Goal: Transaction & Acquisition: Purchase product/service

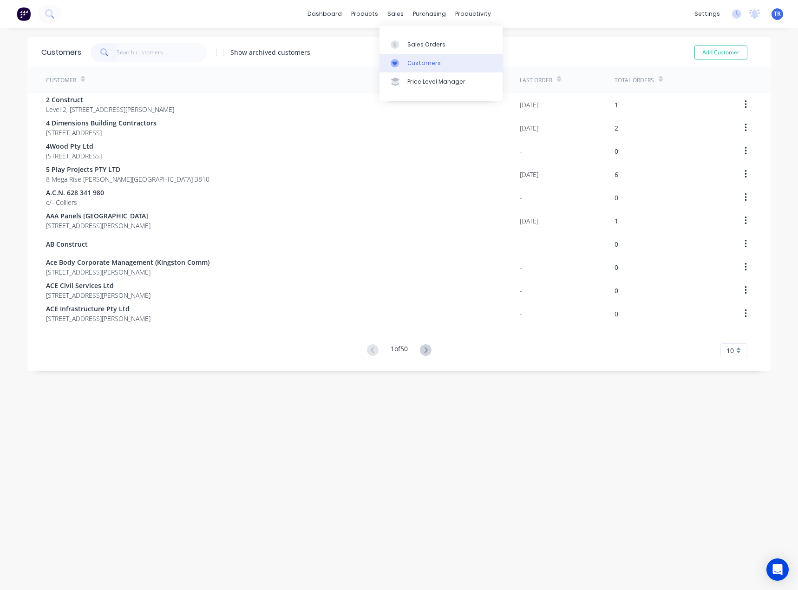
click at [405, 63] on link "Customers" at bounding box center [441, 63] width 123 height 19
click at [435, 42] on div "Sales Orders" at bounding box center [426, 44] width 38 height 8
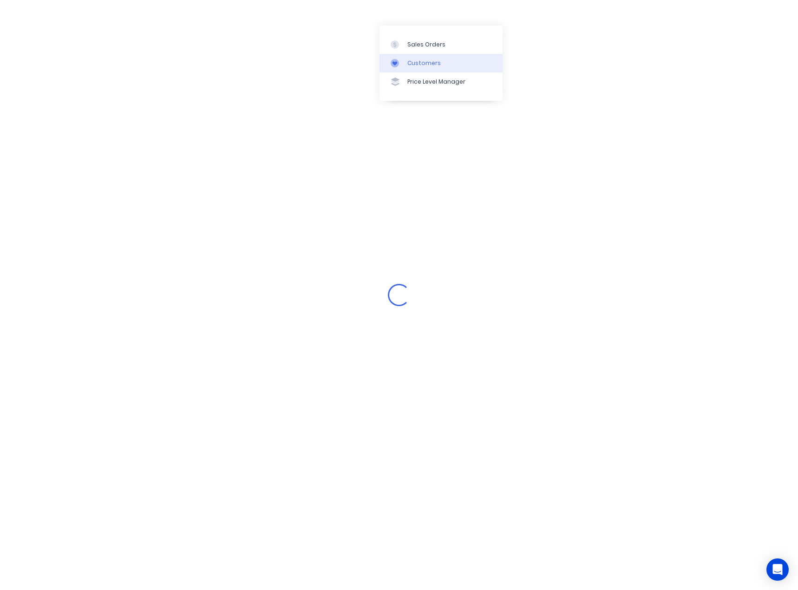
click at [135, 48] on div "Loading..." at bounding box center [399, 295] width 798 height 590
click at [463, 40] on link "Sales Orders" at bounding box center [441, 44] width 123 height 19
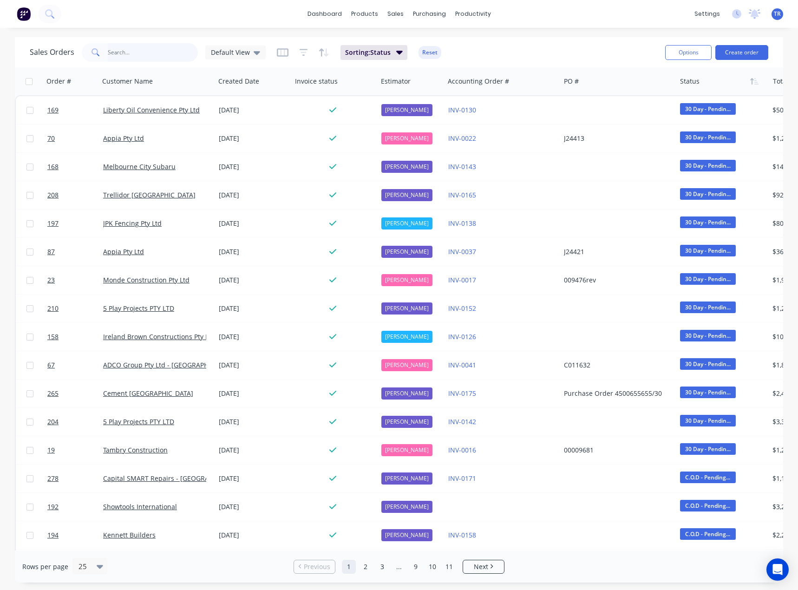
click at [119, 52] on input "text" at bounding box center [153, 52] width 91 height 19
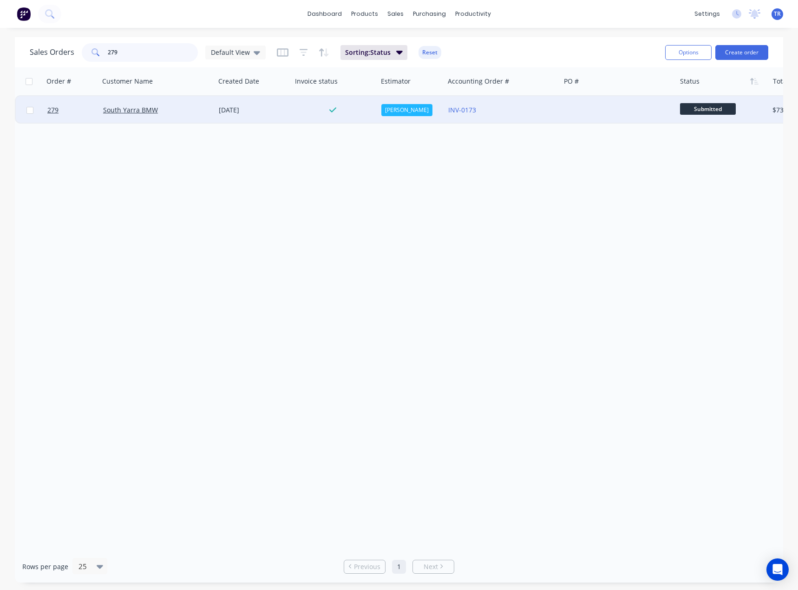
type input "279"
click at [191, 114] on div "South Yarra BMW" at bounding box center [154, 109] width 103 height 9
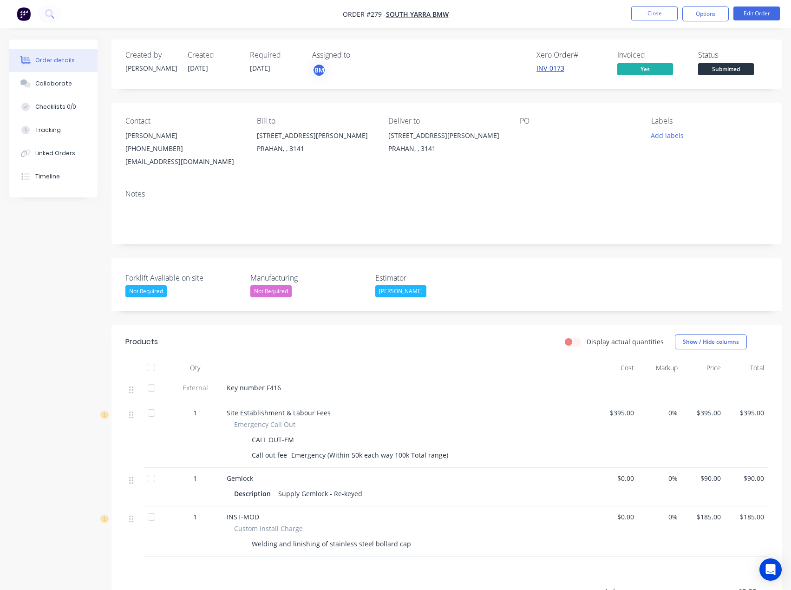
click at [552, 71] on link "INV-0173" at bounding box center [551, 68] width 28 height 9
click at [723, 71] on span "Submitted" at bounding box center [726, 69] width 56 height 12
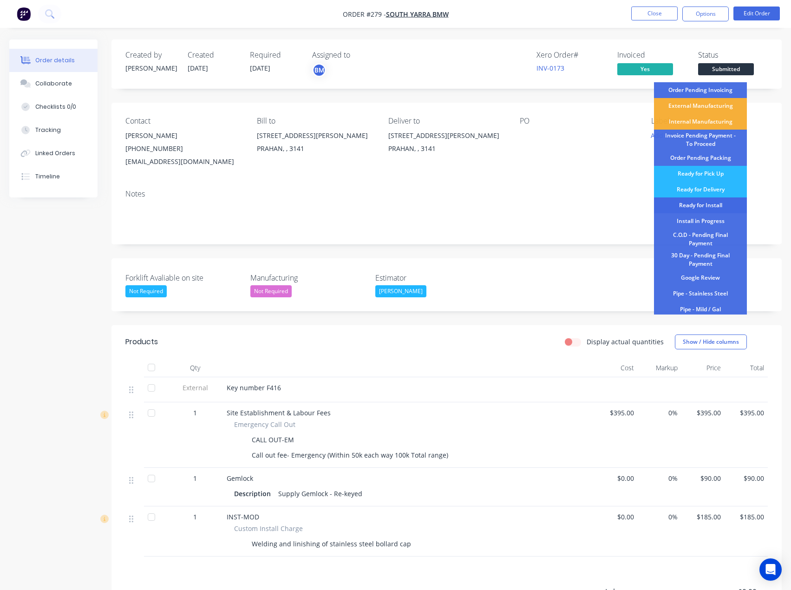
click at [720, 205] on div "Ready for Install" at bounding box center [700, 205] width 93 height 16
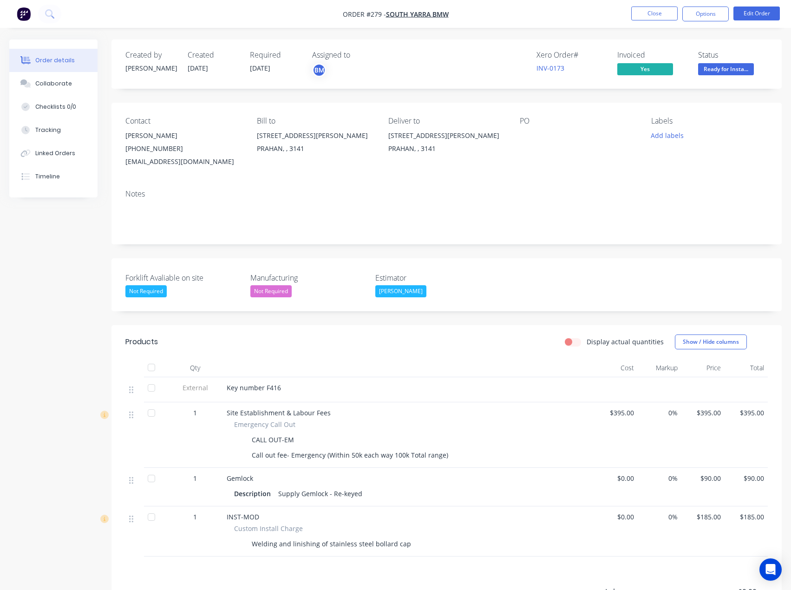
click at [720, 70] on span "Ready for Insta..." at bounding box center [726, 69] width 56 height 12
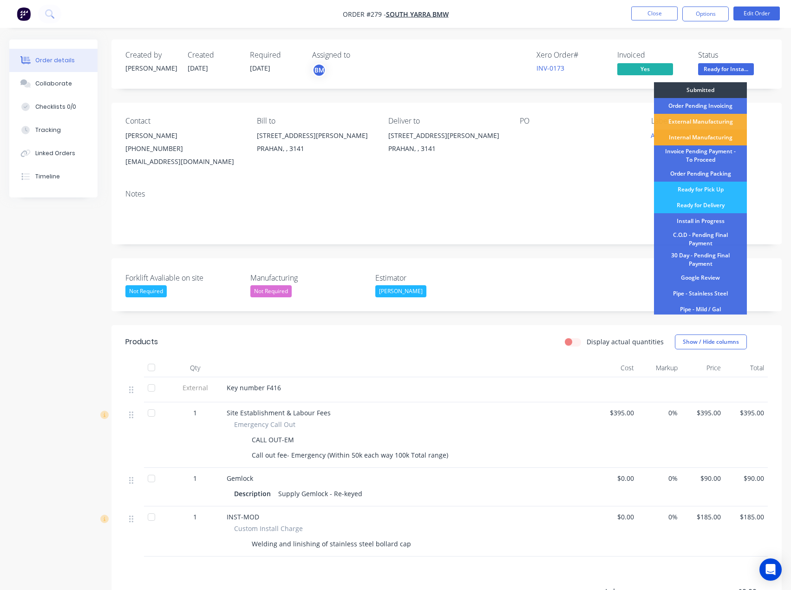
click at [694, 136] on div "Internal Manufacturing" at bounding box center [700, 138] width 93 height 16
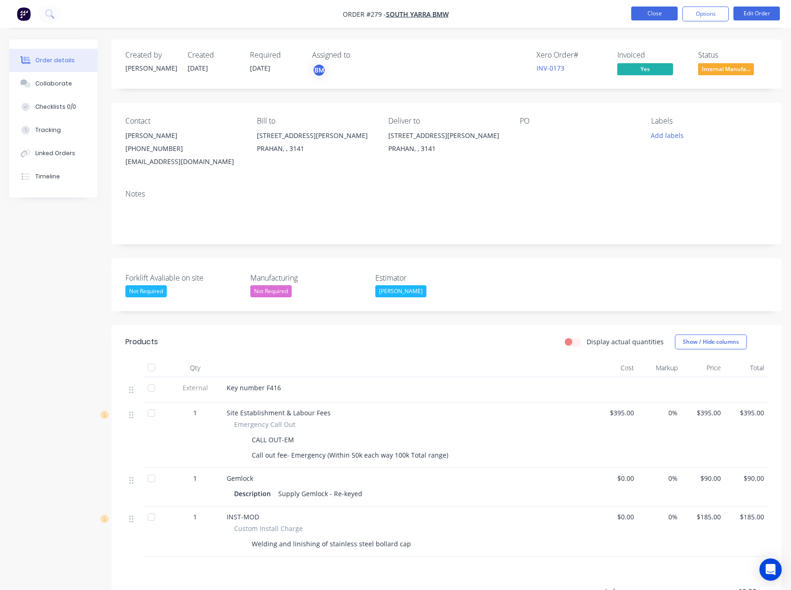
click at [638, 11] on button "Close" at bounding box center [654, 14] width 46 height 14
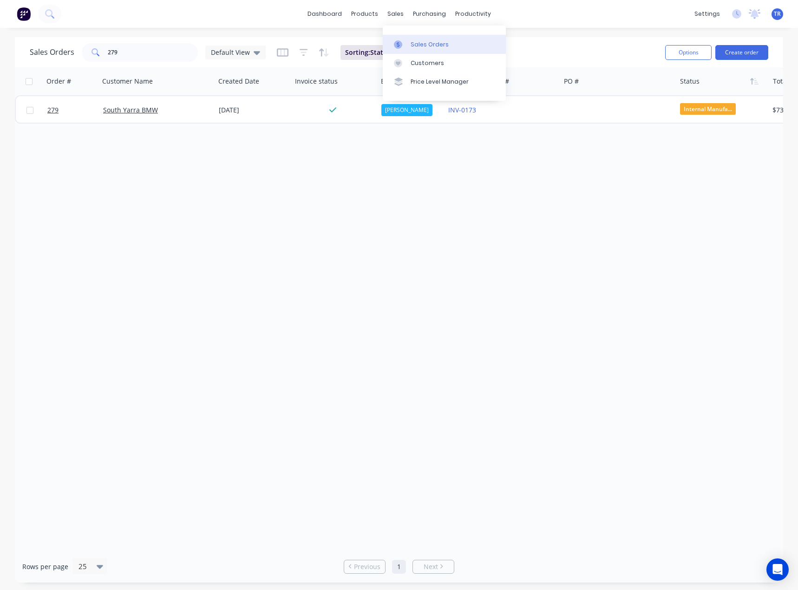
click at [405, 43] on div at bounding box center [401, 44] width 14 height 8
click at [146, 55] on input "279" at bounding box center [153, 52] width 91 height 19
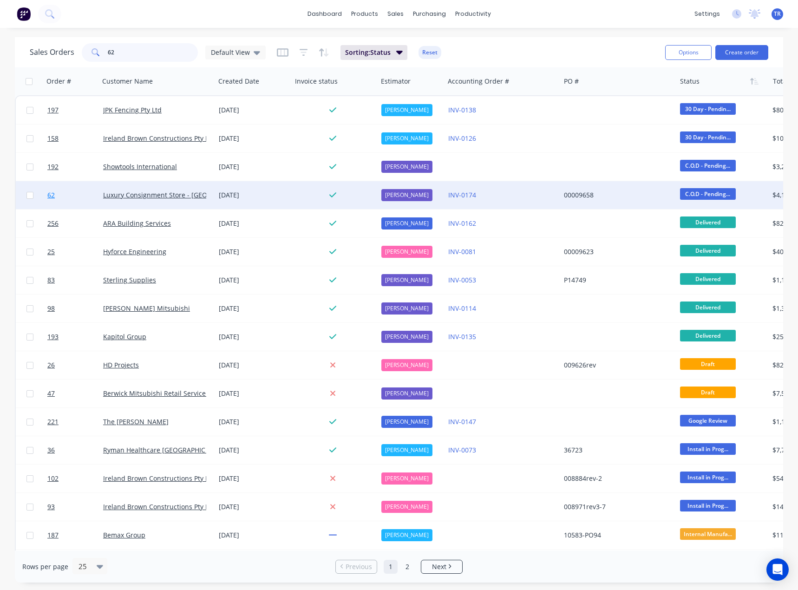
type input "62"
click at [73, 191] on link "62" at bounding box center [75, 195] width 56 height 28
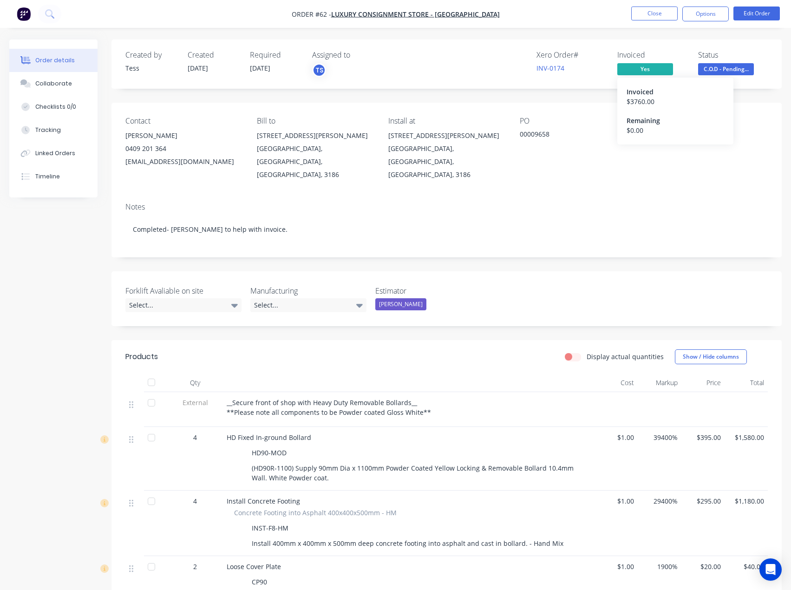
click at [643, 97] on div "$ 3760.00" at bounding box center [676, 102] width 98 height 10
click at [542, 69] on link "INV-0174" at bounding box center [551, 68] width 28 height 9
drag, startPoint x: 568, startPoint y: 70, endPoint x: 532, endPoint y: 69, distance: 35.3
click at [532, 69] on div "Xero Order # INV-0174 Invoiced Yes Status C.O.D - Pending..." at bounding box center [586, 64] width 363 height 27
copy link "INV-0174"
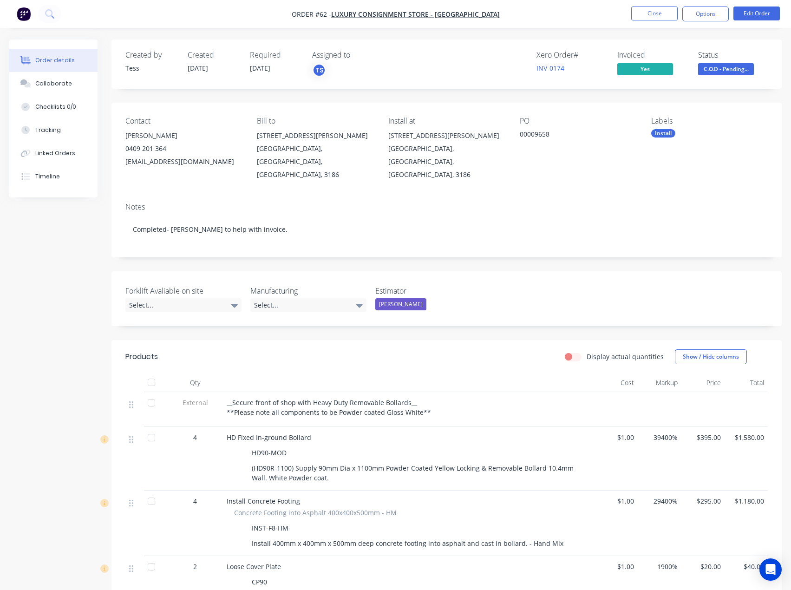
click at [198, 119] on div "Contact" at bounding box center [183, 121] width 117 height 9
drag, startPoint x: 210, startPoint y: 159, endPoint x: 117, endPoint y: 169, distance: 93.4
click at [117, 169] on div "Contact [PERSON_NAME] [PHONE_NUMBER] [EMAIL_ADDRESS][DOMAIN_NAME] Bill to [STRE…" at bounding box center [447, 149] width 670 height 92
copy div "[EMAIL_ADDRESS][DOMAIN_NAME]"
click at [712, 18] on button "Options" at bounding box center [705, 14] width 46 height 15
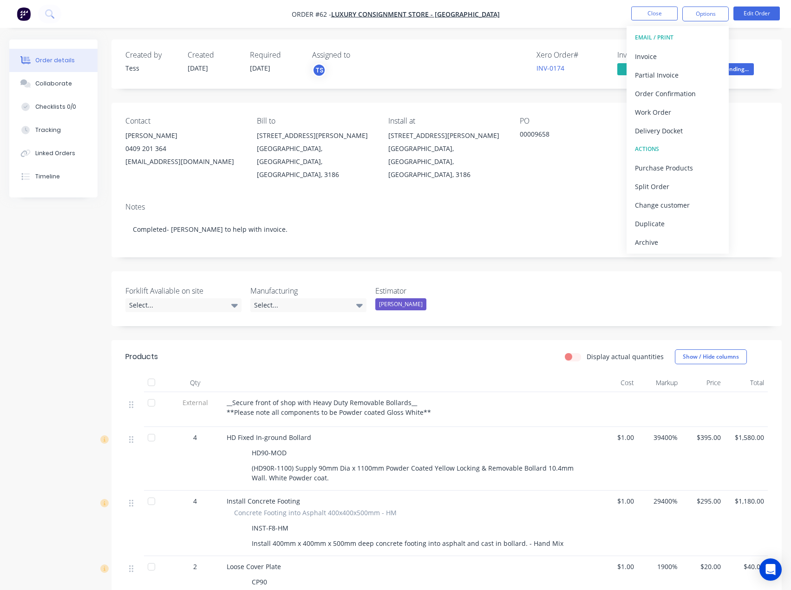
click at [473, 50] on div "Created by Tess Created [DATE] Required [DATE] Assigned to TS Xero Order # INV-…" at bounding box center [447, 63] width 670 height 49
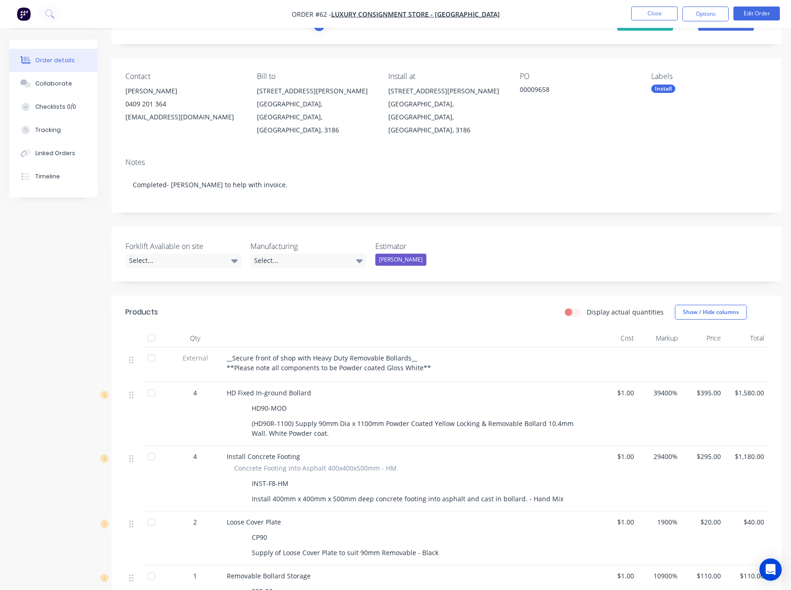
scroll to position [39, 0]
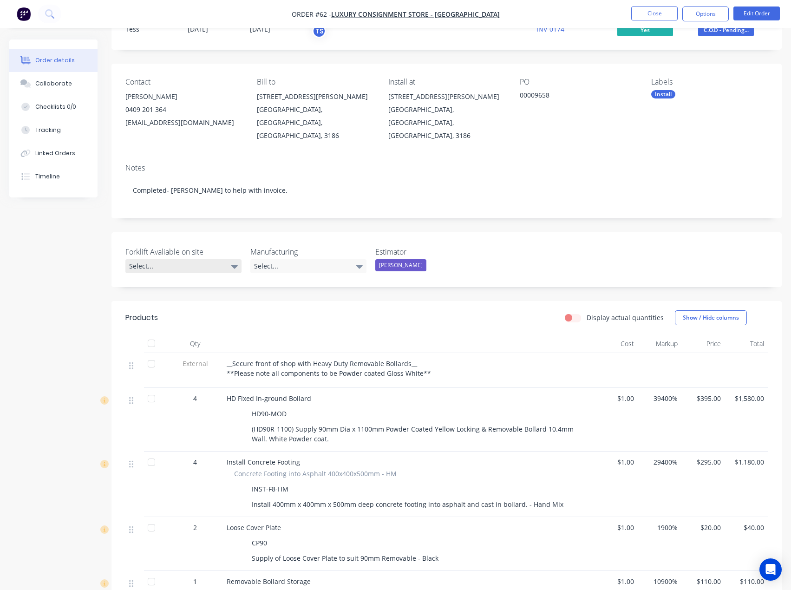
click at [202, 259] on div "Select..." at bounding box center [183, 266] width 116 height 14
click at [185, 327] on button "Not Required" at bounding box center [194, 328] width 139 height 19
click at [298, 259] on div "Select..." at bounding box center [308, 266] width 116 height 14
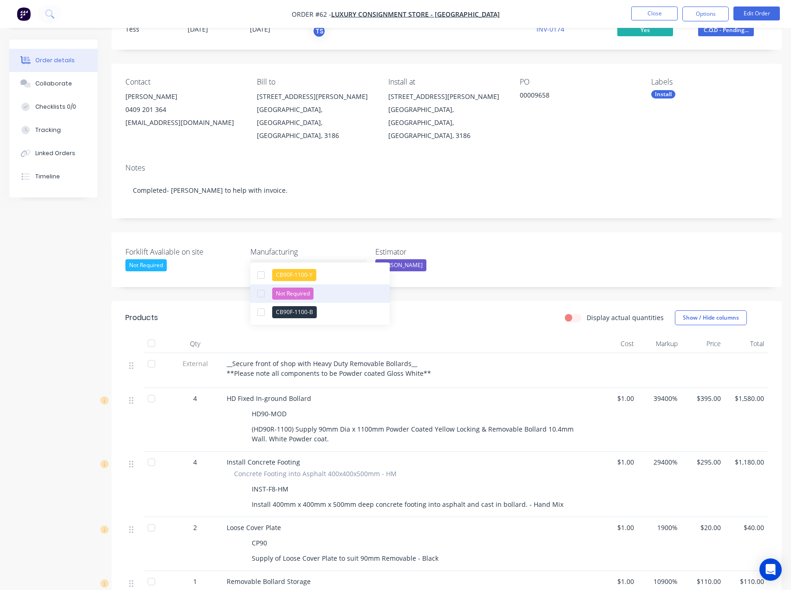
click at [278, 293] on div "Not Required" at bounding box center [292, 294] width 41 height 12
click at [462, 232] on div "Forklift Avaliable on site Not Required Manufacturing Not Required Estimator [P…" at bounding box center [447, 258] width 670 height 53
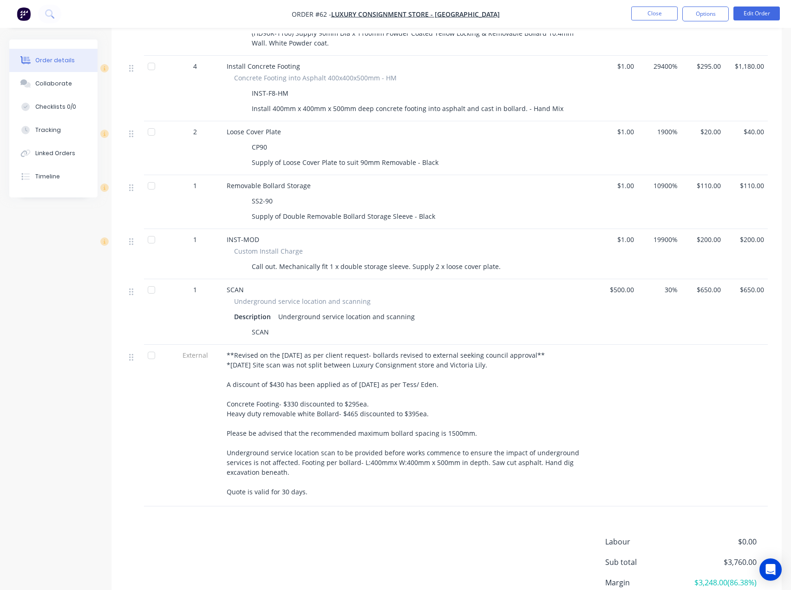
scroll to position [502, 0]
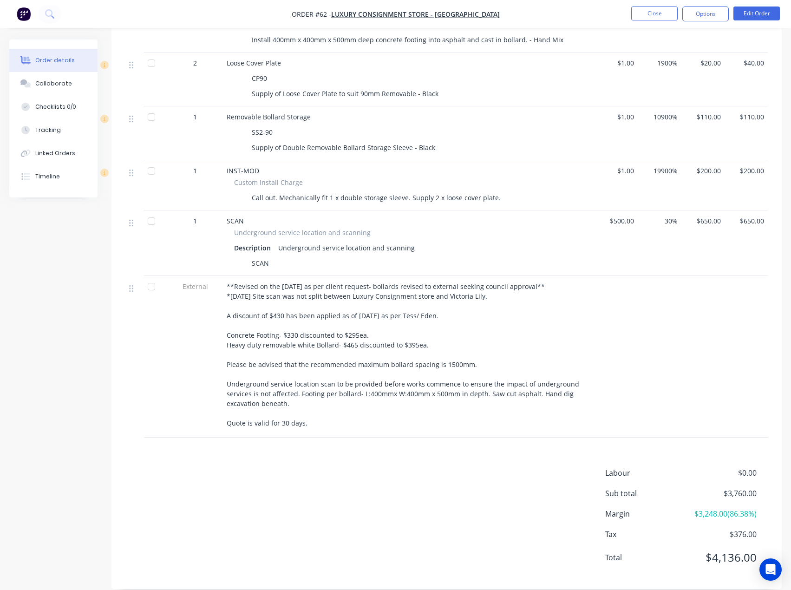
click at [759, 549] on div "Total $4,136.00" at bounding box center [686, 557] width 163 height 17
drag, startPoint x: 759, startPoint y: 484, endPoint x: 726, endPoint y: 484, distance: 32.5
click at [726, 488] on div "Sub total $3,760.00" at bounding box center [686, 493] width 163 height 11
copy span "3,760.00"
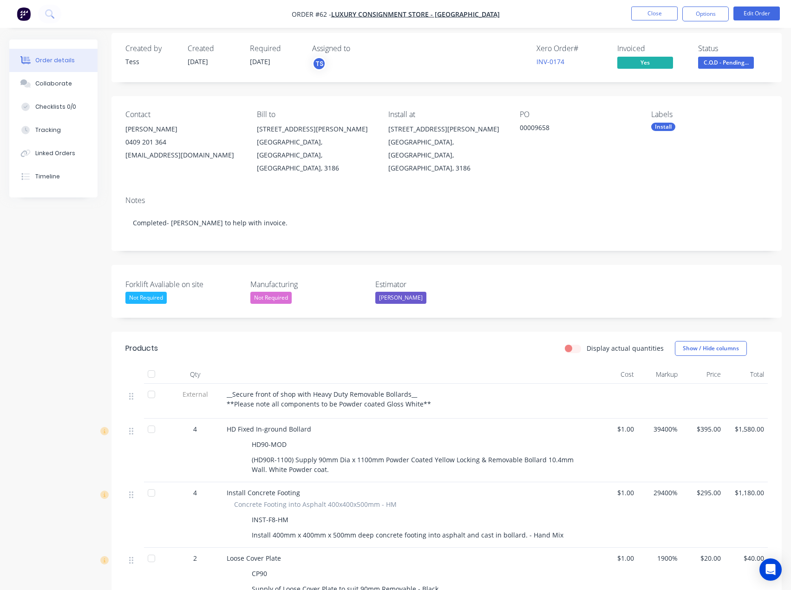
scroll to position [0, 0]
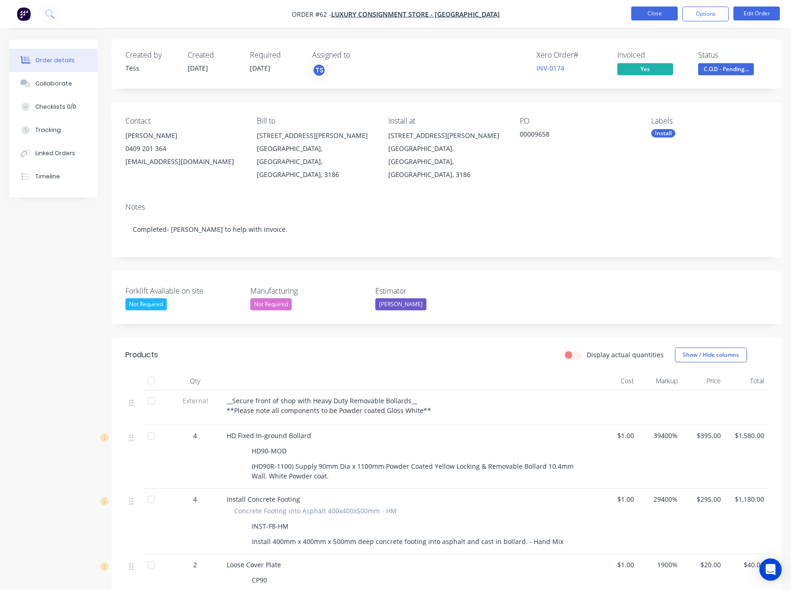
click at [644, 14] on button "Close" at bounding box center [654, 14] width 46 height 14
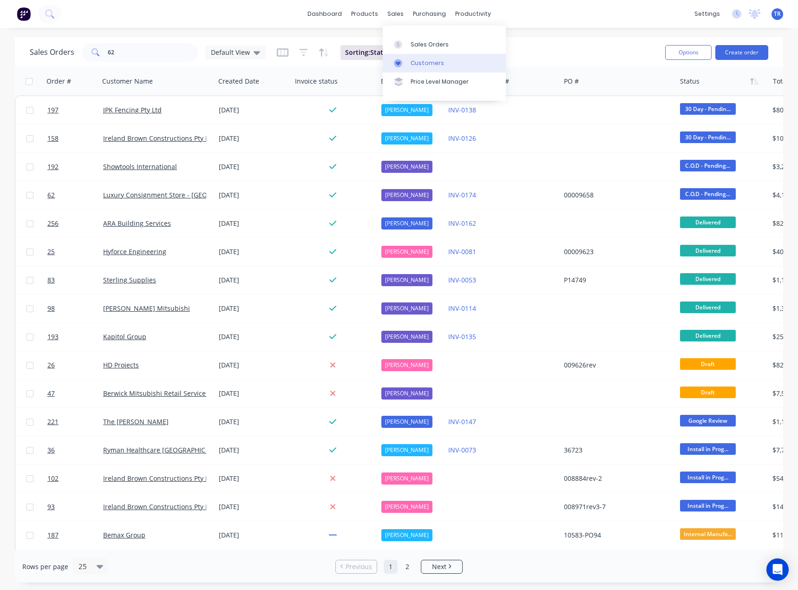
click at [404, 62] on div at bounding box center [401, 63] width 14 height 8
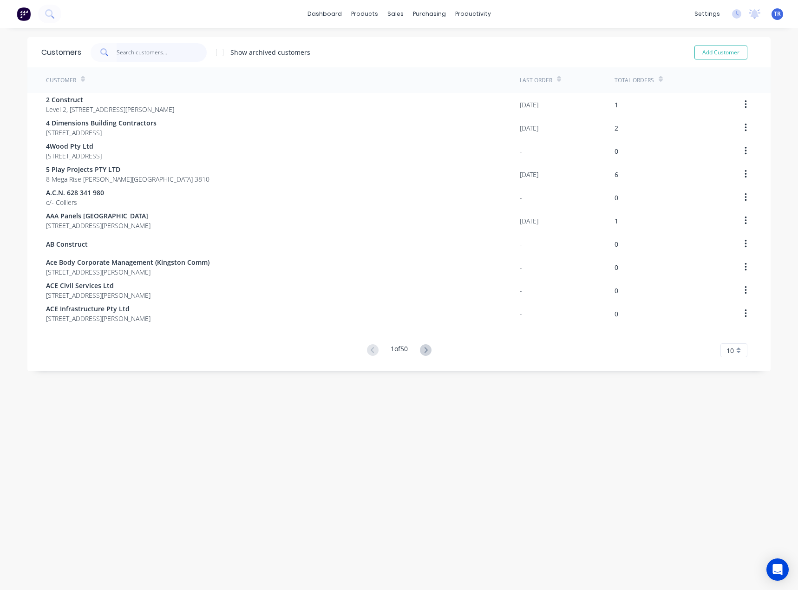
drag, startPoint x: 156, startPoint y: 60, endPoint x: 152, endPoint y: 74, distance: 14.3
click at [156, 60] on input "text" at bounding box center [162, 52] width 91 height 19
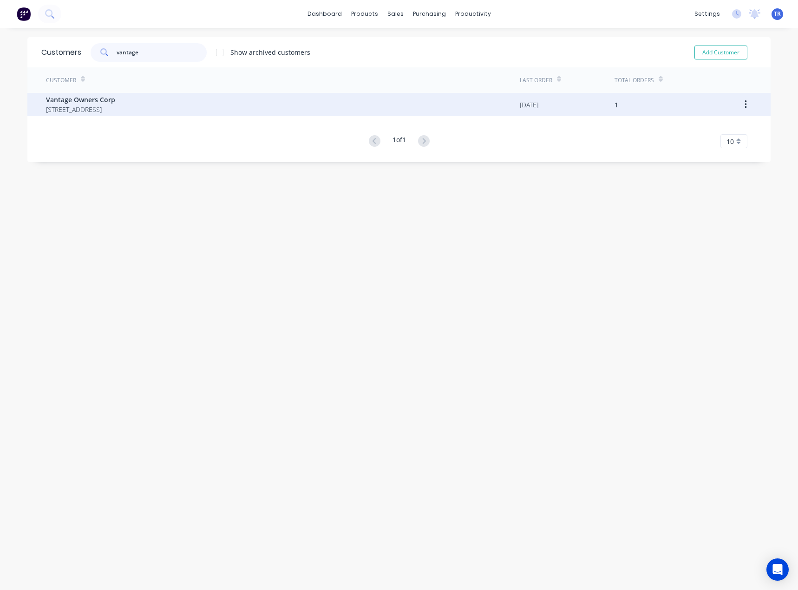
type input "vantage"
click at [115, 113] on span "[STREET_ADDRESS]" at bounding box center [80, 110] width 69 height 10
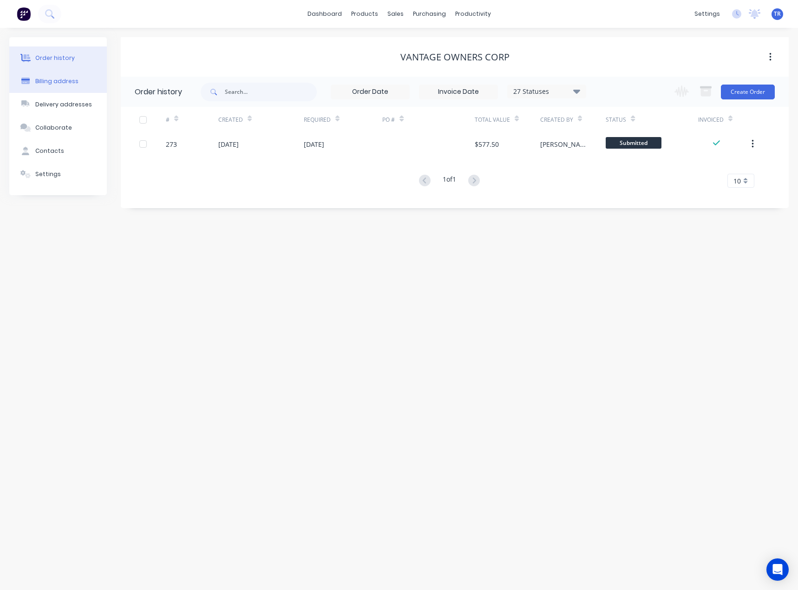
click at [57, 80] on div "Billing address" at bounding box center [56, 81] width 43 height 8
select select "AU"
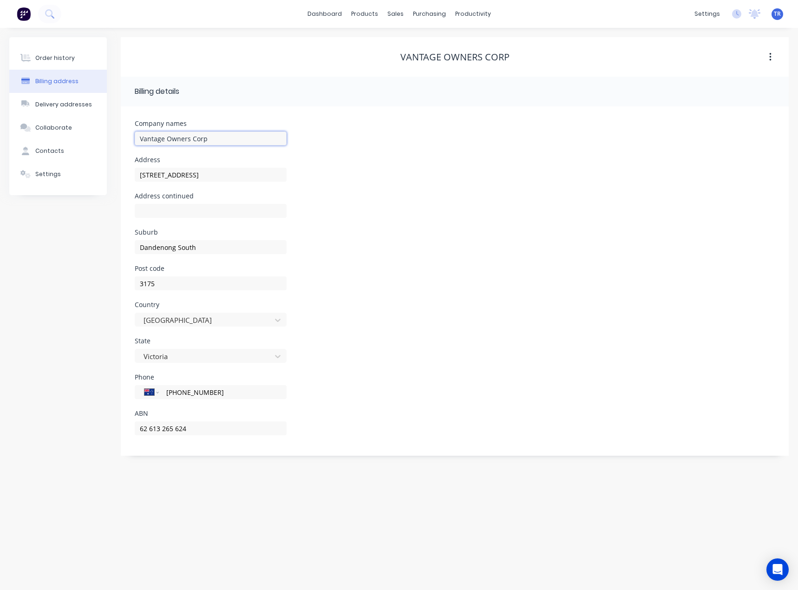
drag, startPoint x: 219, startPoint y: 144, endPoint x: -4, endPoint y: 153, distance: 223.2
click at [0, 153] on html "dashboard products sales purchasing productivity dashboard products Product Cat…" at bounding box center [399, 295] width 798 height 590
paste input "OCPS 804981C"
type input "OCPS 804981C"
click at [40, 57] on div "Order history" at bounding box center [54, 58] width 39 height 8
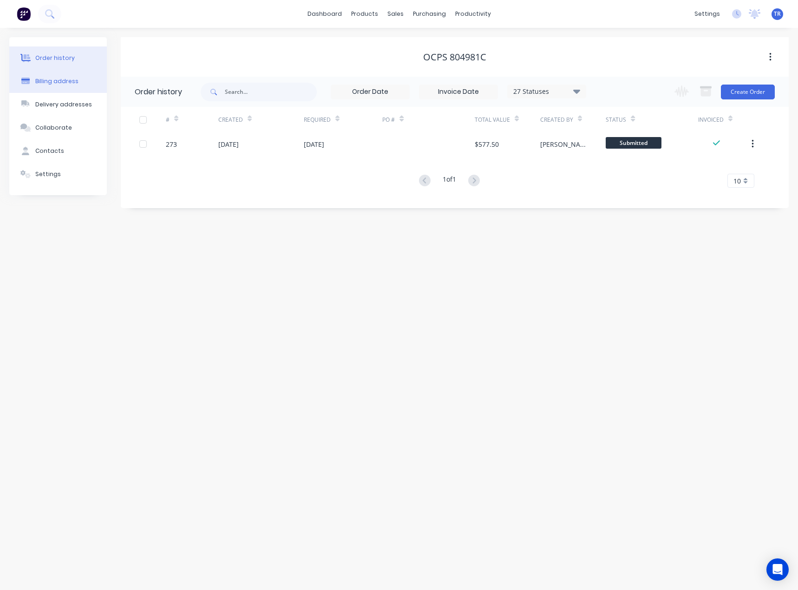
click at [60, 85] on div "Billing address" at bounding box center [56, 81] width 43 height 8
select select "AU"
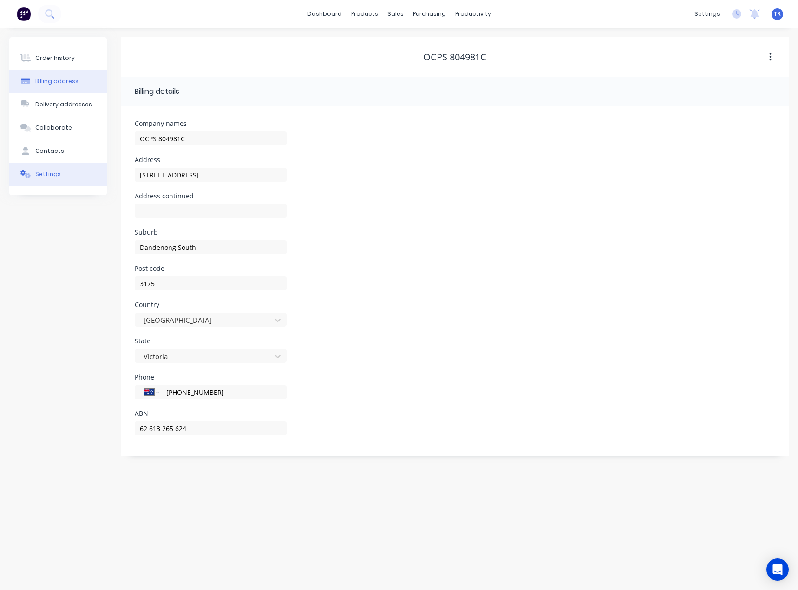
click at [44, 179] on button "Settings" at bounding box center [58, 174] width 98 height 23
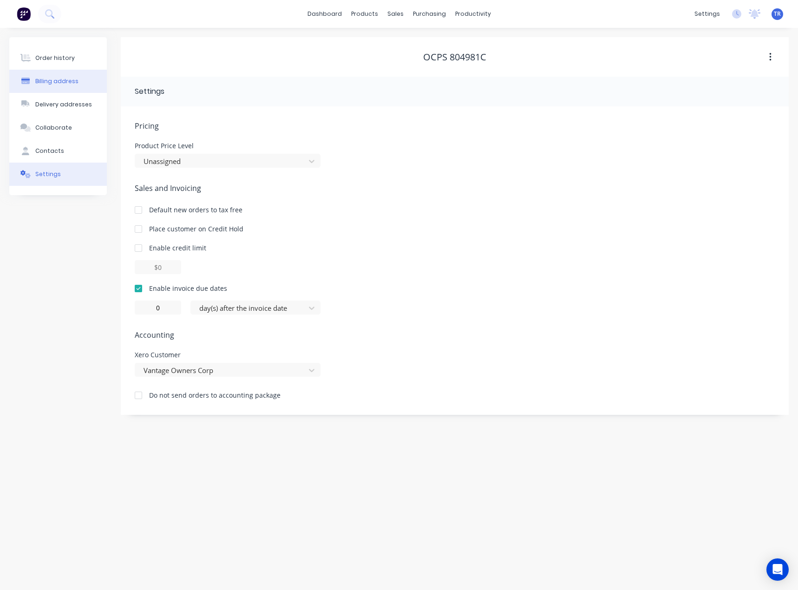
click at [46, 85] on div "Billing address" at bounding box center [56, 81] width 43 height 8
select select "AU"
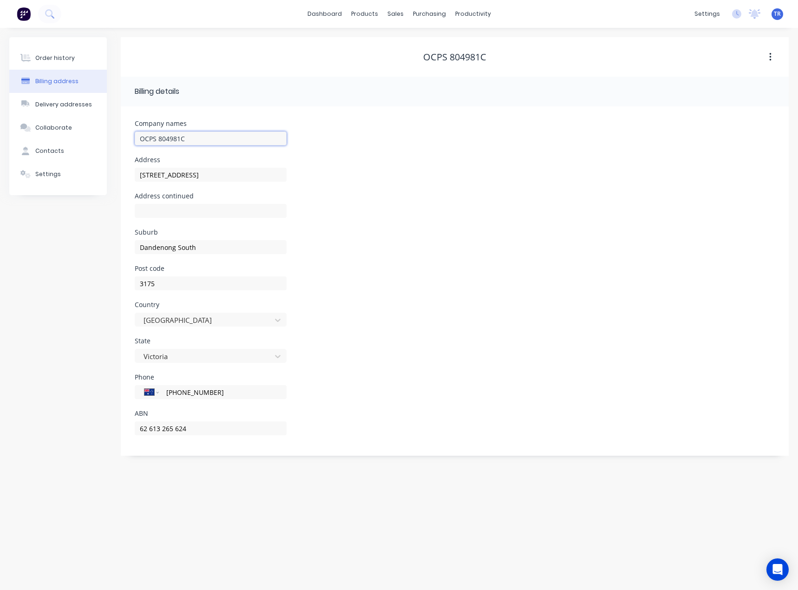
click at [220, 133] on input "OCPS 804981C" at bounding box center [211, 138] width 152 height 14
click at [211, 144] on input "OCPS 804981C -" at bounding box center [211, 138] width 152 height 14
paste input "C/O VantageOC"
drag, startPoint x: 239, startPoint y: 138, endPoint x: 186, endPoint y: 143, distance: 53.7
click at [186, 143] on input "OCPS 804981C" at bounding box center [211, 138] width 152 height 14
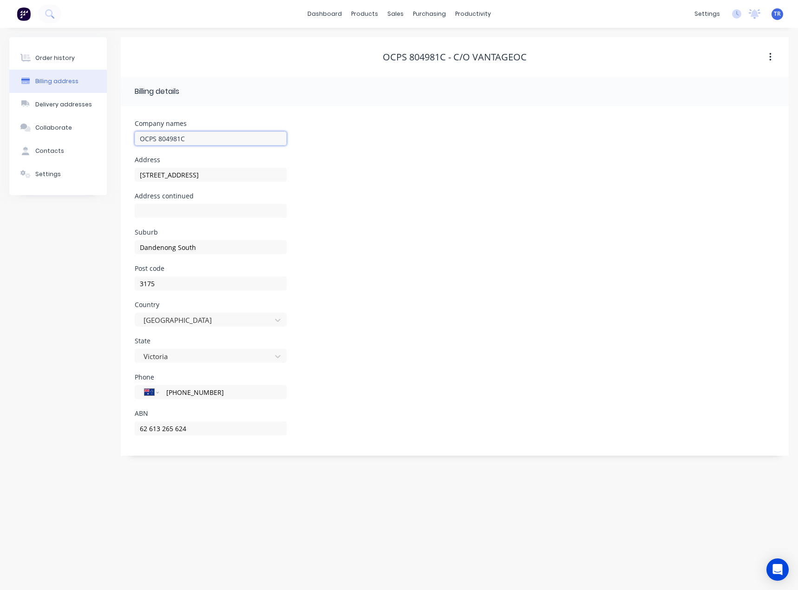
type input "OCPS 804981C"
click at [471, 171] on div "Address [STREET_ADDRESS]" at bounding box center [455, 175] width 640 height 36
click at [59, 145] on button "Contacts" at bounding box center [58, 150] width 98 height 23
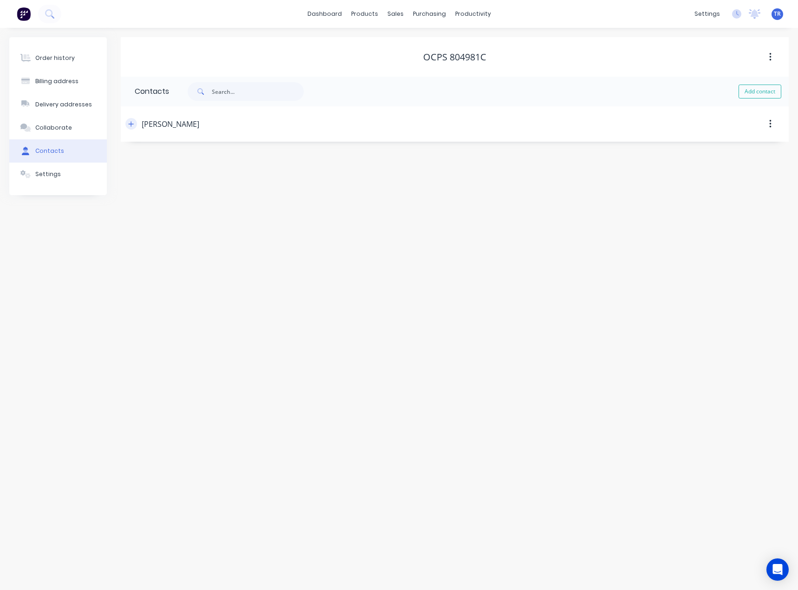
click at [130, 124] on icon "button" at bounding box center [131, 124] width 6 height 7
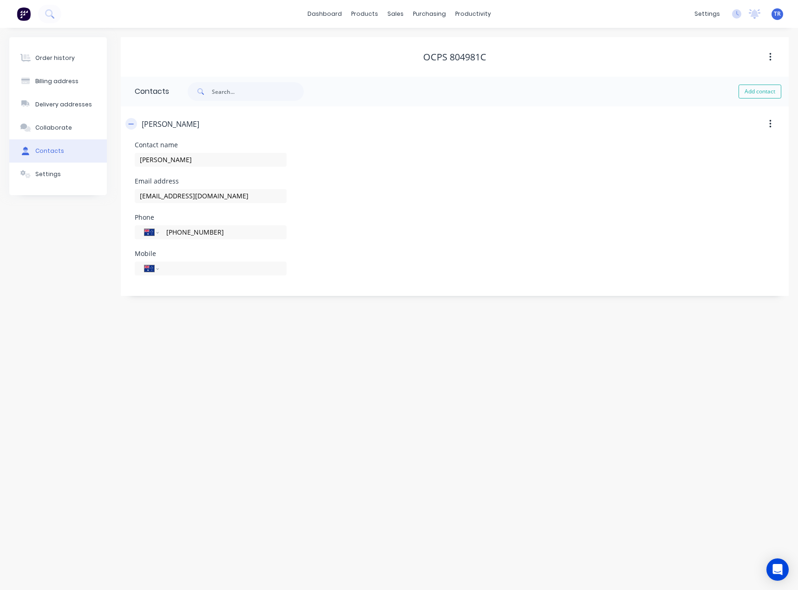
click at [130, 124] on icon "button" at bounding box center [131, 124] width 6 height 7
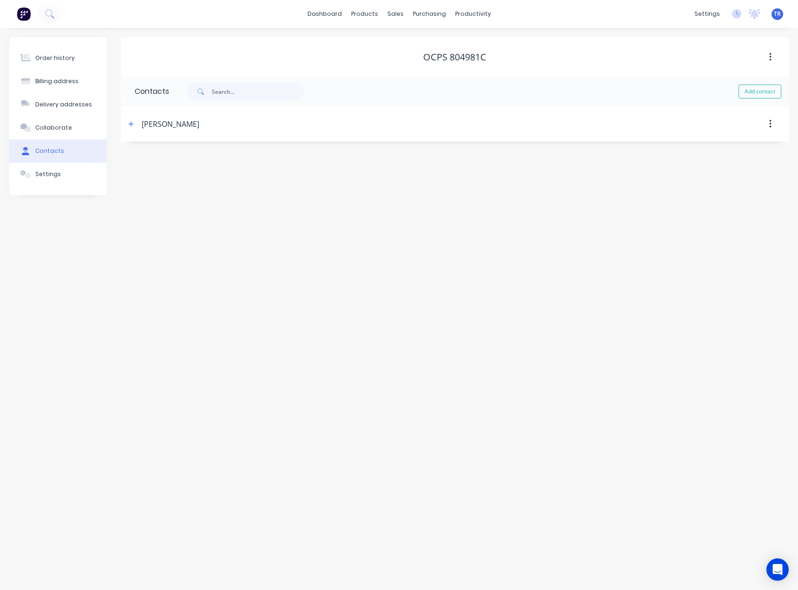
click at [759, 84] on div "Add contact" at bounding box center [479, 92] width 620 height 30
click at [760, 86] on button "Add contact" at bounding box center [760, 92] width 43 height 14
select select "AU"
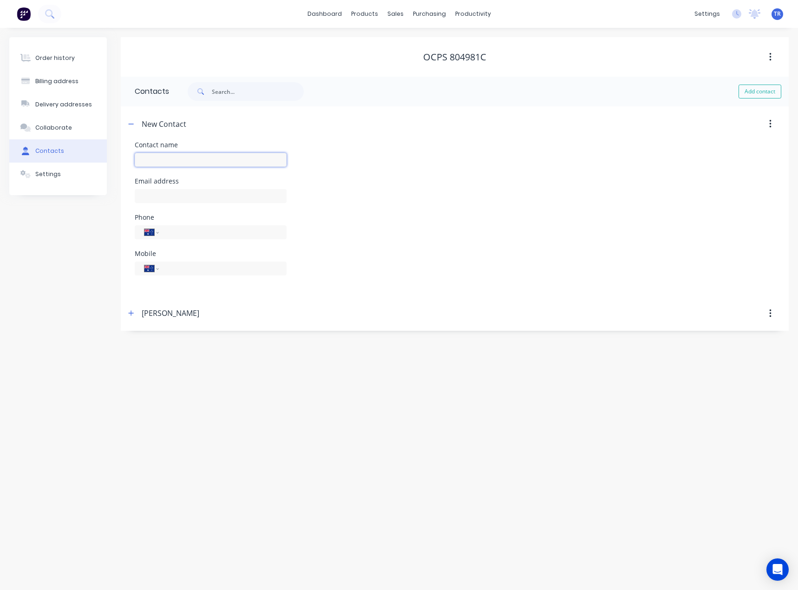
click at [259, 158] on input "text" at bounding box center [211, 160] width 152 height 14
type input "Accounts"
click at [197, 198] on input "text" at bounding box center [211, 196] width 152 height 14
select select "AU"
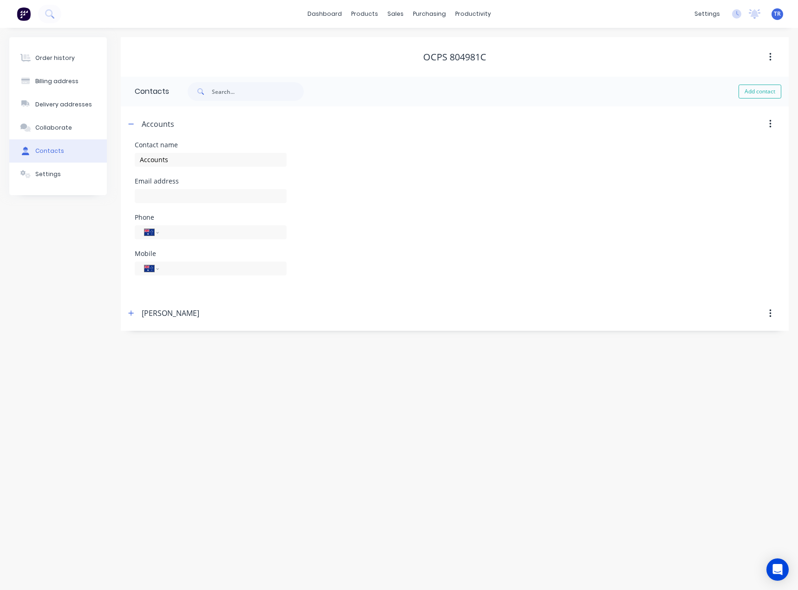
click at [242, 185] on div "Email address" at bounding box center [211, 196] width 152 height 36
click at [243, 196] on input "text" at bounding box center [211, 196] width 152 height 14
paste input "[EMAIL_ADDRESS][DOMAIN_NAME]"
click at [345, 193] on div "Email address [EMAIL_ADDRESS][DOMAIN_NAME] email must be a valid email" at bounding box center [455, 199] width 640 height 43
click at [231, 197] on input "[EMAIL_ADDRESS][DOMAIN_NAME]" at bounding box center [211, 196] width 152 height 14
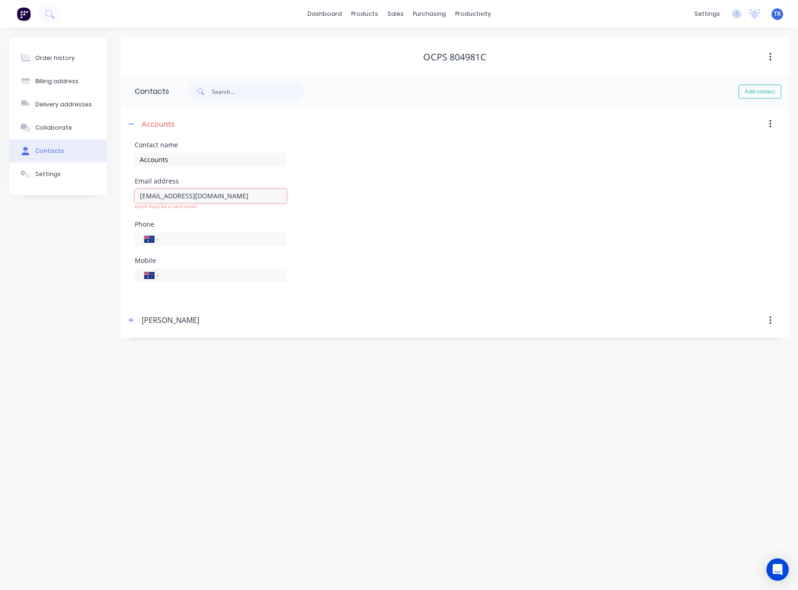
type input "[EMAIL_ADDRESS][DOMAIN_NAME]"
click at [320, 207] on div "Email address [EMAIL_ADDRESS][DOMAIN_NAME]" at bounding box center [455, 196] width 640 height 36
click at [70, 58] on div "Order history" at bounding box center [54, 58] width 39 height 8
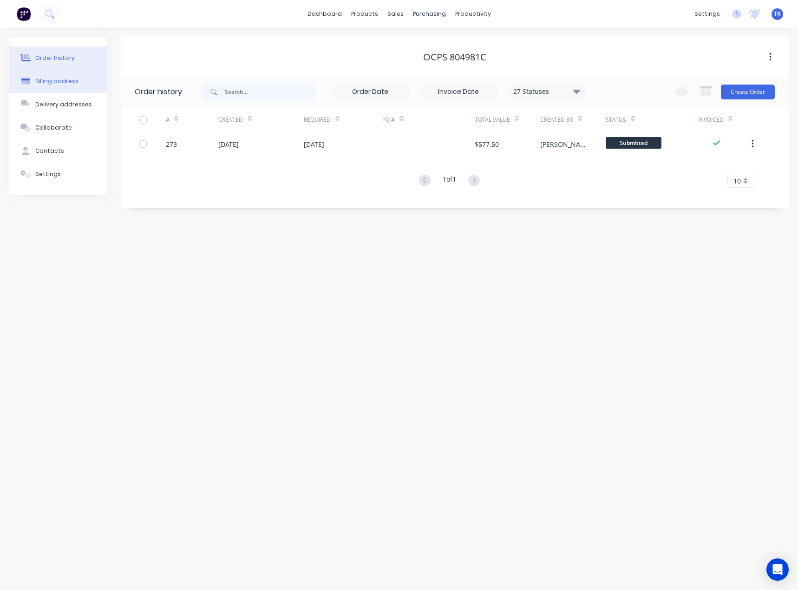
click at [65, 86] on button "Billing address" at bounding box center [58, 81] width 98 height 23
select select "AU"
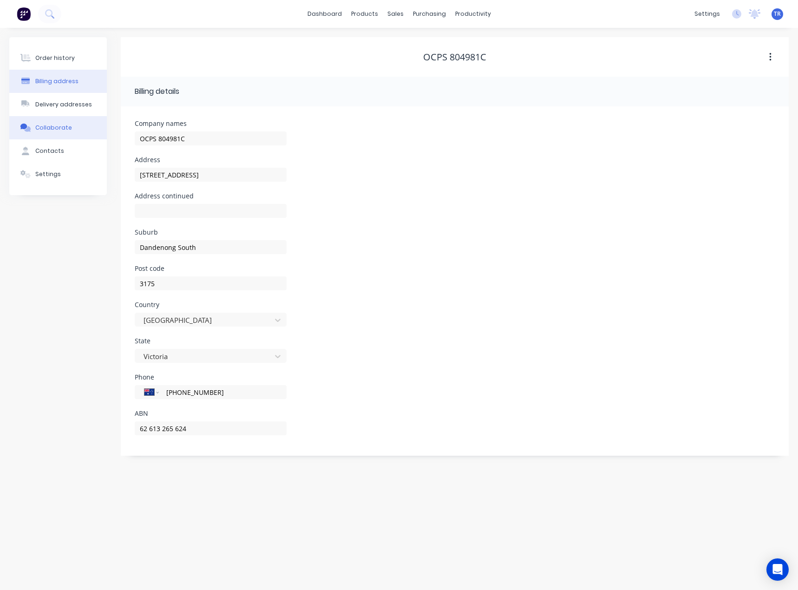
click at [57, 125] on div "Collaborate" at bounding box center [53, 128] width 37 height 8
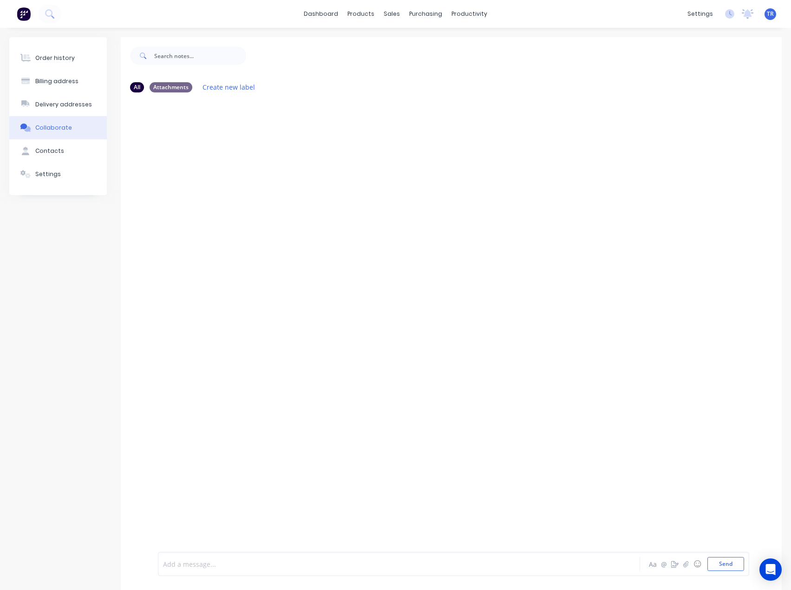
click at [282, 565] on div at bounding box center [381, 564] width 435 height 10
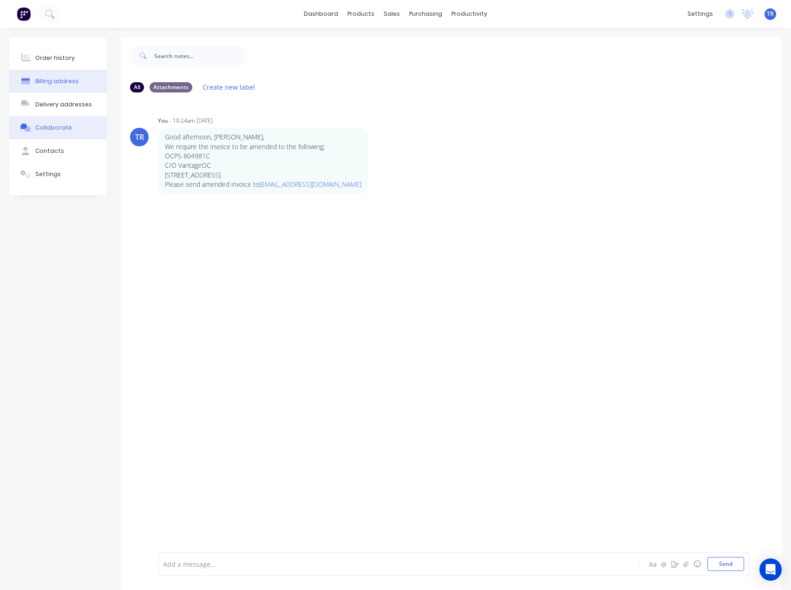
click at [59, 82] on div "Billing address" at bounding box center [56, 81] width 43 height 8
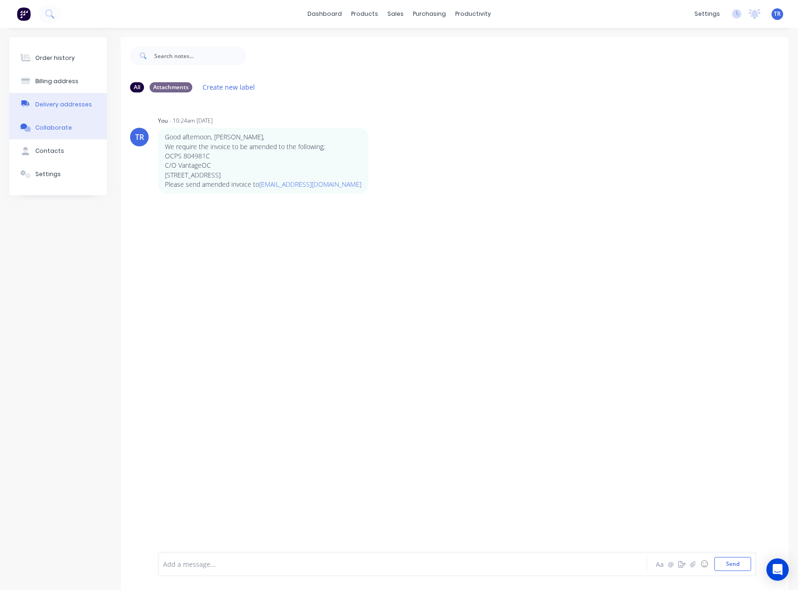
select select "AU"
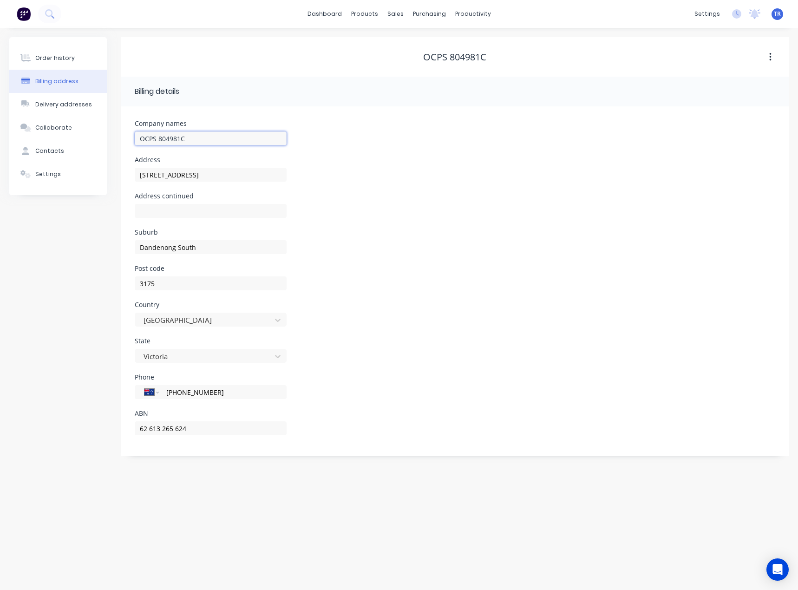
drag, startPoint x: 218, startPoint y: 134, endPoint x: 109, endPoint y: 144, distance: 109.6
click at [109, 144] on div "Order history Billing address Delivery addresses Collaborate Contacts Settings …" at bounding box center [399, 246] width 780 height 419
drag, startPoint x: 236, startPoint y: 173, endPoint x: 134, endPoint y: 168, distance: 102.3
click at [134, 168] on div "Company names OCPS 804981C Address [STREET_ADDRESS] Address continued Suburb [G…" at bounding box center [455, 280] width 668 height 349
click at [154, 217] on input "text" at bounding box center [211, 211] width 152 height 14
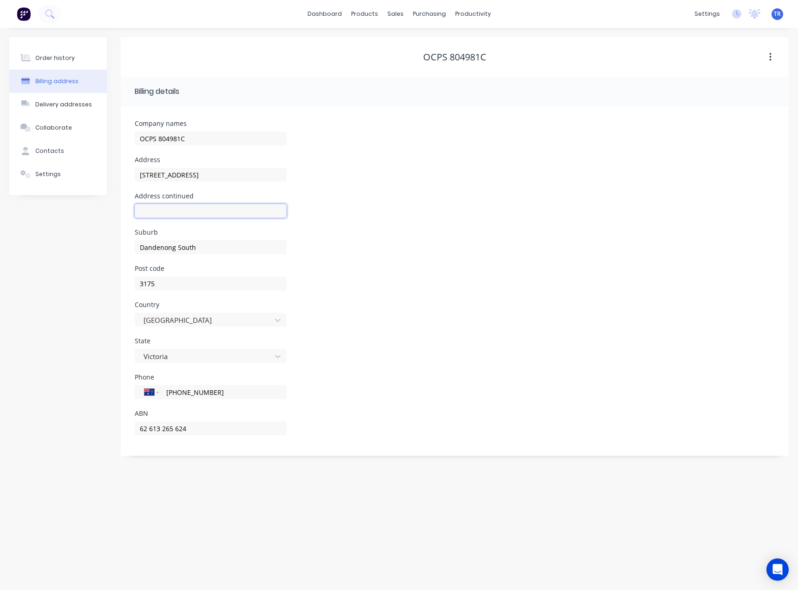
paste input "[STREET_ADDRESS]"
type input "[STREET_ADDRESS]"
drag, startPoint x: 197, startPoint y: 178, endPoint x: 104, endPoint y: 180, distance: 93.9
click at [104, 180] on div "Order history Billing address Delivery addresses Collaborate Contacts Settings …" at bounding box center [399, 246] width 780 height 419
click at [196, 171] on input "text" at bounding box center [211, 175] width 152 height 14
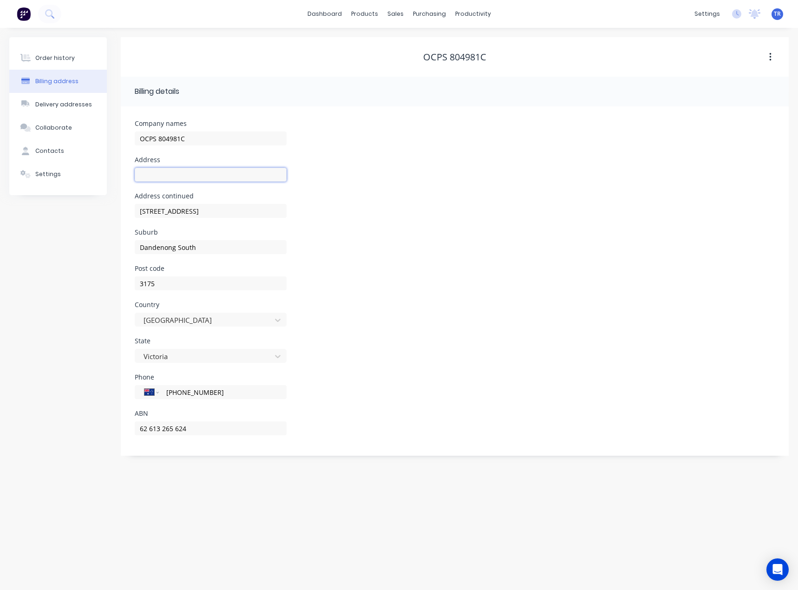
paste input "Attention: VantageOC"
type input "Attention: VantageOC"
click at [191, 156] on div "OCPS 804981C" at bounding box center [211, 142] width 152 height 27
click at [80, 57] on button "Order history" at bounding box center [58, 57] width 98 height 23
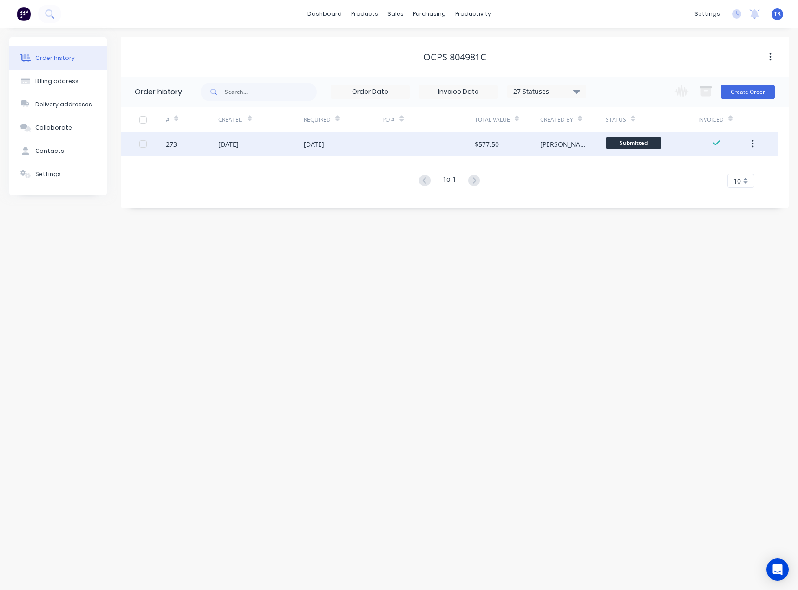
click at [321, 147] on div "[DATE]" at bounding box center [314, 144] width 20 height 10
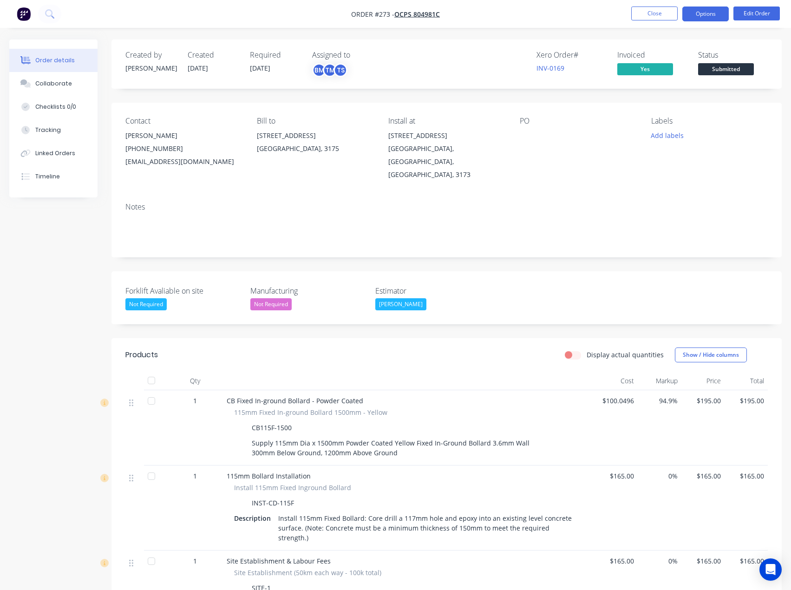
click at [704, 11] on button "Options" at bounding box center [705, 14] width 46 height 15
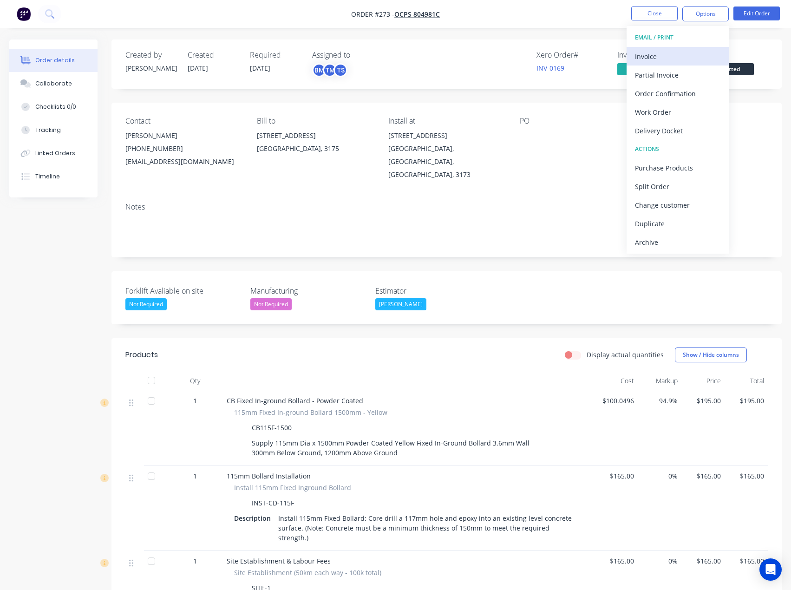
click at [664, 59] on div "Invoice" at bounding box center [677, 56] width 85 height 13
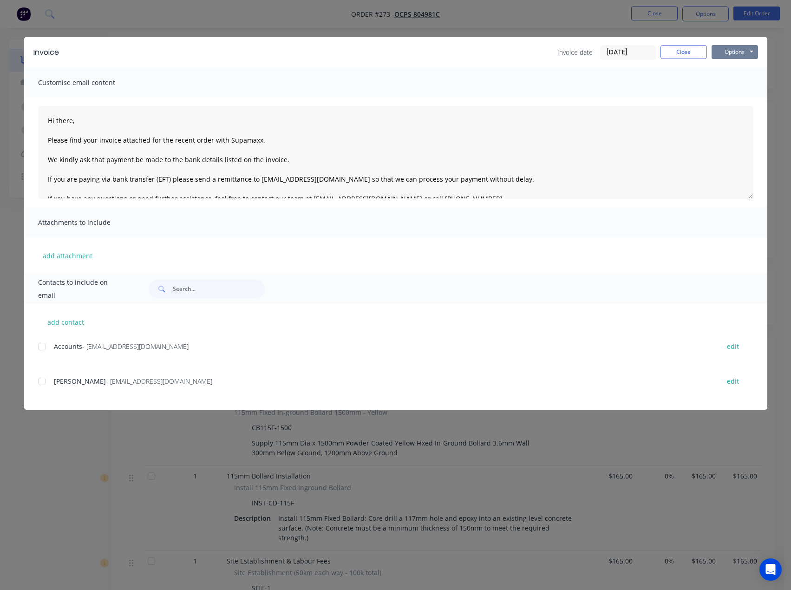
click at [724, 58] on button "Options" at bounding box center [735, 52] width 46 height 14
click at [725, 72] on button "Preview" at bounding box center [741, 68] width 59 height 15
click at [667, 53] on button "Close" at bounding box center [684, 52] width 46 height 14
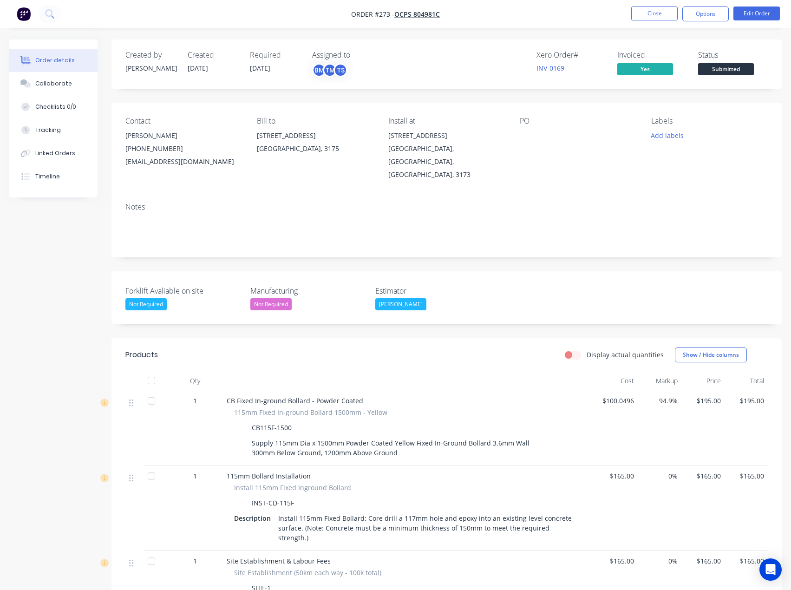
click at [172, 195] on div "Notes" at bounding box center [447, 226] width 670 height 62
click at [750, 10] on button "Edit Order" at bounding box center [757, 14] width 46 height 14
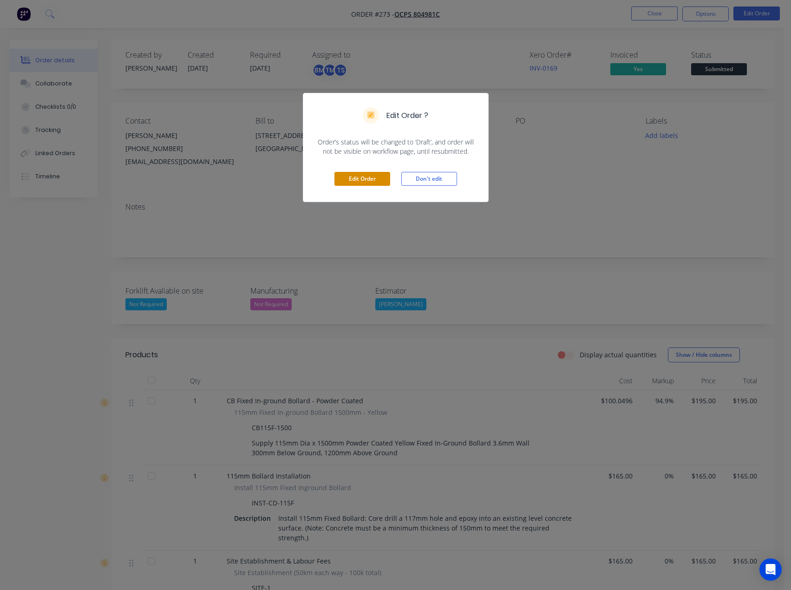
click at [351, 177] on button "Edit Order" at bounding box center [363, 179] width 56 height 14
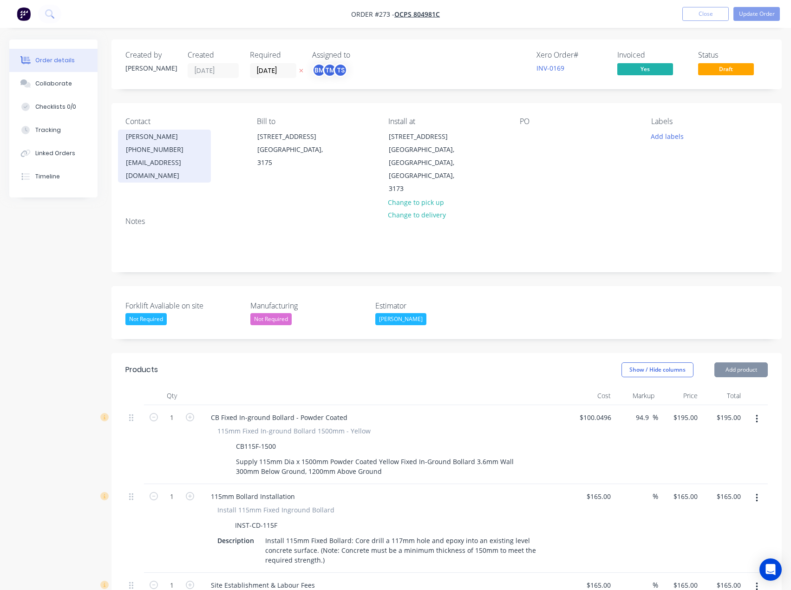
click at [185, 155] on div "[PHONE_NUMBER]" at bounding box center [164, 149] width 77 height 13
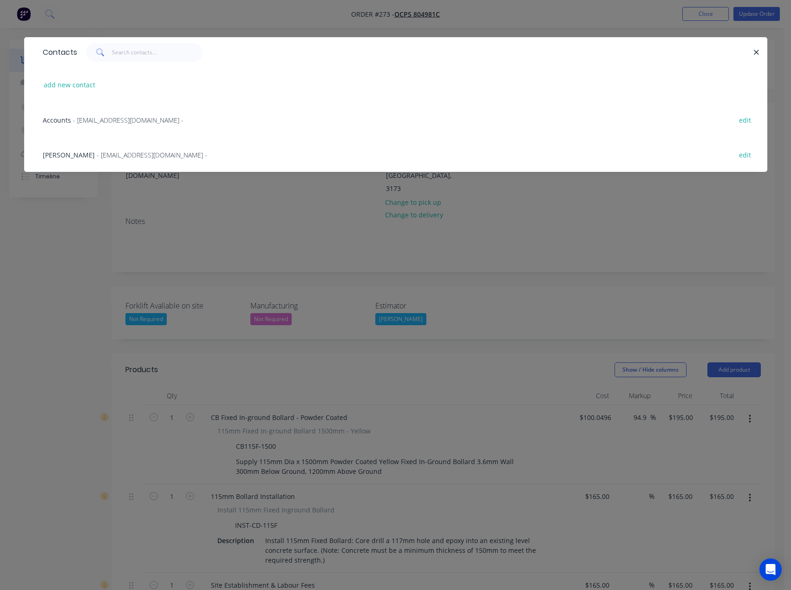
click at [155, 117] on span "- [EMAIL_ADDRESS][DOMAIN_NAME] -" at bounding box center [128, 120] width 111 height 9
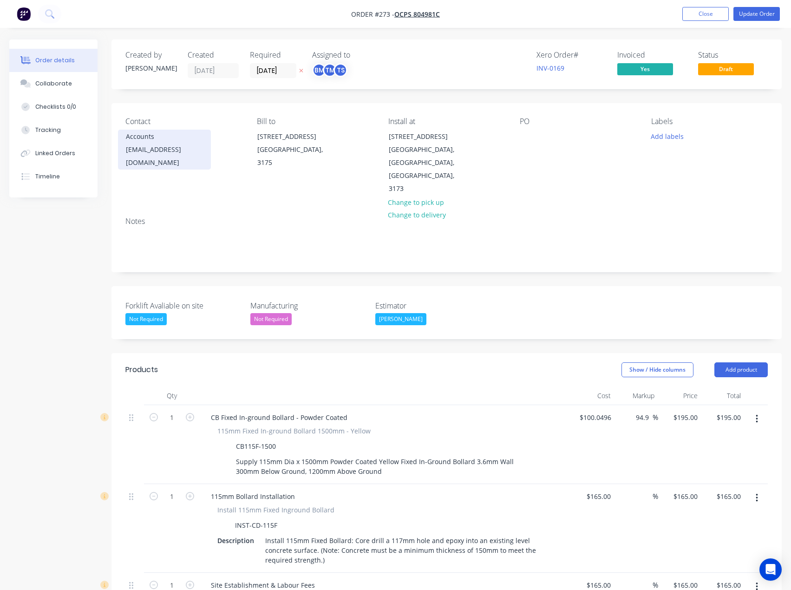
click at [162, 151] on div "[EMAIL_ADDRESS][DOMAIN_NAME]" at bounding box center [164, 156] width 77 height 26
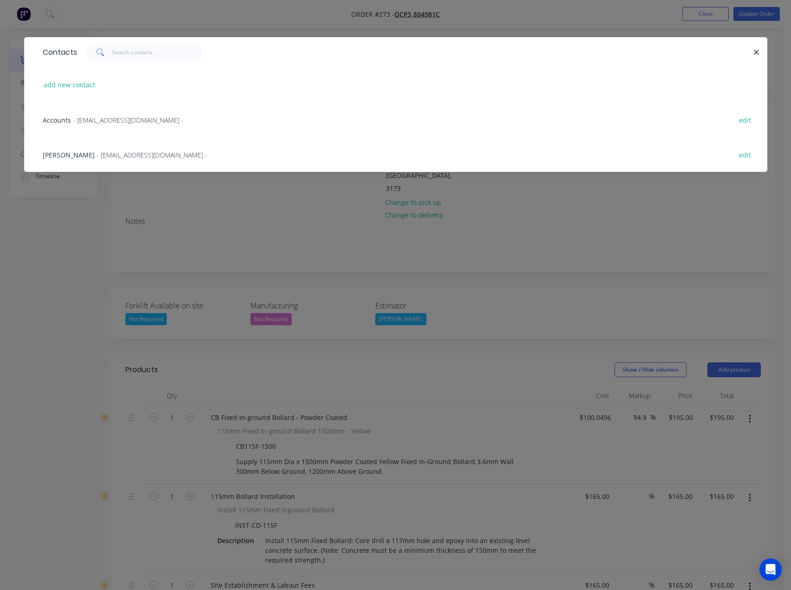
click at [154, 158] on span "- [EMAIL_ADDRESS][DOMAIN_NAME] -" at bounding box center [152, 155] width 111 height 9
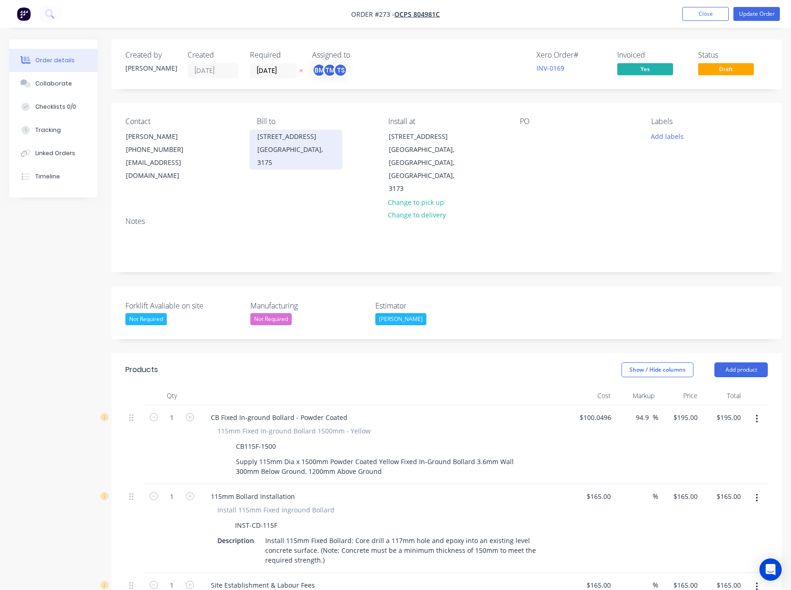
click at [314, 156] on div "[GEOGRAPHIC_DATA], 3175" at bounding box center [295, 156] width 77 height 26
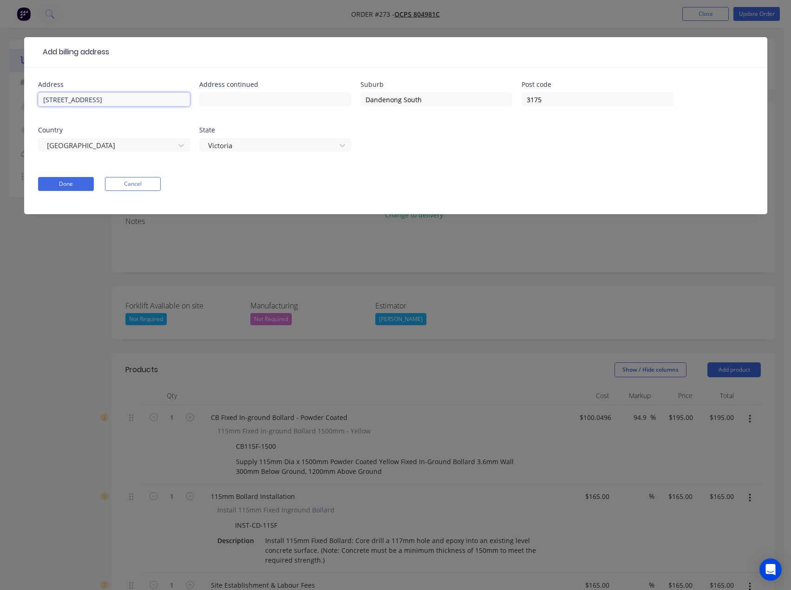
drag, startPoint x: 134, startPoint y: 100, endPoint x: 28, endPoint y: 114, distance: 106.8
click at [28, 114] on div "Address [STREET_ADDRESS] State [GEOGRAPHIC_DATA] Done Cancel" at bounding box center [395, 140] width 743 height 147
click at [250, 98] on input "text" at bounding box center [275, 99] width 152 height 14
paste input "[STREET_ADDRESS]"
type input "[STREET_ADDRESS]"
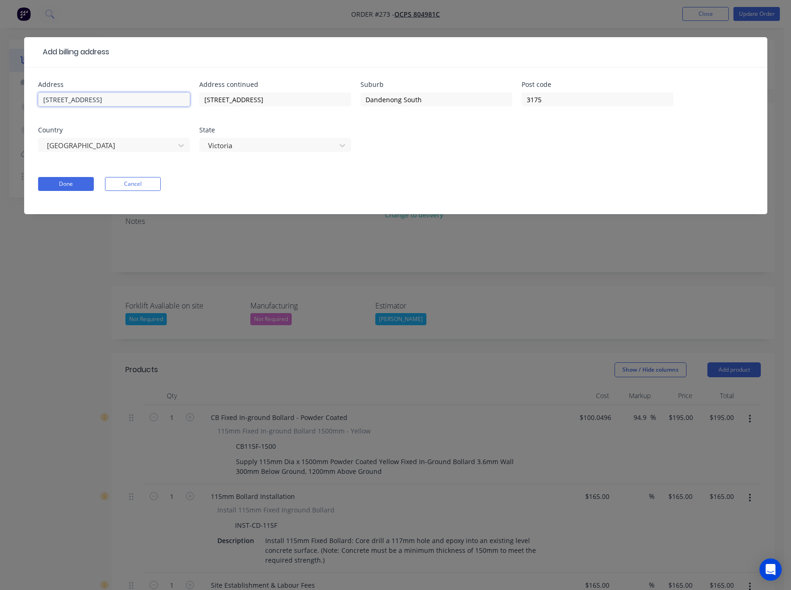
drag, startPoint x: 112, startPoint y: 97, endPoint x: -5, endPoint y: 118, distance: 118.9
click at [0, 118] on html "Order #273 - OCPS 804981C Add product Close Update Order Order details Collabor…" at bounding box center [395, 454] width 791 height 909
paste input "Attention: VantageOC"
type input "Attention: VantageOC"
click at [73, 184] on button "Done" at bounding box center [66, 184] width 56 height 14
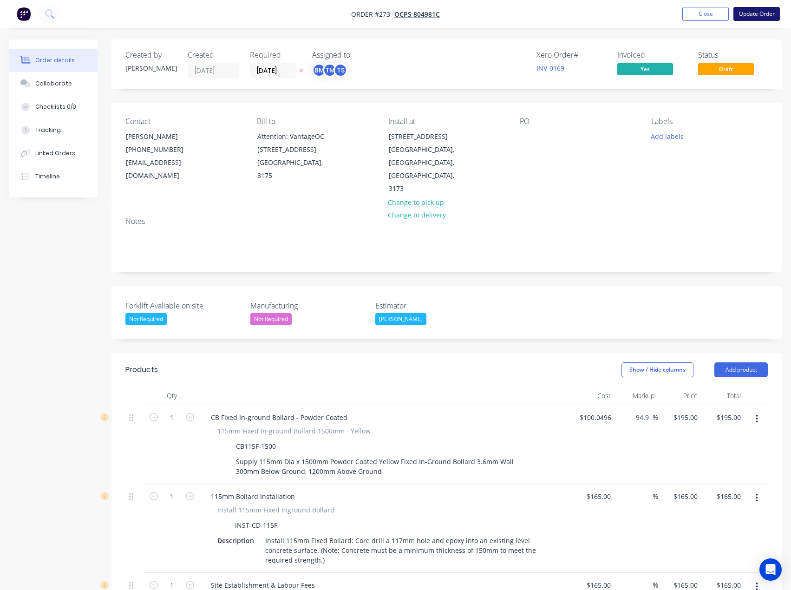
click at [740, 19] on button "Update Order" at bounding box center [757, 14] width 46 height 14
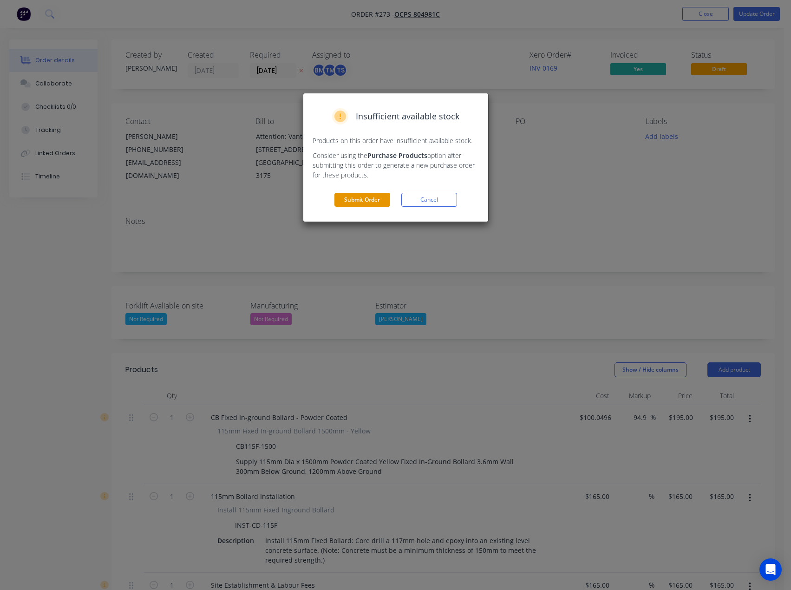
click at [375, 204] on button "Submit Order" at bounding box center [363, 200] width 56 height 14
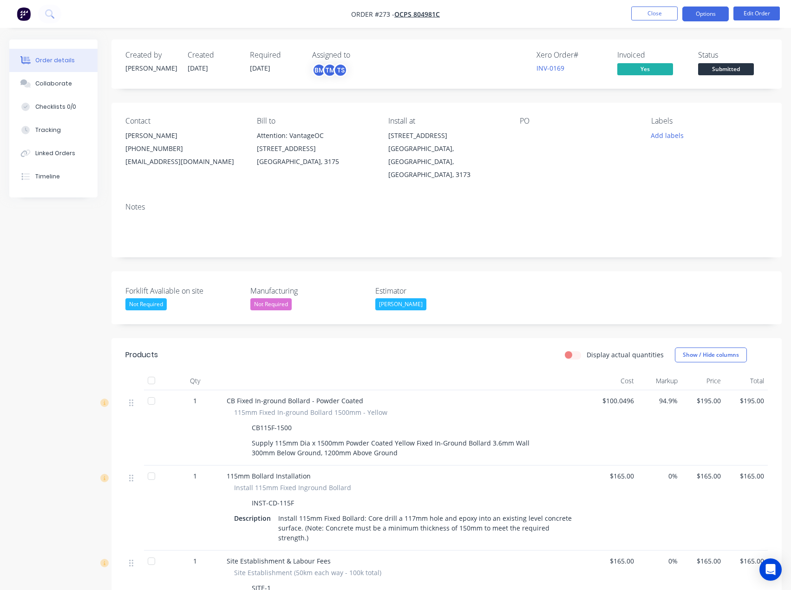
click at [689, 18] on button "Options" at bounding box center [705, 14] width 46 height 15
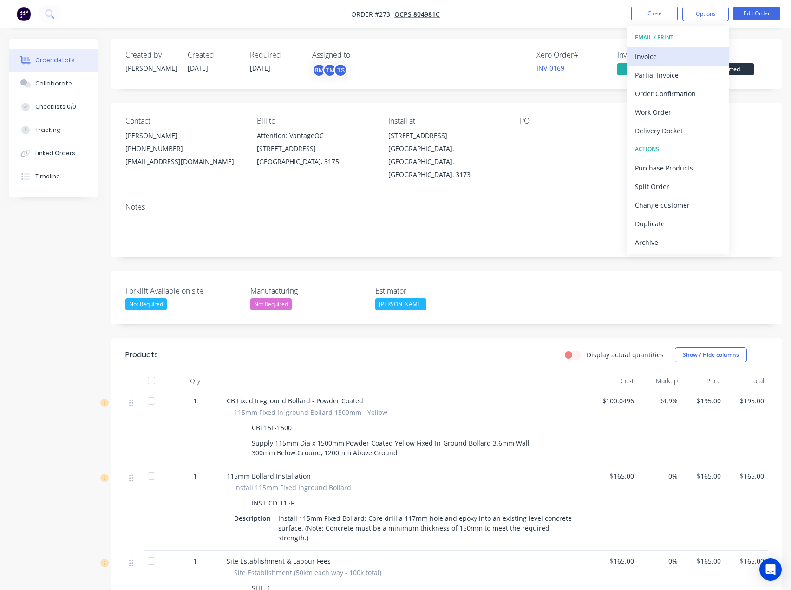
click at [676, 49] on button "Invoice" at bounding box center [678, 56] width 102 height 19
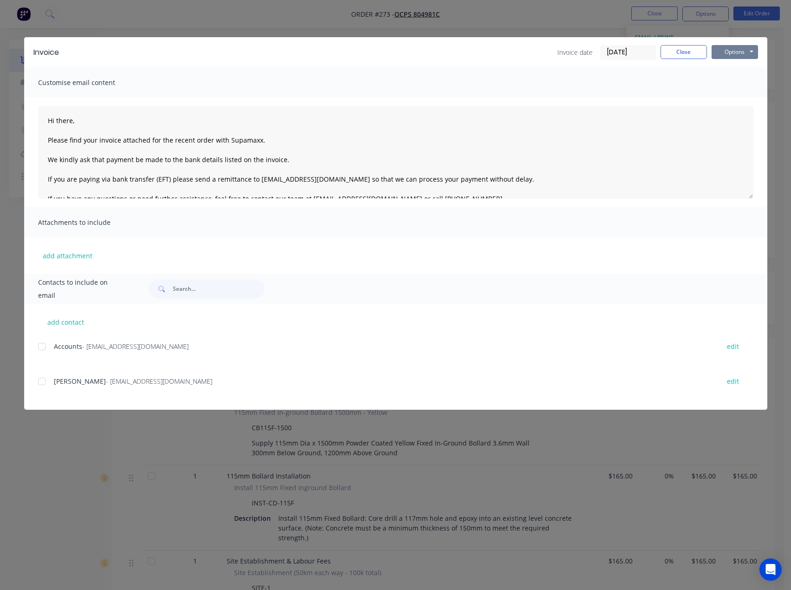
click at [727, 54] on button "Options" at bounding box center [735, 52] width 46 height 14
click at [733, 68] on button "Preview" at bounding box center [741, 68] width 59 height 15
click at [670, 54] on button "Close" at bounding box center [684, 52] width 46 height 14
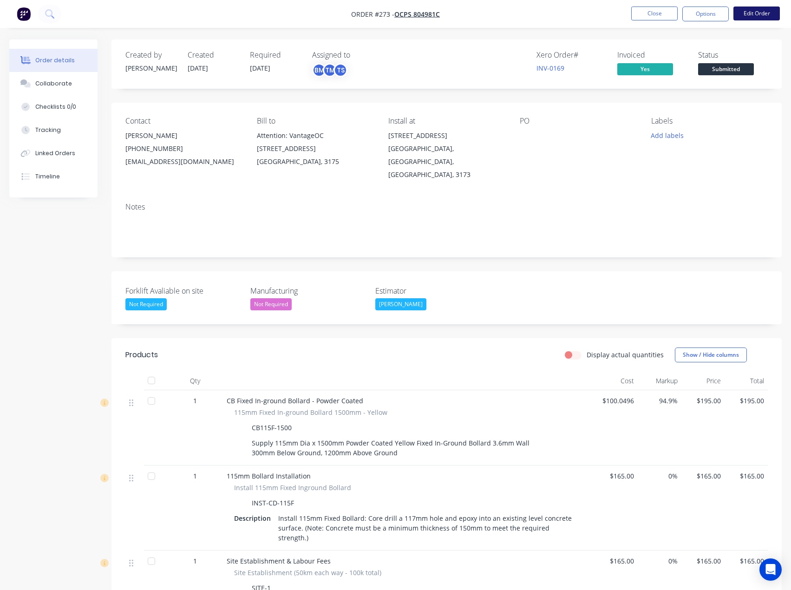
click at [758, 12] on button "Edit Order" at bounding box center [757, 14] width 46 height 14
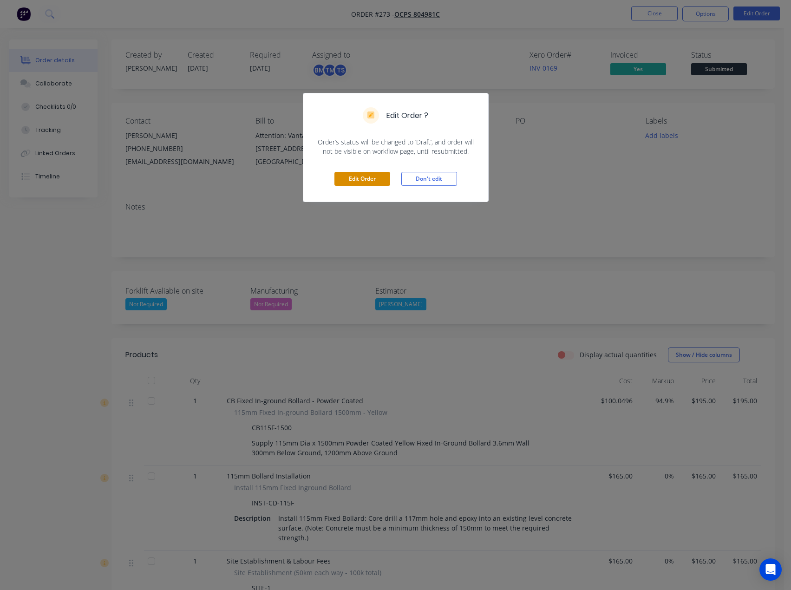
click at [378, 180] on button "Edit Order" at bounding box center [363, 179] width 56 height 14
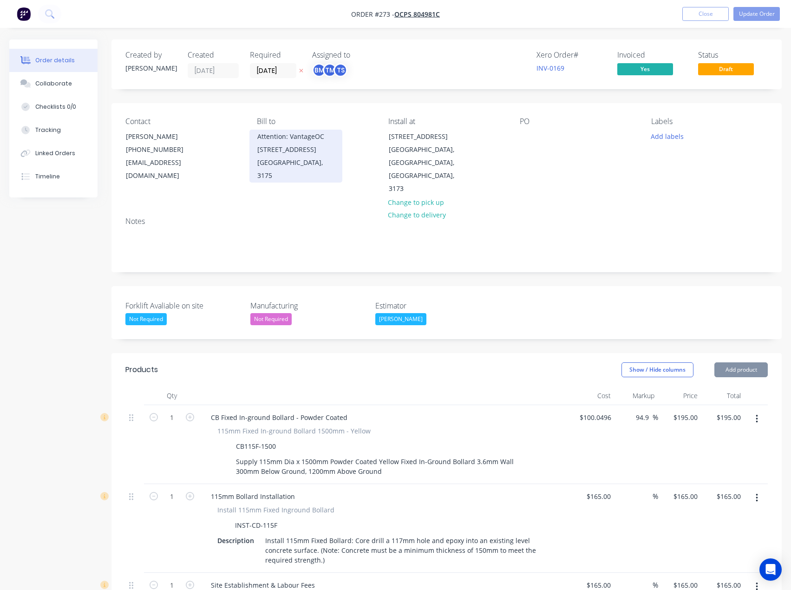
click at [309, 142] on div "Attention: VantageOC [STREET_ADDRESS]" at bounding box center [295, 143] width 77 height 26
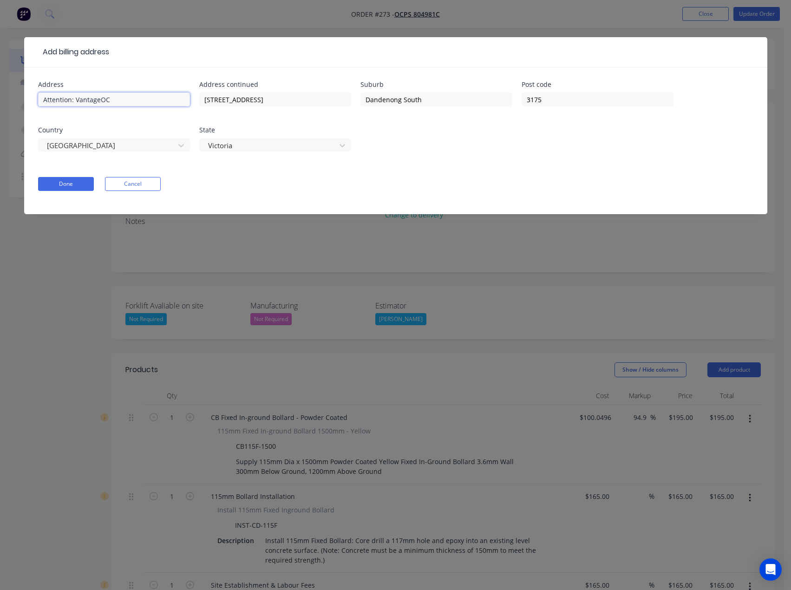
drag, startPoint x: 74, startPoint y: 98, endPoint x: 21, endPoint y: 99, distance: 53.4
click at [21, 99] on div "Add billing address Address Attention: VantageOC Address continued [STREET_ADDR…" at bounding box center [395, 295] width 791 height 590
click at [46, 94] on input "Attention: VantageOC" at bounding box center [114, 99] width 152 height 14
drag, startPoint x: 75, startPoint y: 102, endPoint x: 32, endPoint y: 102, distance: 43.2
click at [32, 102] on div "Address Attention: VantageOC Address continued [STREET_ADDRESS] State [GEOGRAPH…" at bounding box center [395, 140] width 743 height 147
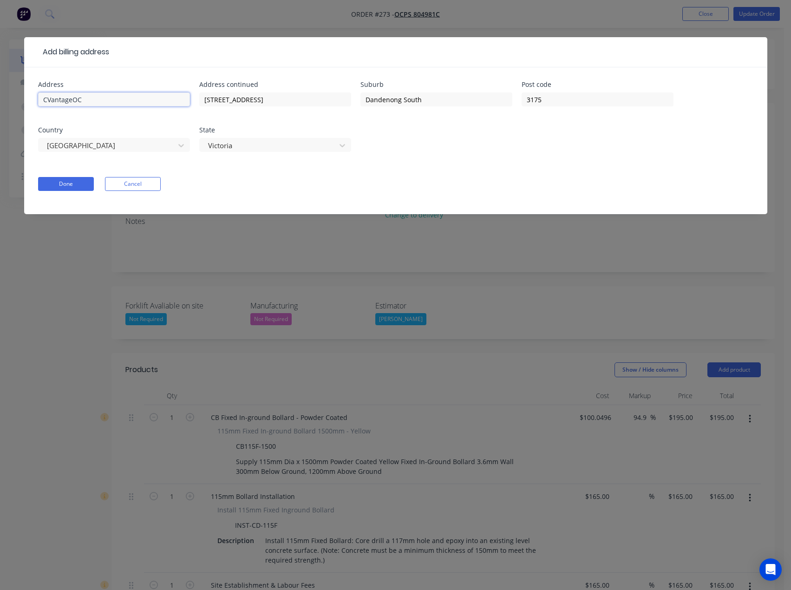
click at [47, 94] on input "CVantageOC" at bounding box center [114, 99] width 152 height 14
click at [50, 99] on input "C/0 VantageOC" at bounding box center [114, 99] width 152 height 14
click at [126, 98] on input "C/O VantageOC" at bounding box center [114, 99] width 152 height 14
type input "C/O VantageOC,"
click at [63, 184] on button "Done" at bounding box center [66, 184] width 56 height 14
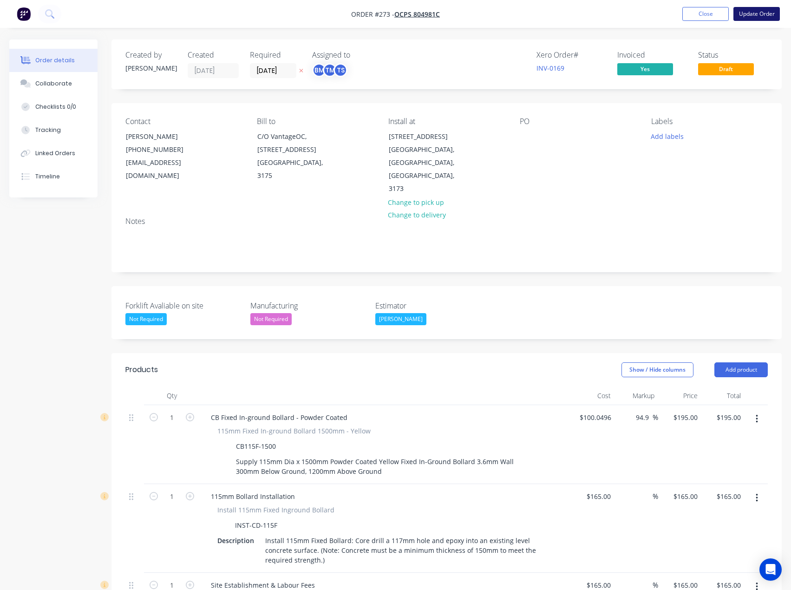
click at [765, 9] on button "Update Order" at bounding box center [757, 14] width 46 height 14
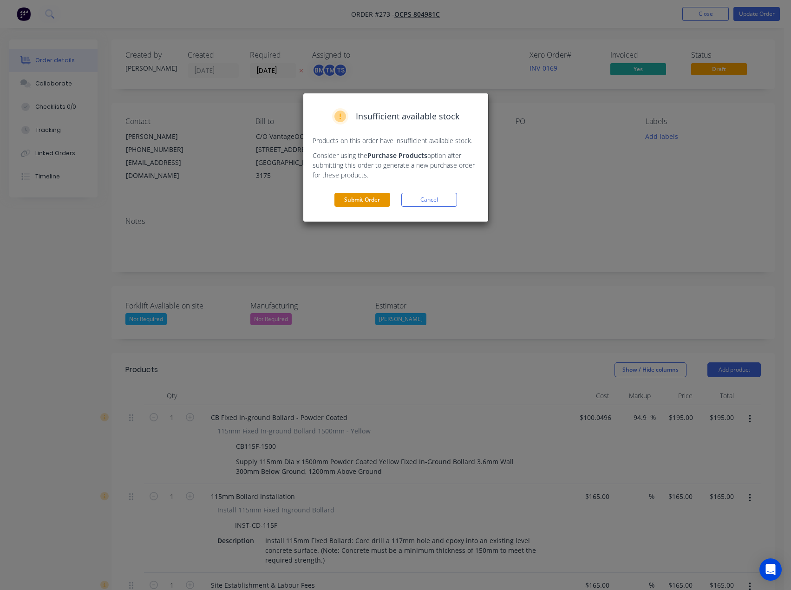
click at [369, 197] on button "Submit Order" at bounding box center [363, 200] width 56 height 14
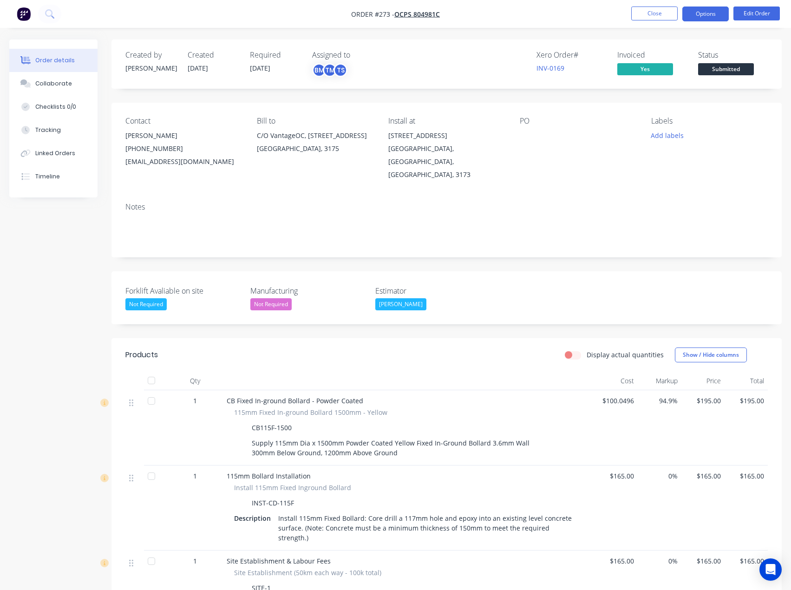
click at [697, 10] on button "Options" at bounding box center [705, 14] width 46 height 15
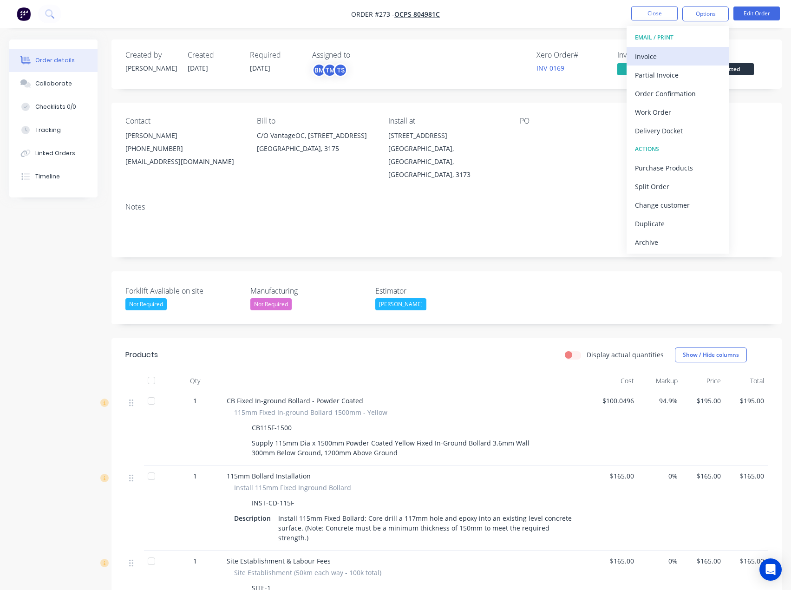
click at [662, 56] on div "Invoice" at bounding box center [677, 56] width 85 height 13
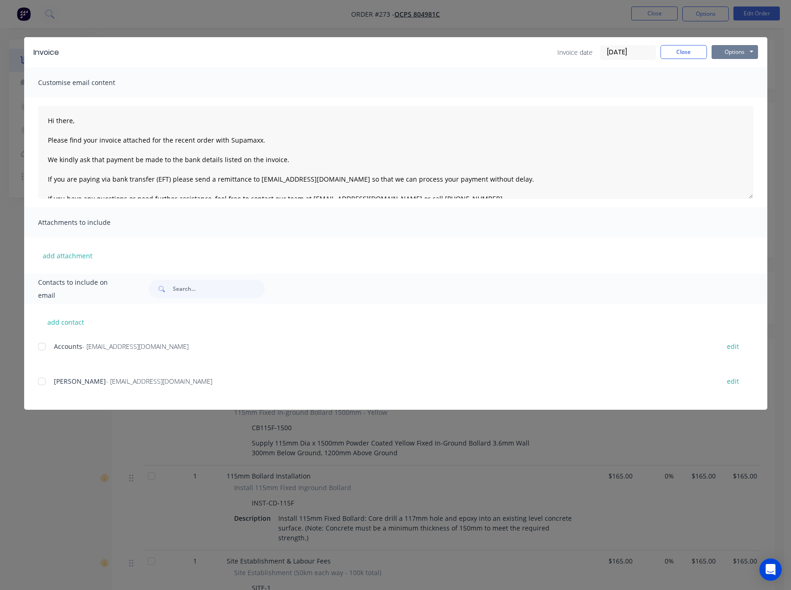
click at [732, 49] on button "Options" at bounding box center [735, 52] width 46 height 14
click at [732, 70] on button "Preview" at bounding box center [741, 68] width 59 height 15
click at [93, 348] on span "- [EMAIL_ADDRESS][DOMAIN_NAME]" at bounding box center [135, 346] width 106 height 9
click at [48, 348] on div at bounding box center [42, 346] width 19 height 19
click at [65, 122] on textarea "Hi there, Please find your invoice attached for the recent order with Supamaxx.…" at bounding box center [395, 152] width 715 height 93
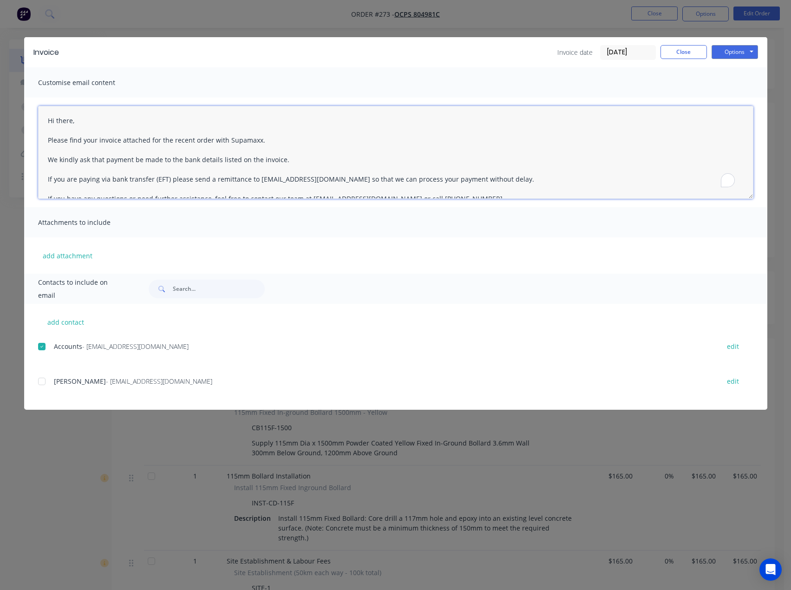
click at [65, 122] on textarea "Hi there, Please find your invoice attached for the recent order with Supamaxx.…" at bounding box center [395, 152] width 715 height 93
click at [73, 322] on button "add contact" at bounding box center [66, 322] width 56 height 14
select select "AU"
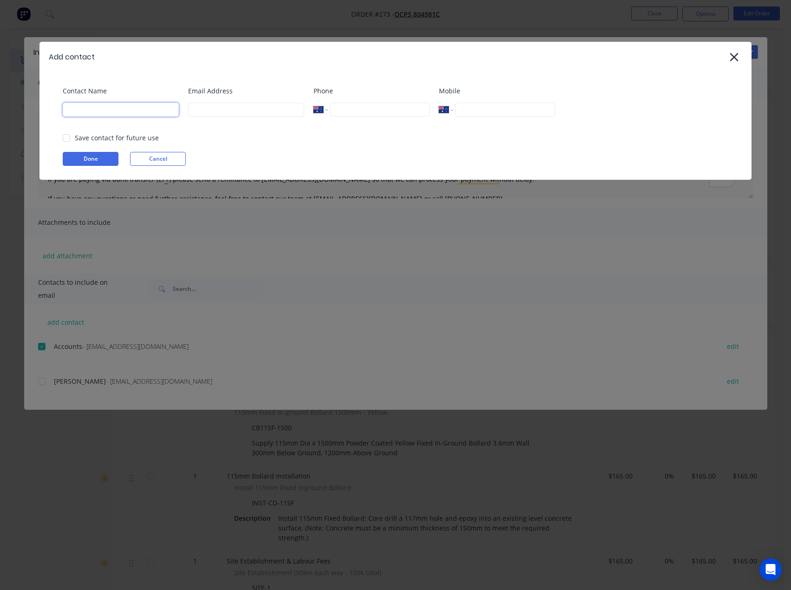
click at [106, 115] on input at bounding box center [121, 110] width 116 height 14
click at [68, 104] on input "[PERSON_NAME]" at bounding box center [121, 110] width 116 height 14
type input "[PERSON_NAME][EMAIL_ADDRESS][DOMAIN_NAME]"
click at [226, 111] on input at bounding box center [246, 110] width 116 height 14
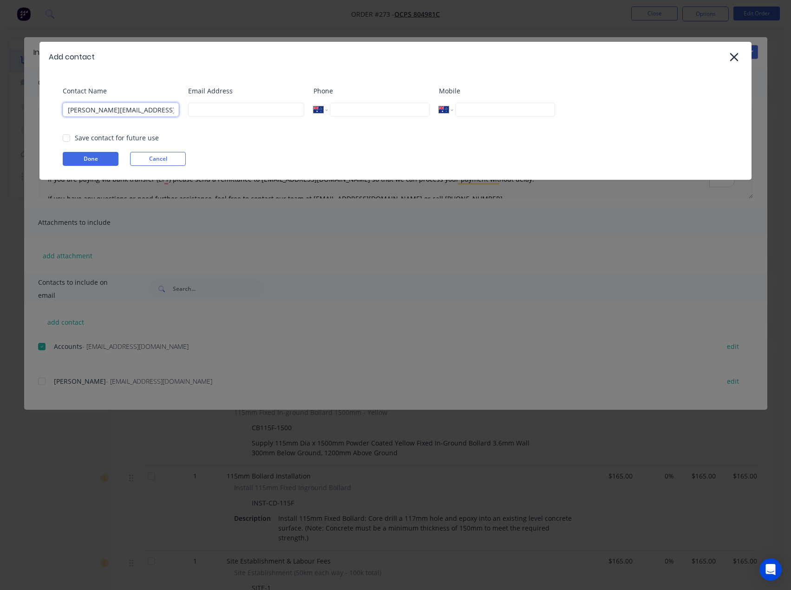
drag, startPoint x: 122, startPoint y: 107, endPoint x: 43, endPoint y: 120, distance: 80.5
click at [43, 120] on div "Contact Name [PERSON_NAME][EMAIL_ADDRESS][DOMAIN_NAME] Email Address Phone Inte…" at bounding box center [395, 126] width 712 height 108
drag, startPoint x: 204, startPoint y: 112, endPoint x: 192, endPoint y: 110, distance: 12.7
click at [204, 112] on input at bounding box center [246, 110] width 116 height 14
paste input "[PERSON_NAME][EMAIL_ADDRESS][DOMAIN_NAME]"
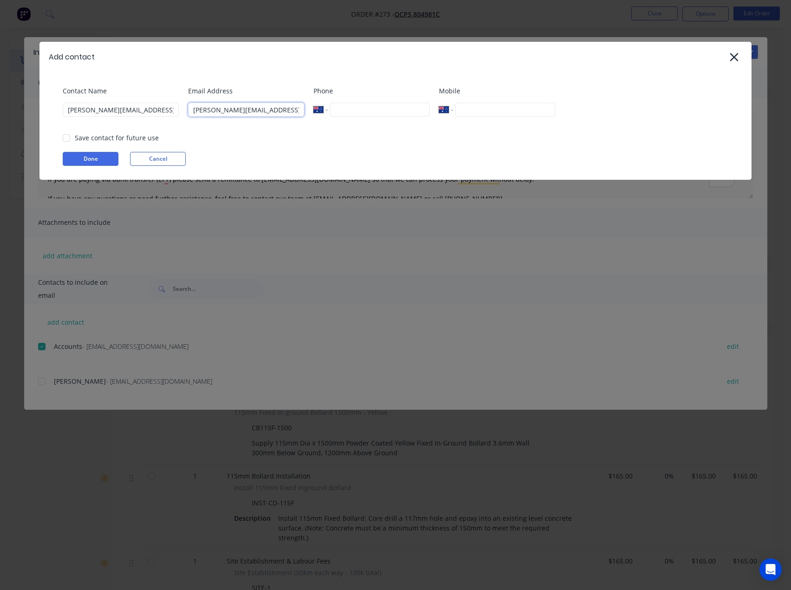
type input "[PERSON_NAME][EMAIL_ADDRESS][DOMAIN_NAME]"
drag, startPoint x: 160, startPoint y: 109, endPoint x: 10, endPoint y: 113, distance: 150.6
click at [10, 113] on div "Add contact Contact Name [PERSON_NAME][EMAIL_ADDRESS][DOMAIN_NAME] Email Addres…" at bounding box center [395, 295] width 791 height 590
type input "[PERSON_NAME]"
click at [98, 159] on button "Done" at bounding box center [91, 159] width 56 height 14
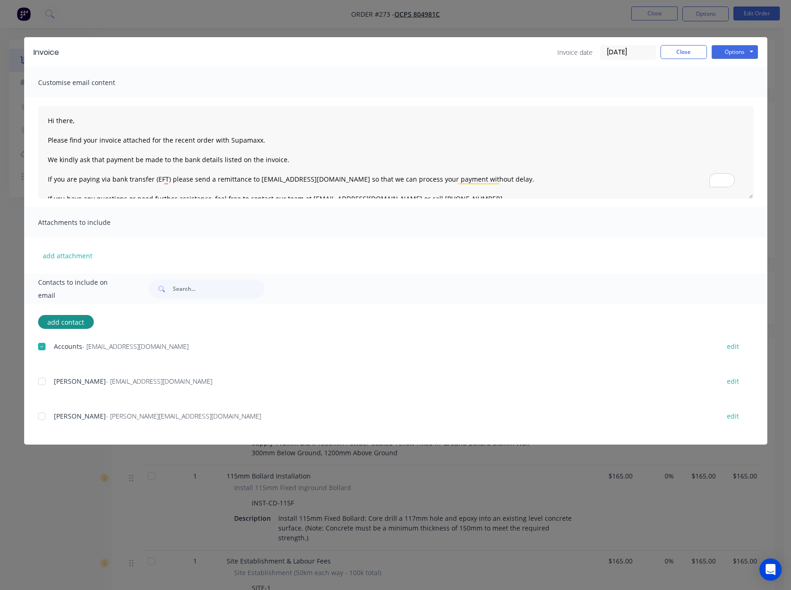
click at [50, 420] on div at bounding box center [42, 416] width 19 height 19
click at [731, 57] on button "Options" at bounding box center [735, 52] width 46 height 14
click at [736, 101] on button "Email" at bounding box center [741, 99] width 59 height 15
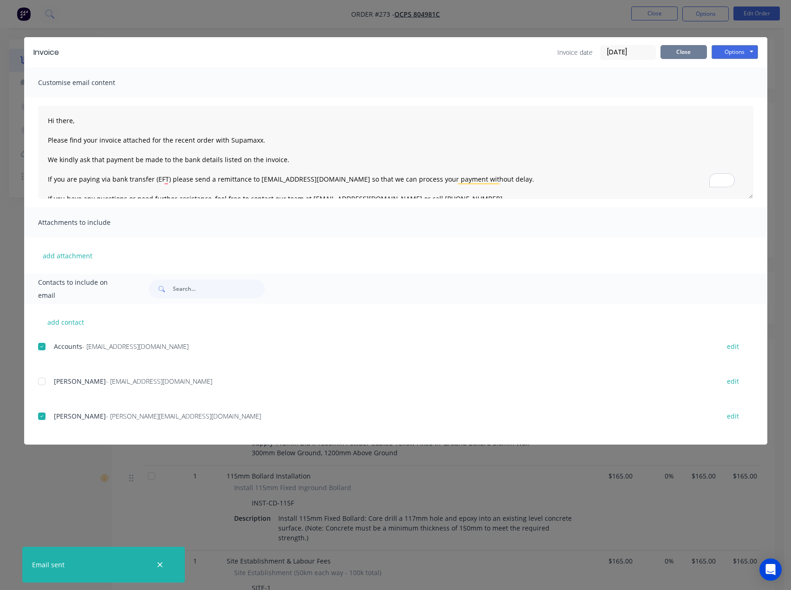
click at [685, 51] on button "Close" at bounding box center [684, 52] width 46 height 14
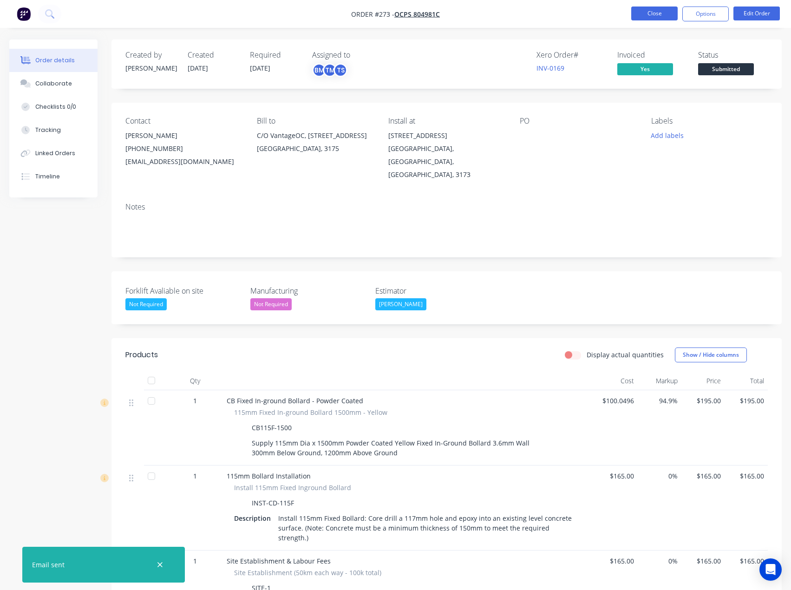
click at [656, 10] on button "Close" at bounding box center [654, 14] width 46 height 14
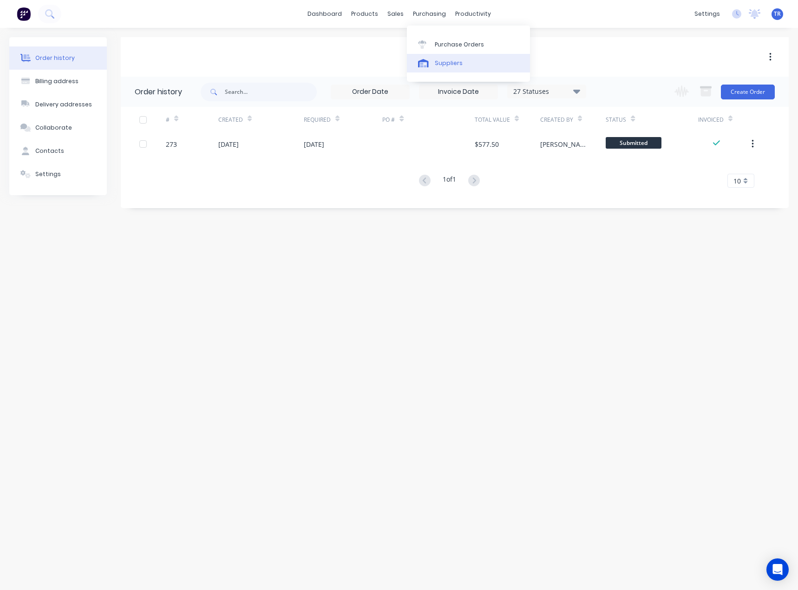
click at [436, 56] on link "Suppliers" at bounding box center [468, 63] width 123 height 19
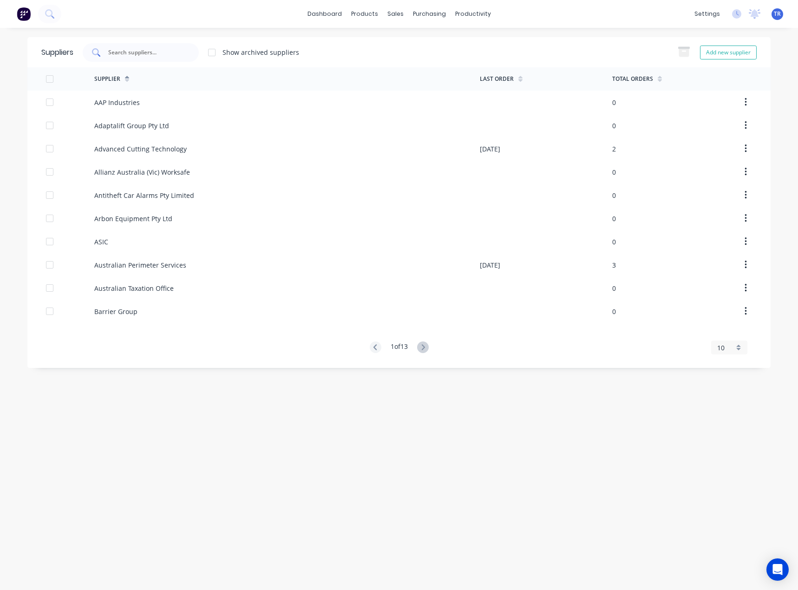
click at [142, 46] on div at bounding box center [141, 52] width 116 height 19
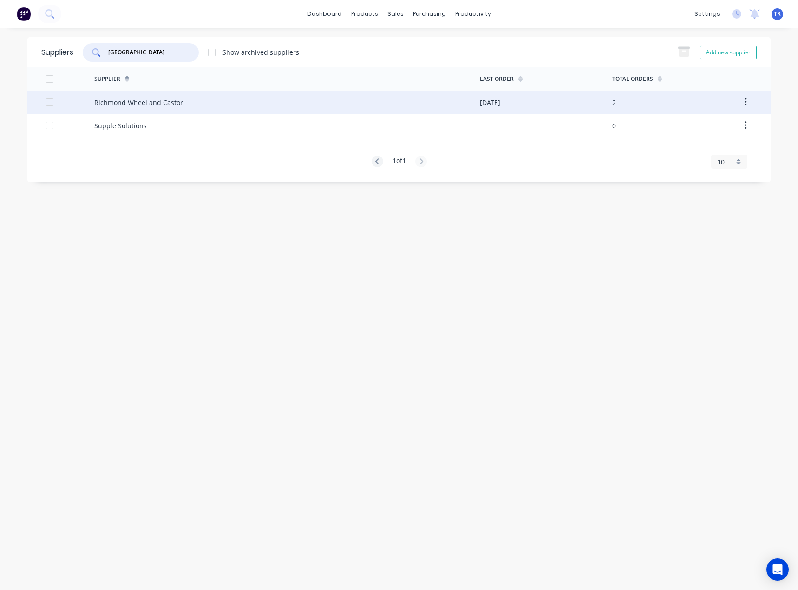
type input "[GEOGRAPHIC_DATA]"
click at [193, 104] on div "Richmond Wheel and Castor" at bounding box center [287, 102] width 386 height 23
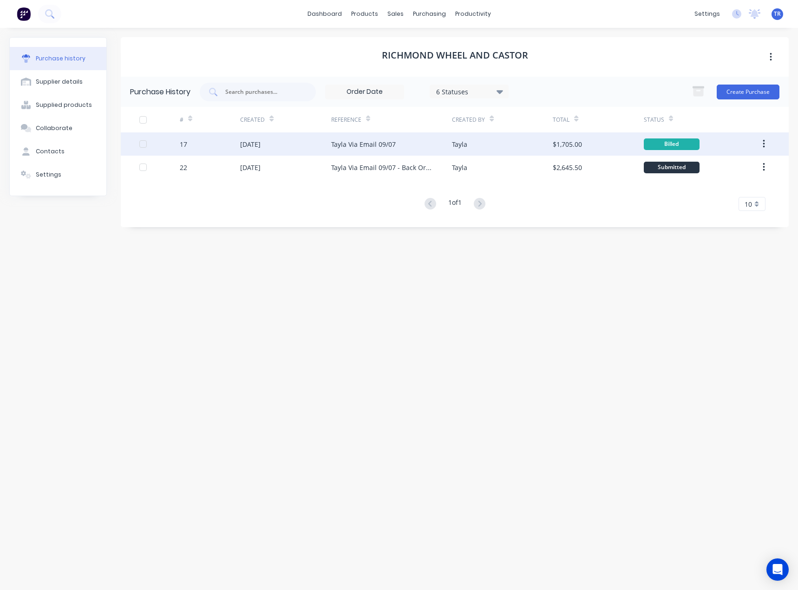
click at [359, 142] on div "Tayla Via Email 09/07" at bounding box center [363, 144] width 65 height 10
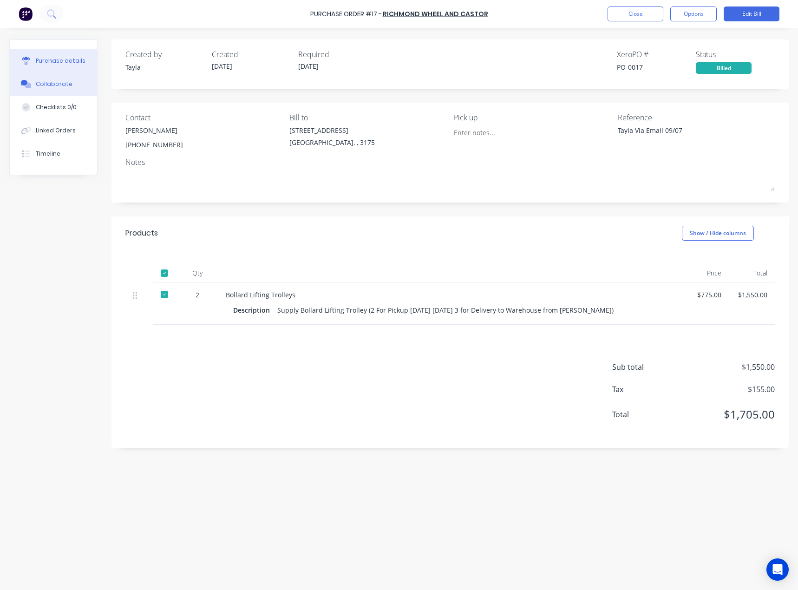
click at [42, 79] on button "Collaborate" at bounding box center [53, 83] width 87 height 23
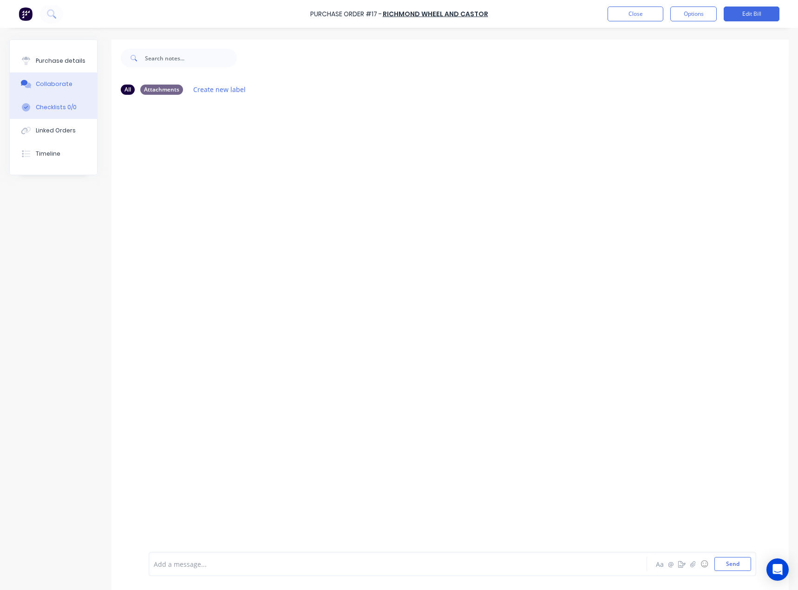
click at [55, 98] on button "Checklists 0/0" at bounding box center [53, 107] width 87 height 23
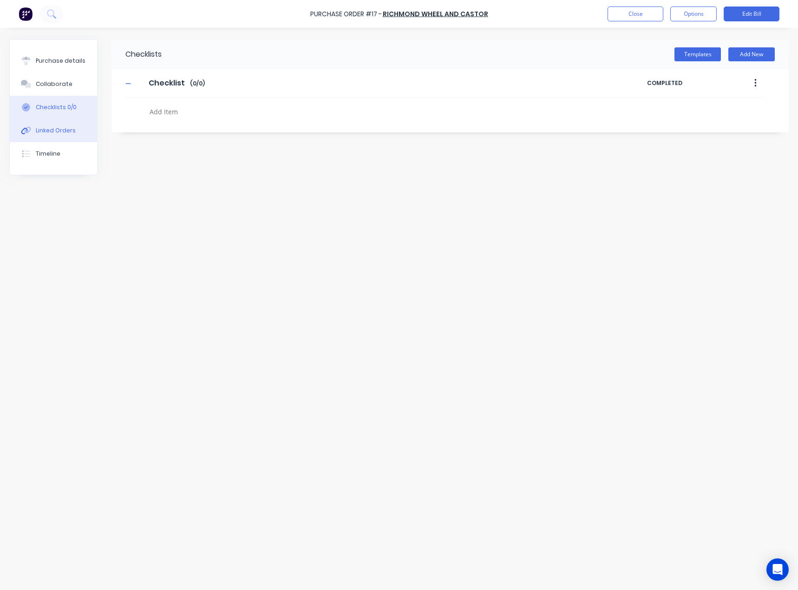
click at [59, 132] on div "Linked Orders" at bounding box center [56, 130] width 40 height 8
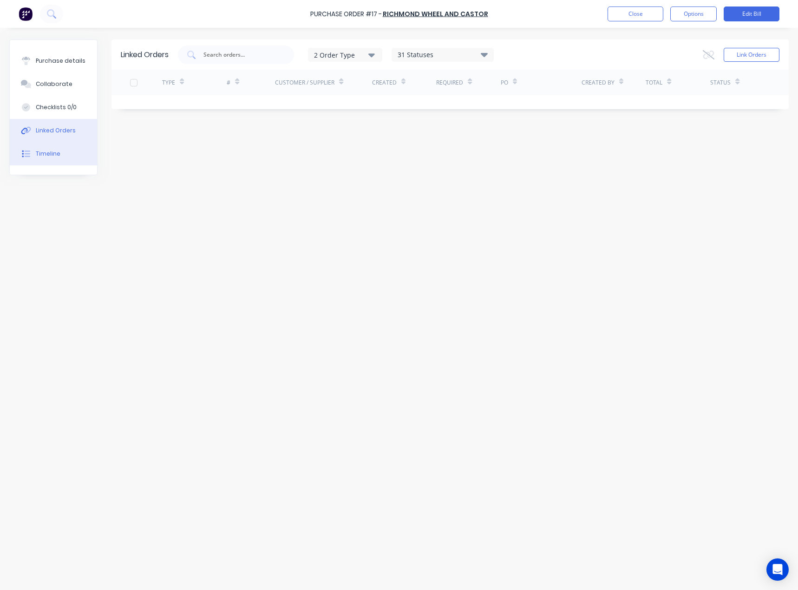
click at [54, 160] on button "Timeline" at bounding box center [53, 153] width 87 height 23
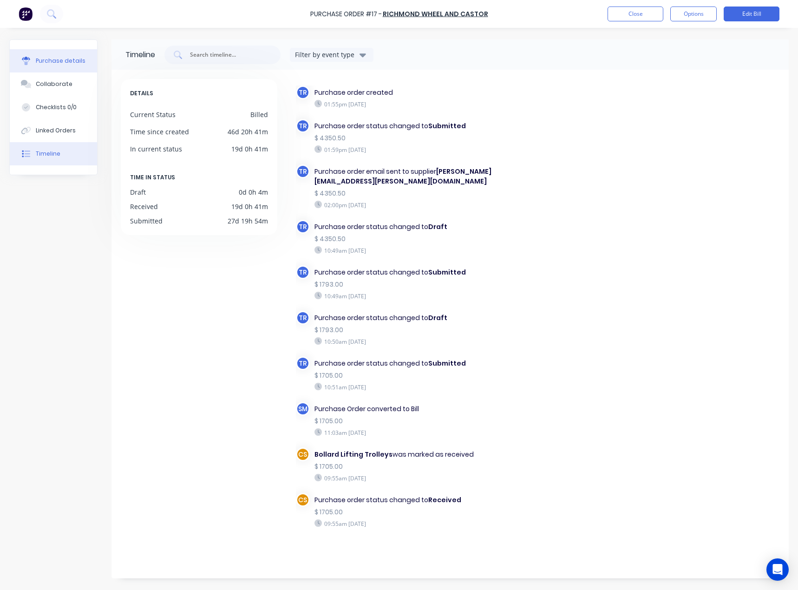
click at [69, 59] on div "Purchase details" at bounding box center [61, 61] width 50 height 8
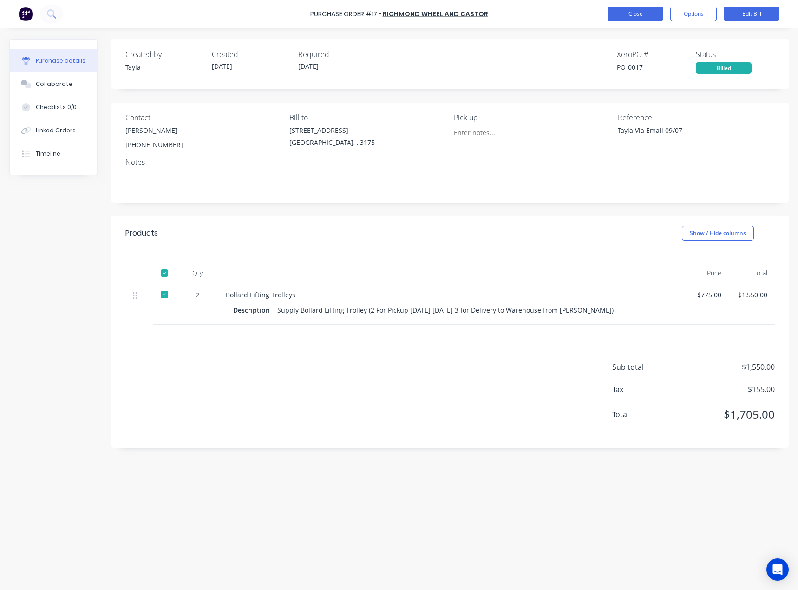
click at [615, 12] on button "Close" at bounding box center [636, 14] width 56 height 15
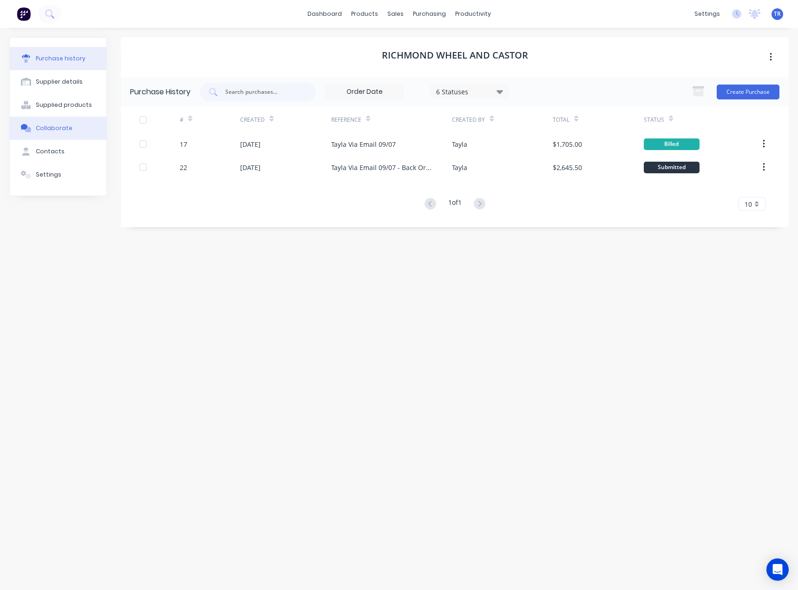
click at [75, 127] on button "Collaborate" at bounding box center [58, 128] width 97 height 23
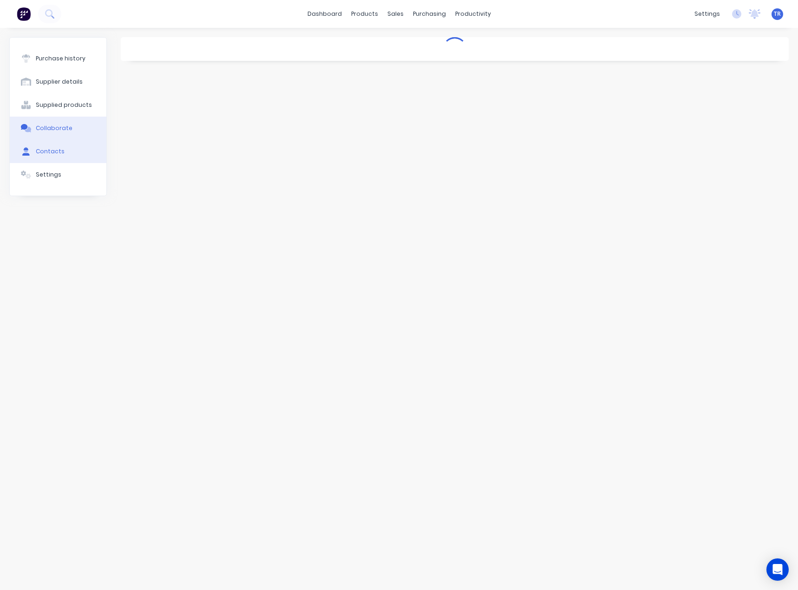
click at [69, 149] on button "Contacts" at bounding box center [58, 151] width 97 height 23
click at [156, 122] on div "[PERSON_NAME]" at bounding box center [171, 122] width 58 height 30
click at [134, 125] on button "button" at bounding box center [131, 122] width 12 height 12
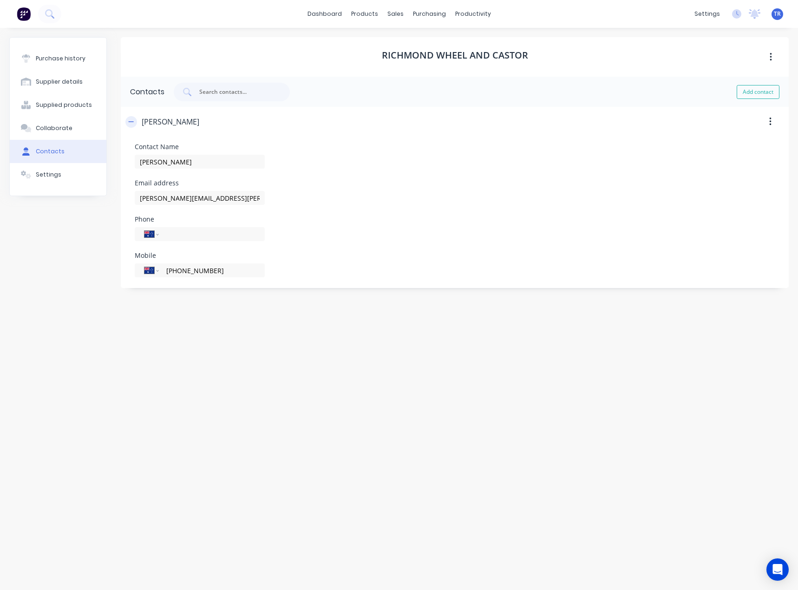
click at [134, 125] on button "button" at bounding box center [131, 122] width 12 height 12
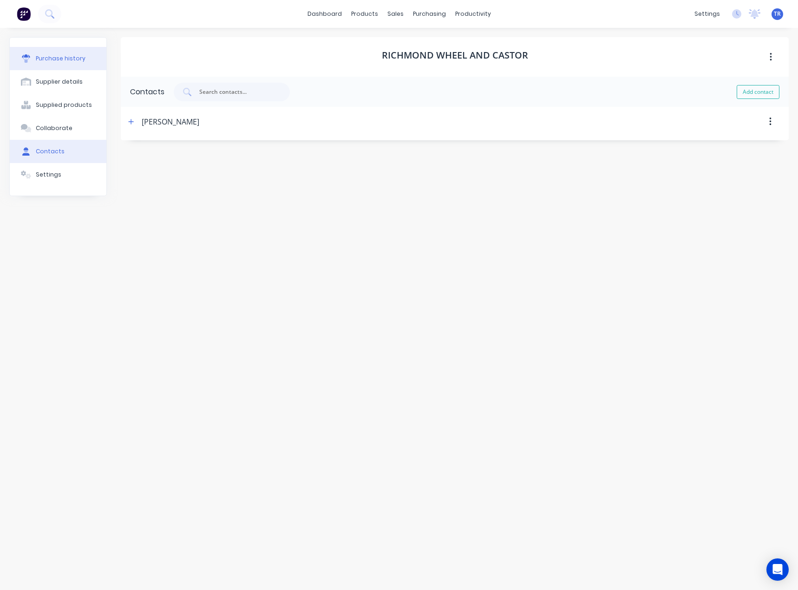
click at [65, 60] on div "Purchase history" at bounding box center [61, 58] width 50 height 8
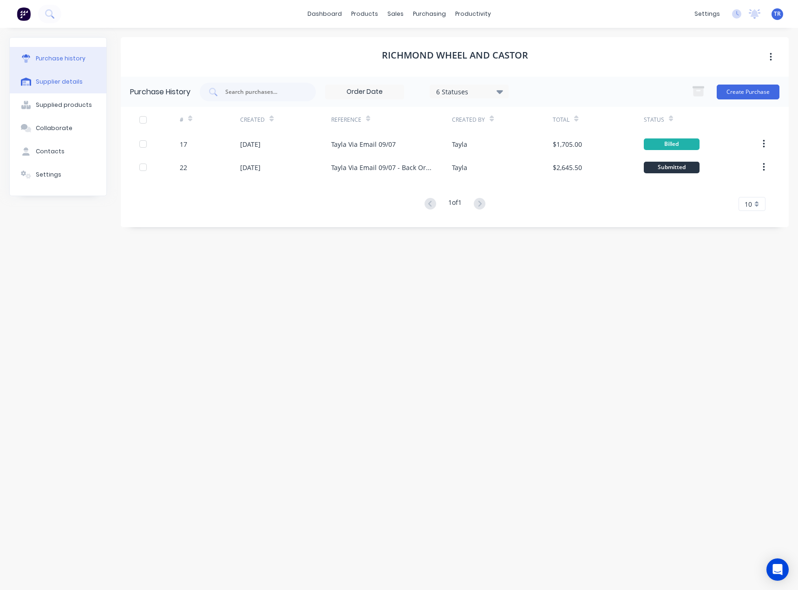
click at [70, 85] on div "Supplier details" at bounding box center [59, 82] width 47 height 8
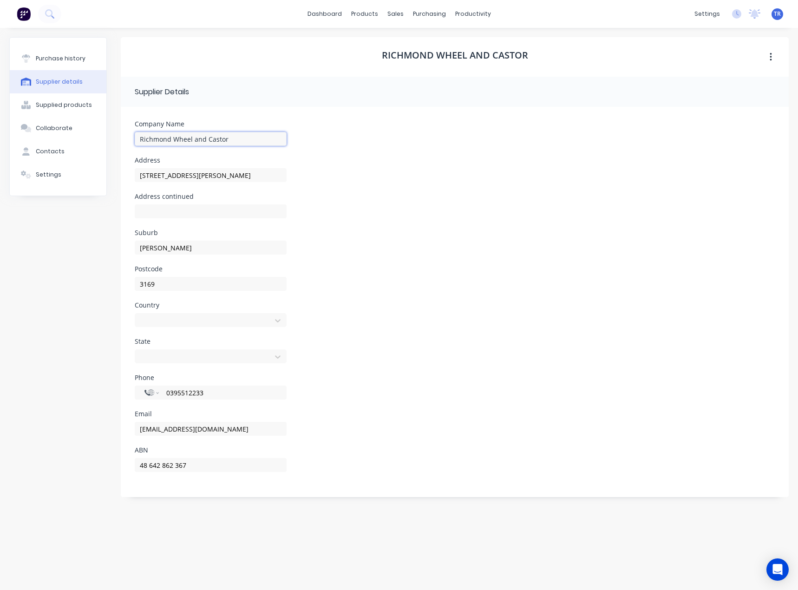
drag, startPoint x: 230, startPoint y: 137, endPoint x: 173, endPoint y: 138, distance: 56.7
click at [173, 138] on input "Richmond Wheel and Castor" at bounding box center [211, 139] width 152 height 14
type input "Richmond Rolling Solutions"
click at [432, 307] on div "Country Select..." at bounding box center [455, 320] width 640 height 36
click at [177, 322] on div at bounding box center [205, 320] width 124 height 12
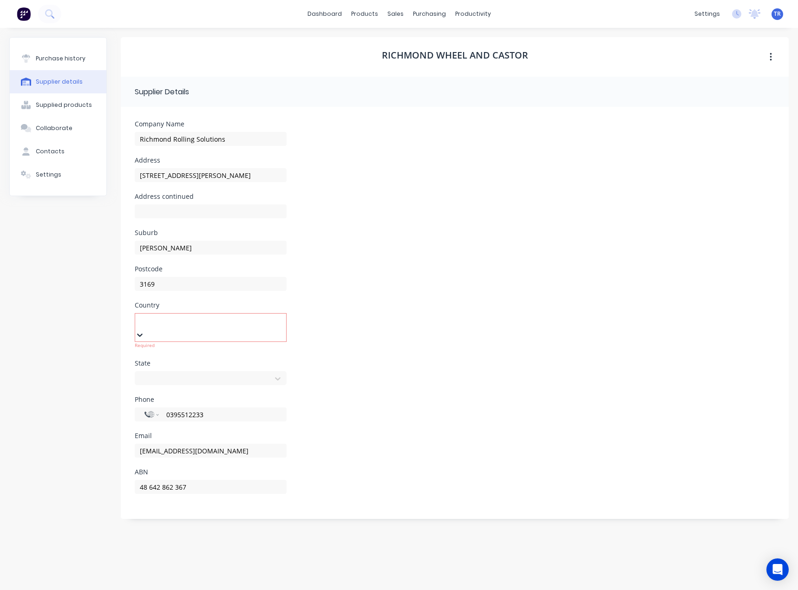
click at [175, 590] on div "[GEOGRAPHIC_DATA]" at bounding box center [399, 595] width 798 height 10
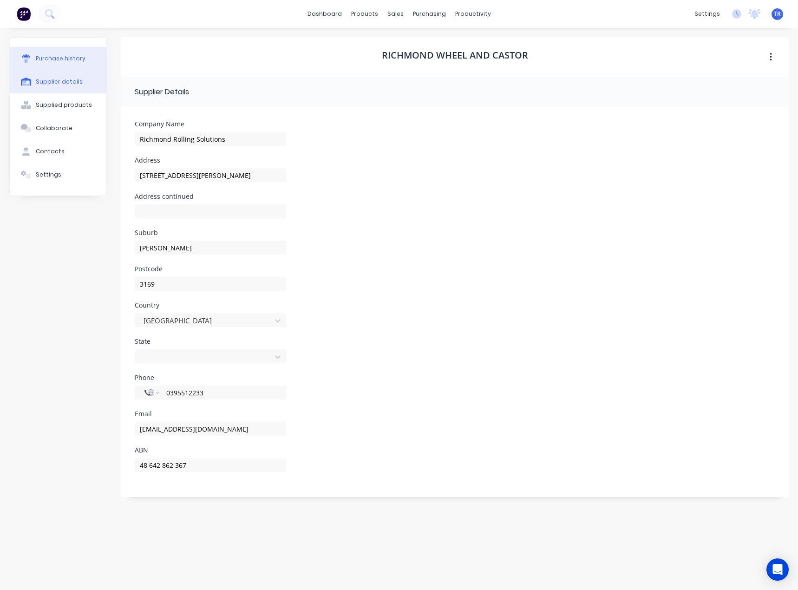
click at [57, 59] on div "Purchase history" at bounding box center [61, 58] width 50 height 8
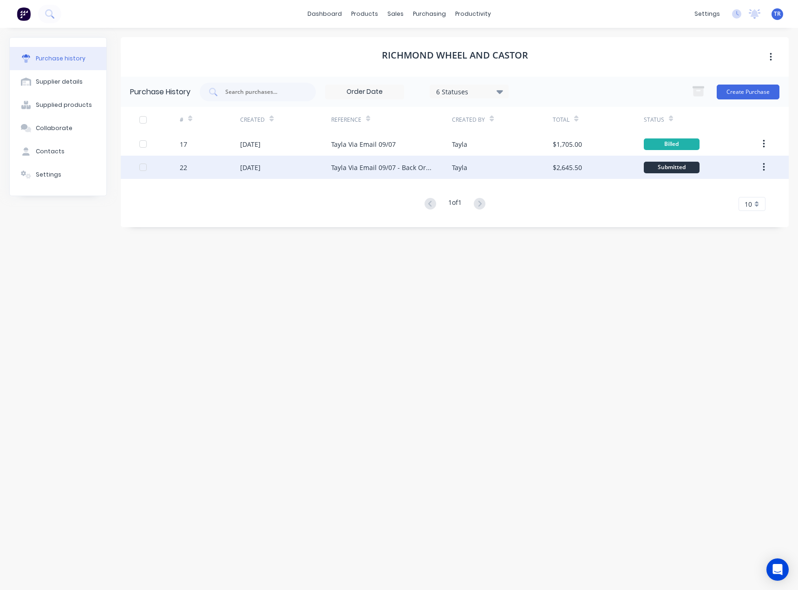
click at [467, 162] on div "Tayla" at bounding box center [502, 167] width 101 height 23
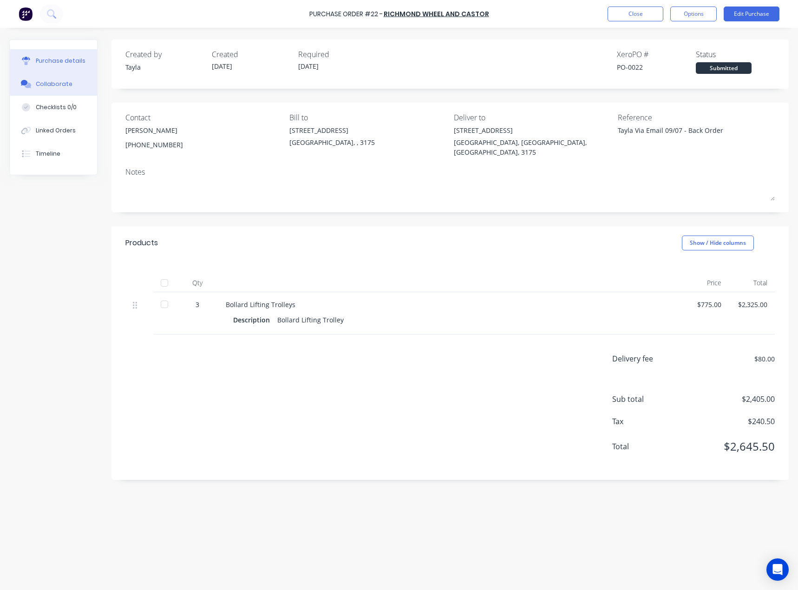
click at [11, 90] on button "Collaborate" at bounding box center [53, 83] width 87 height 23
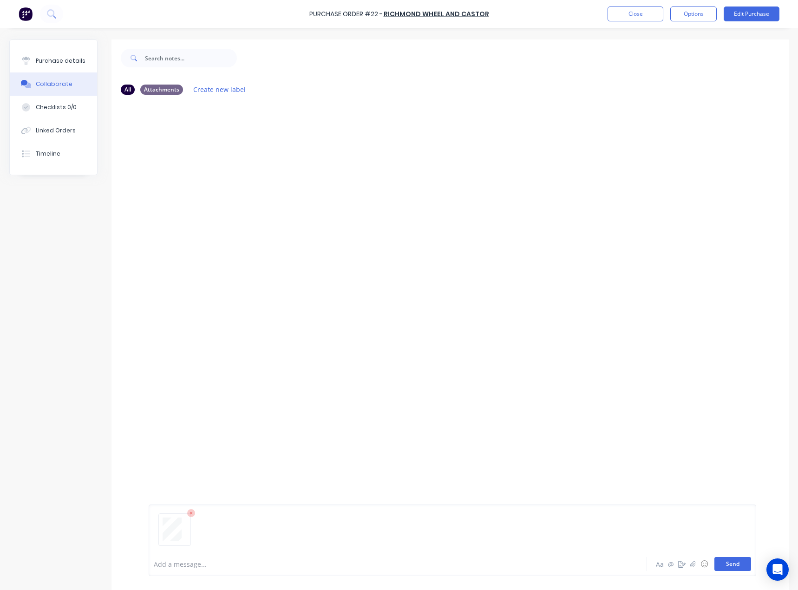
click at [724, 568] on button "Send" at bounding box center [733, 564] width 37 height 14
click at [72, 58] on div "Purchase details" at bounding box center [61, 61] width 50 height 8
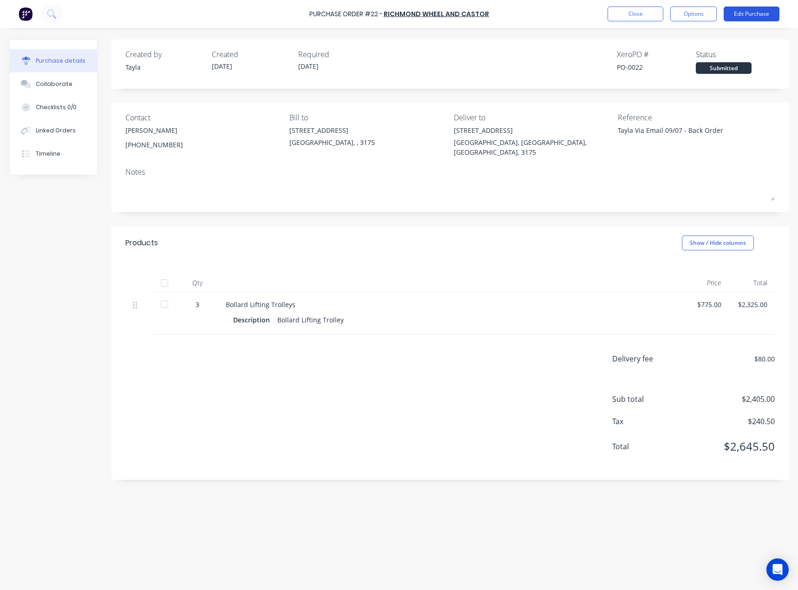
click at [759, 13] on button "Edit Purchase" at bounding box center [752, 14] width 56 height 15
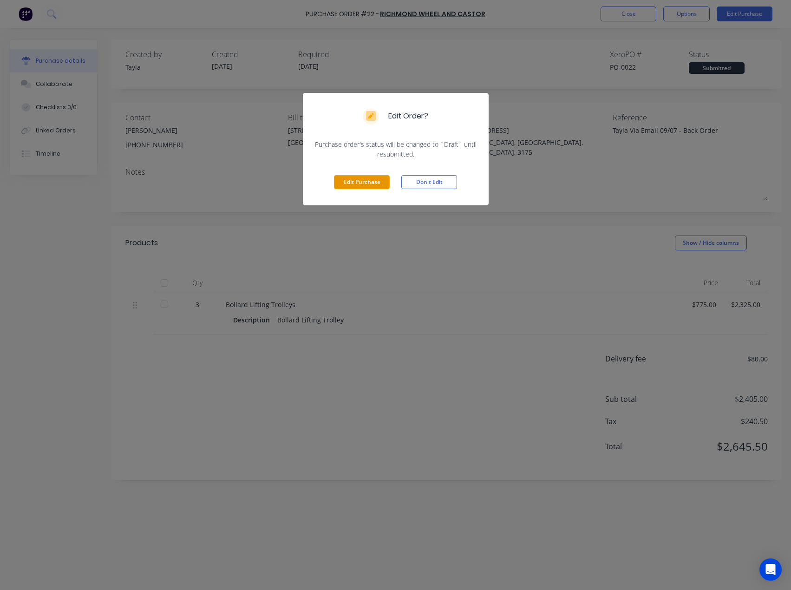
click at [345, 178] on button "Edit Purchase" at bounding box center [362, 182] width 56 height 14
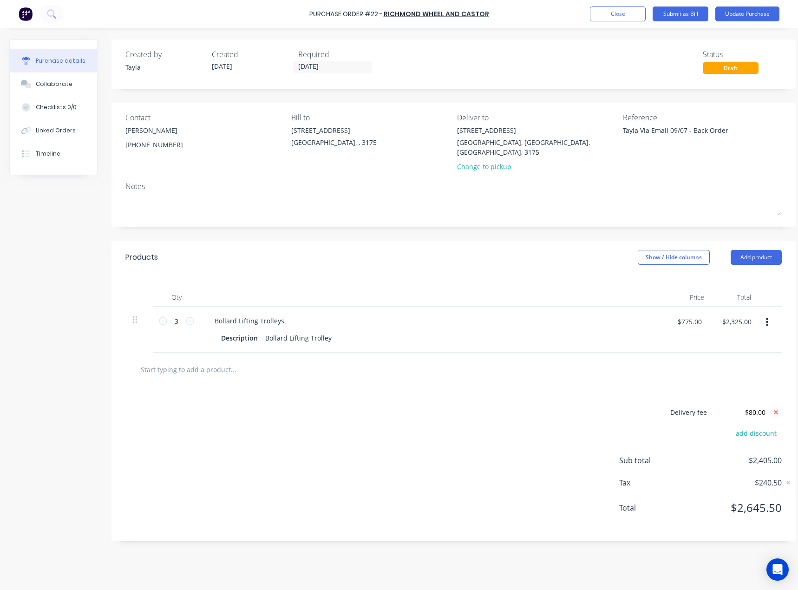
click at [777, 410] on icon at bounding box center [776, 412] width 4 height 4
drag, startPoint x: 746, startPoint y: 22, endPoint x: 746, endPoint y: 17, distance: 5.1
click at [746, 17] on div "Purchase Order #22 - Richmond Wheel and Castor Add product Close Submit as Bill…" at bounding box center [399, 14] width 798 height 28
click at [746, 17] on button "Update Purchase" at bounding box center [747, 14] width 64 height 15
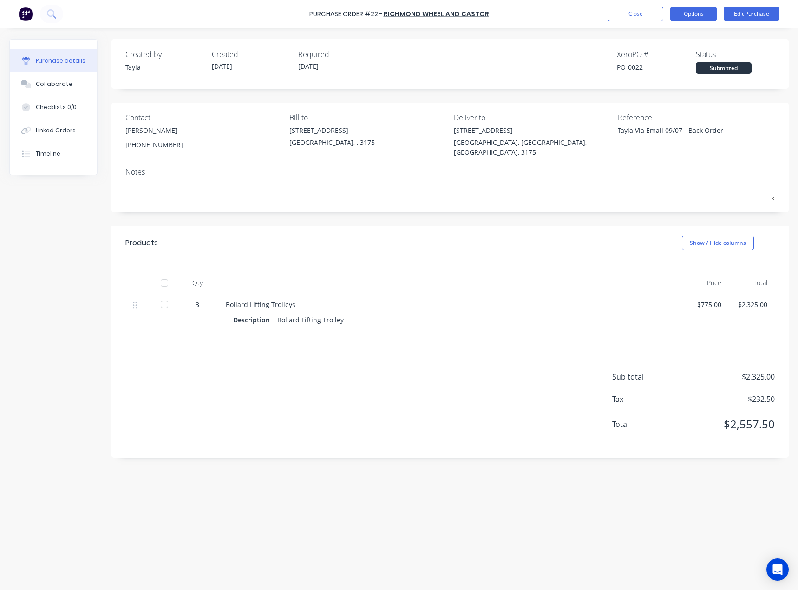
click at [700, 14] on button "Options" at bounding box center [693, 14] width 46 height 15
click at [669, 57] on div "Convert to Bill" at bounding box center [673, 56] width 72 height 13
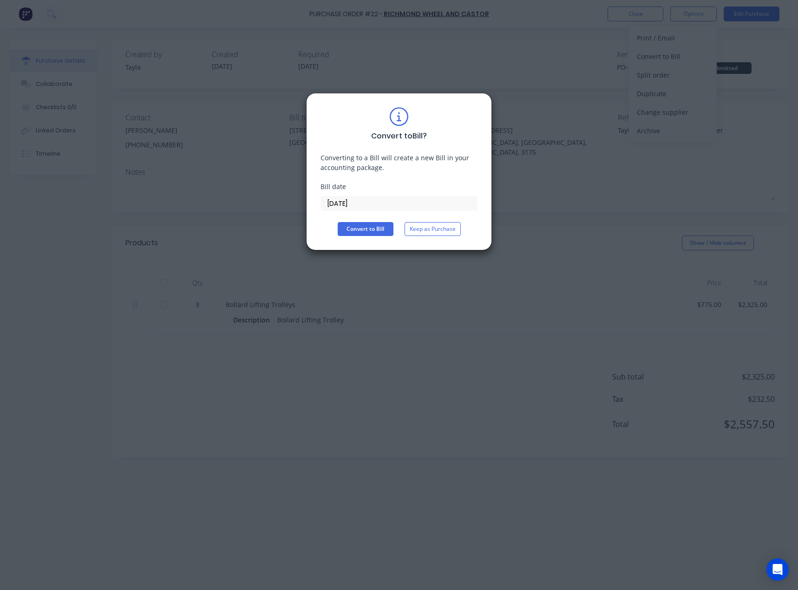
click at [389, 278] on div "Convert to Bill ? Converting to a Bill will create a new Bill in your accountin…" at bounding box center [399, 295] width 798 height 590
click at [432, 230] on button "Keep as Purchase" at bounding box center [433, 229] width 56 height 14
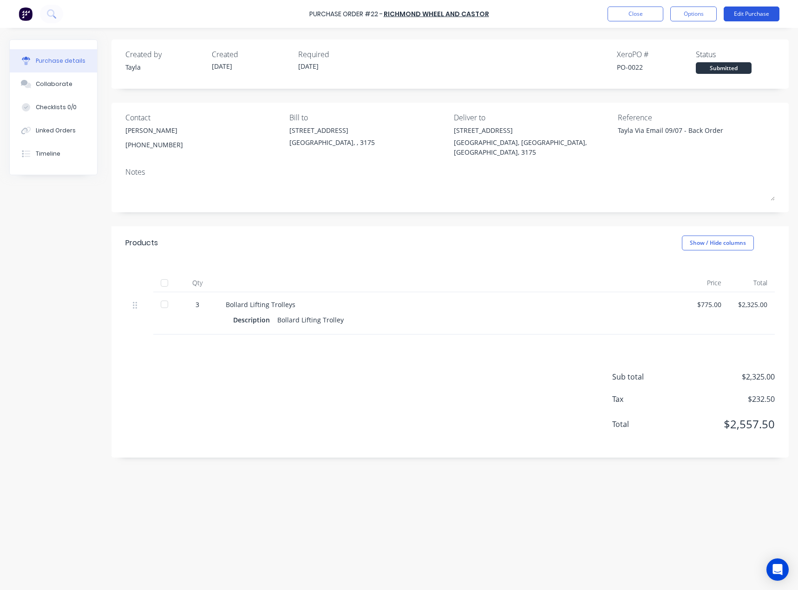
click at [744, 15] on button "Edit Purchase" at bounding box center [752, 14] width 56 height 15
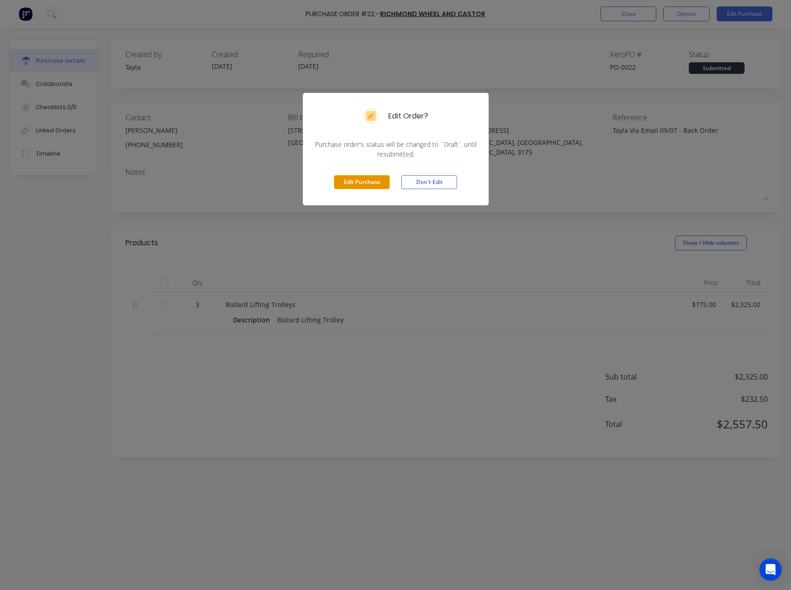
click at [365, 185] on button "Edit Purchase" at bounding box center [362, 182] width 56 height 14
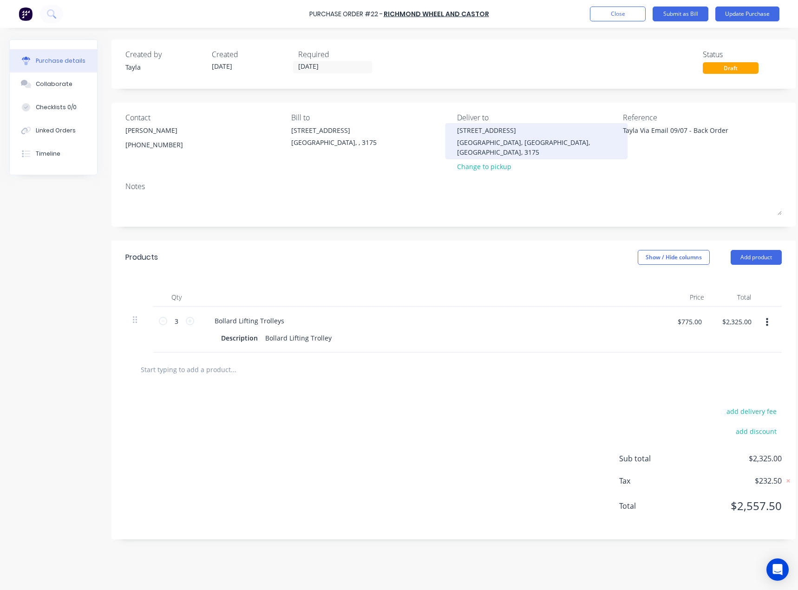
drag, startPoint x: 739, startPoint y: 131, endPoint x: 517, endPoint y: 142, distance: 221.9
click at [518, 142] on div "Contact [PERSON_NAME] [PHONE_NUMBER] Bill to [STREET_ADDRESS] Deliver to [STREE…" at bounding box center [453, 144] width 656 height 64
paste textarea "4861231"
type textarea "4861231"
click at [644, 181] on div "Notes" at bounding box center [453, 186] width 656 height 11
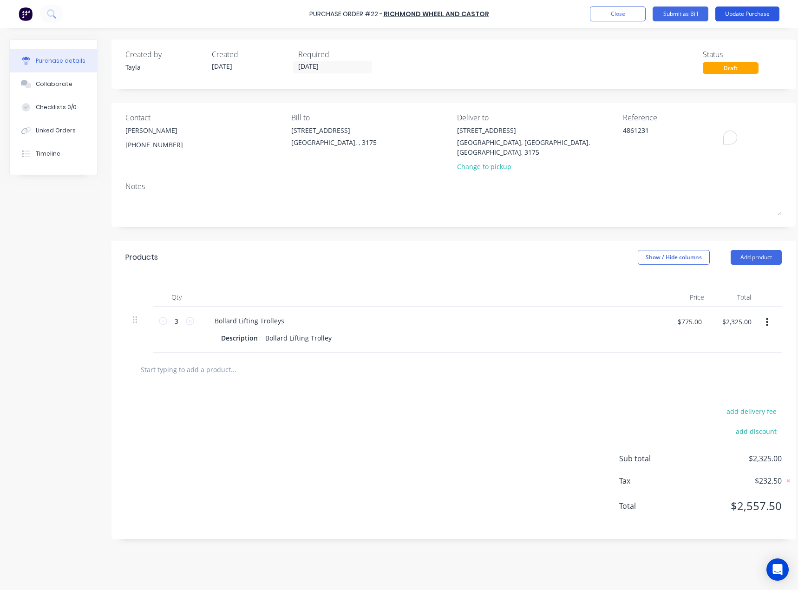
click at [754, 12] on button "Update Purchase" at bounding box center [747, 14] width 64 height 15
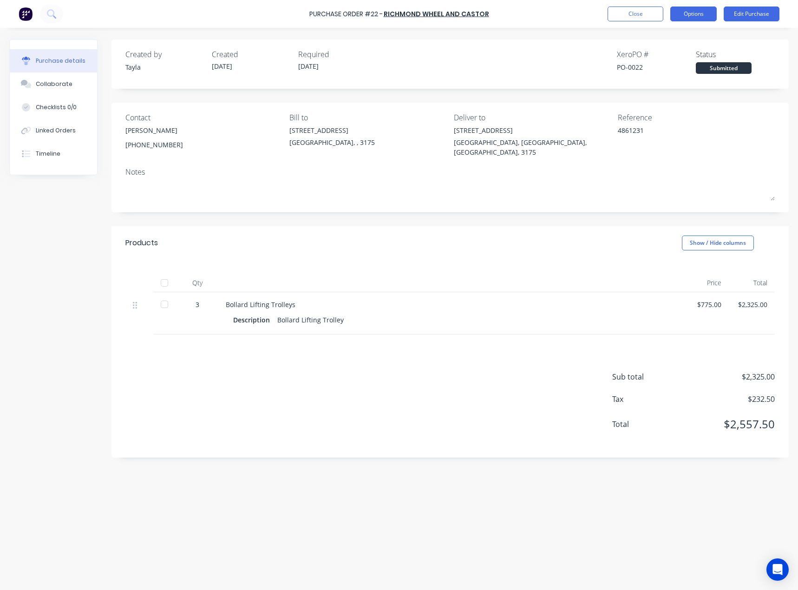
click at [682, 18] on button "Options" at bounding box center [693, 14] width 46 height 15
click at [686, 55] on div "Convert to Bill" at bounding box center [673, 56] width 72 height 13
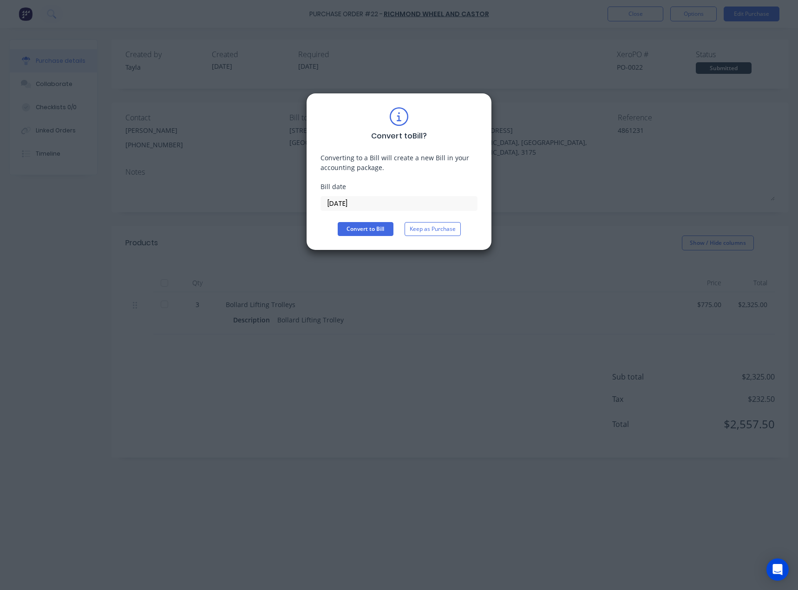
click at [367, 208] on input "[DATE]" at bounding box center [399, 204] width 156 height 14
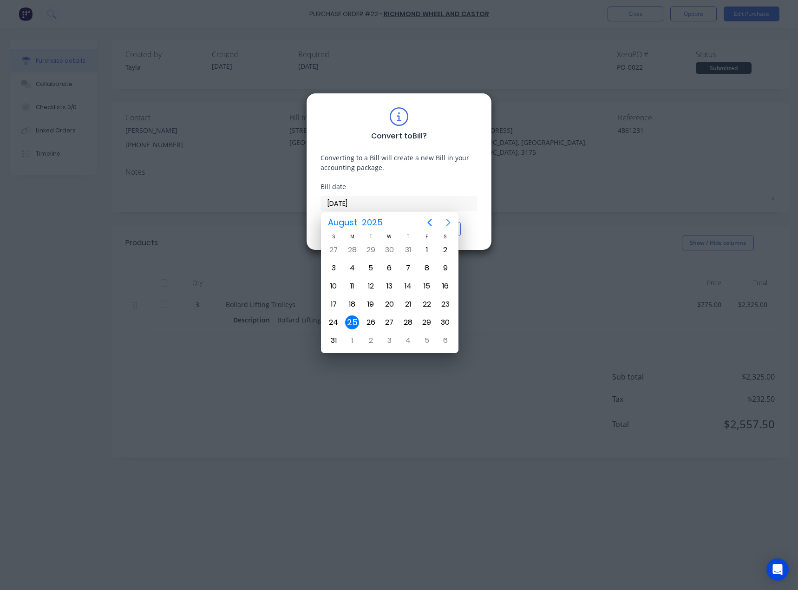
click at [445, 222] on icon "Next page" at bounding box center [448, 222] width 11 height 11
click at [372, 324] on div "30" at bounding box center [371, 322] width 14 height 14
type input "[DATE]"
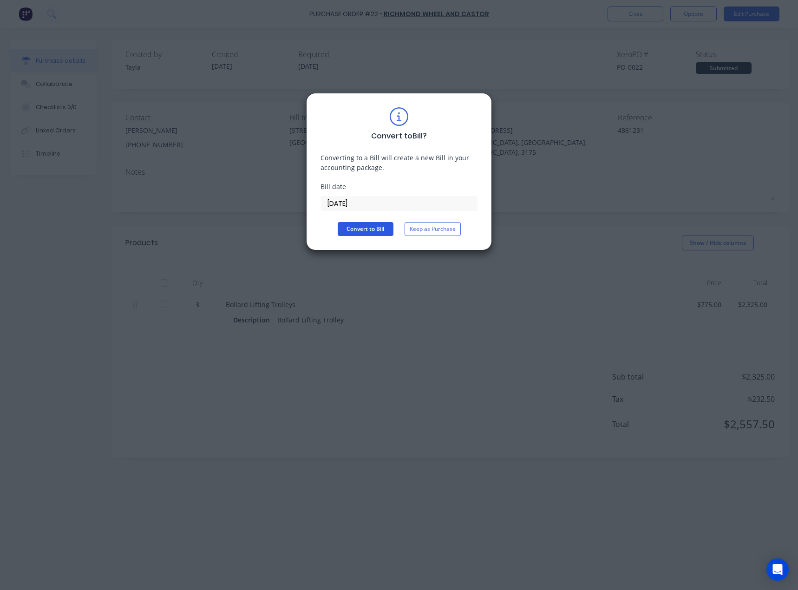
click at [363, 229] on button "Convert to Bill" at bounding box center [366, 229] width 56 height 14
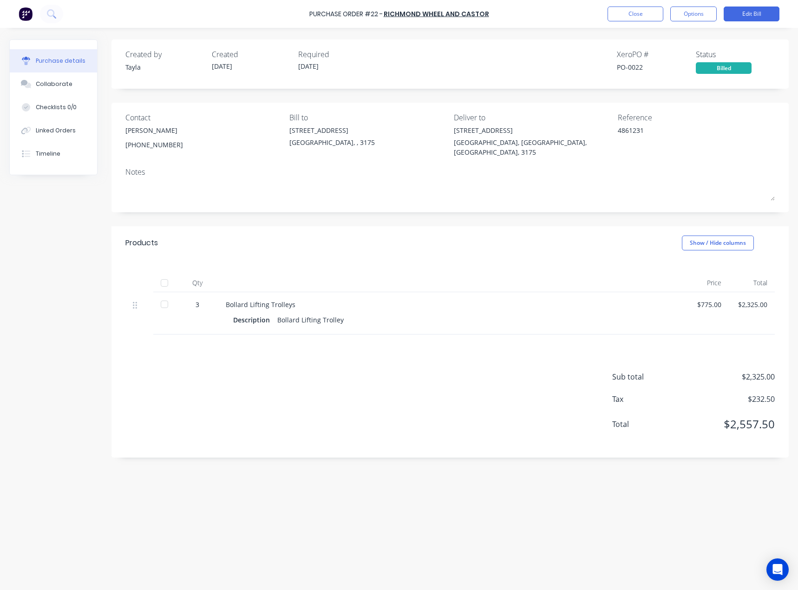
drag, startPoint x: 621, startPoint y: 2, endPoint x: 623, endPoint y: 6, distance: 4.8
click at [621, 2] on div "Purchase Order #22 - Richmond Wheel and Castor Close Options Edit Bill" at bounding box center [399, 14] width 798 height 28
click at [624, 11] on button "Close" at bounding box center [636, 14] width 56 height 15
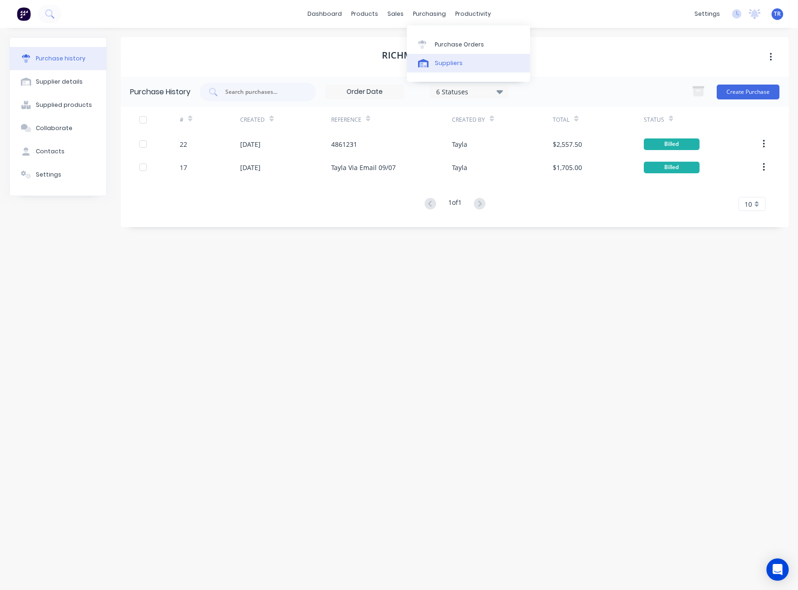
click at [438, 61] on div "Suppliers" at bounding box center [449, 63] width 28 height 8
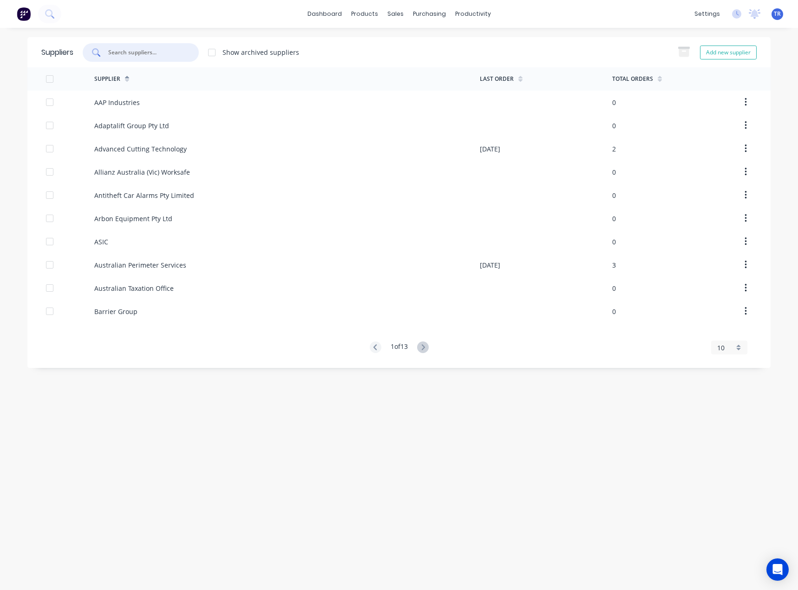
click at [145, 56] on input "text" at bounding box center [145, 52] width 77 height 9
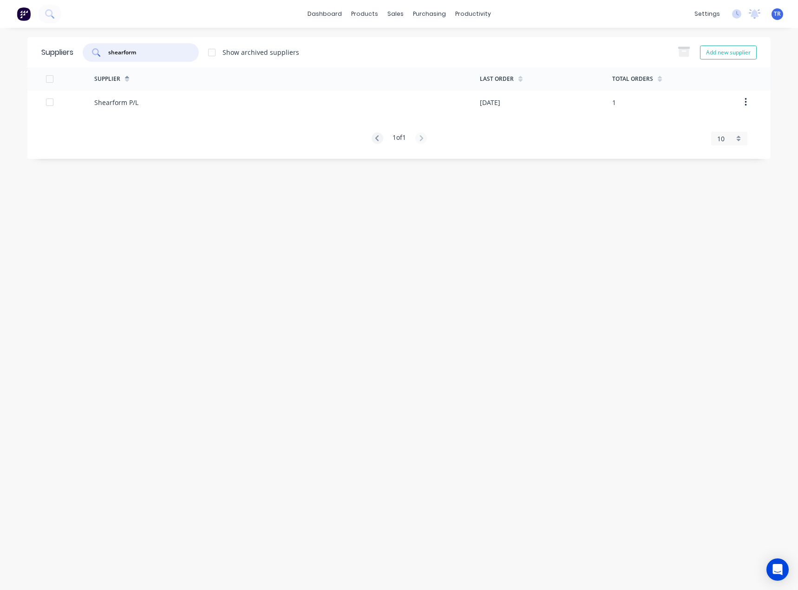
type input "shearform"
click at [231, 104] on div "Shearform P/L" at bounding box center [287, 102] width 386 height 23
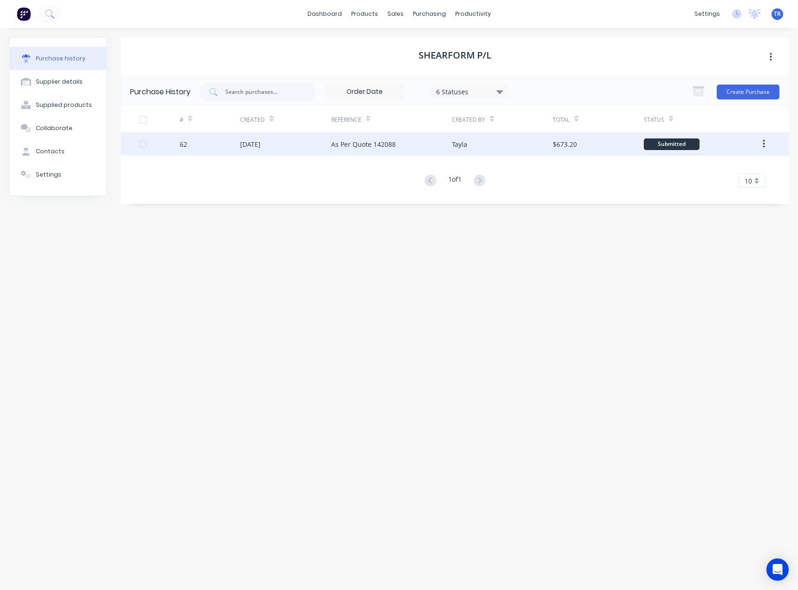
click at [359, 138] on div "As Per Quote 142088" at bounding box center [391, 143] width 121 height 23
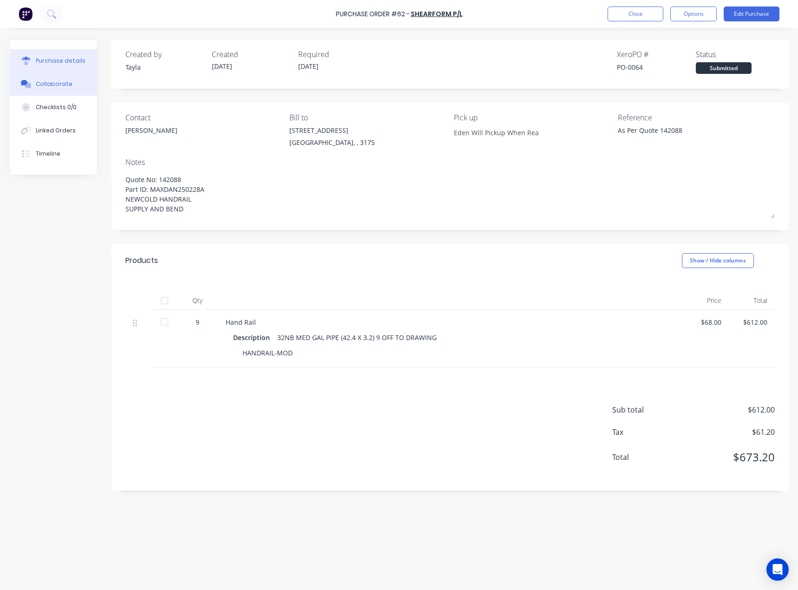
click at [34, 89] on button "Collaborate" at bounding box center [53, 83] width 87 height 23
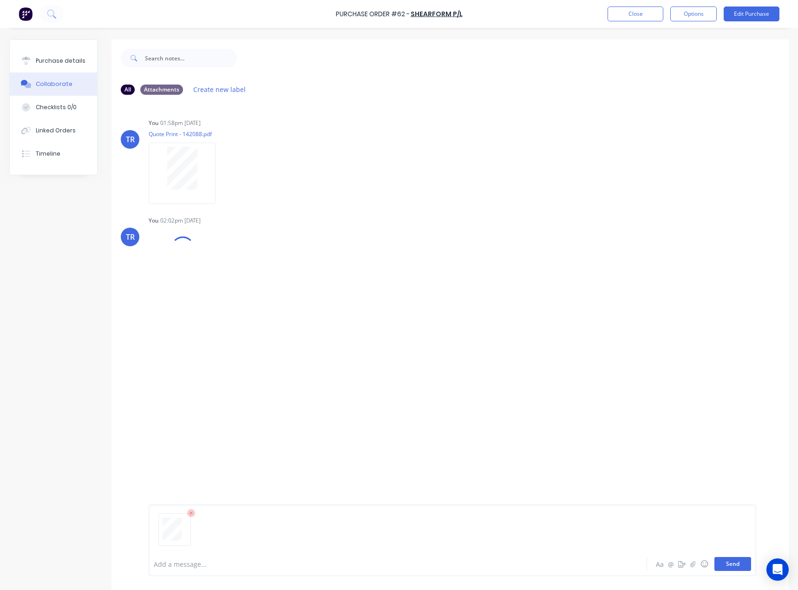
click at [729, 567] on button "Send" at bounding box center [733, 564] width 37 height 14
click at [69, 48] on div "Purchase details Collaborate Checklists 0/0 Linked Orders Timeline" at bounding box center [53, 107] width 87 height 135
click at [58, 59] on div "Purchase details" at bounding box center [61, 61] width 50 height 8
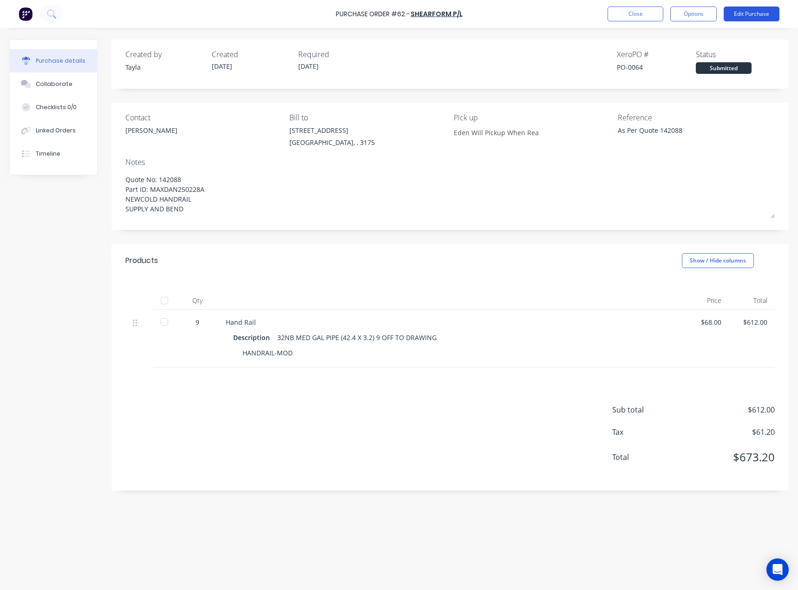
click at [735, 13] on button "Edit Purchase" at bounding box center [752, 14] width 56 height 15
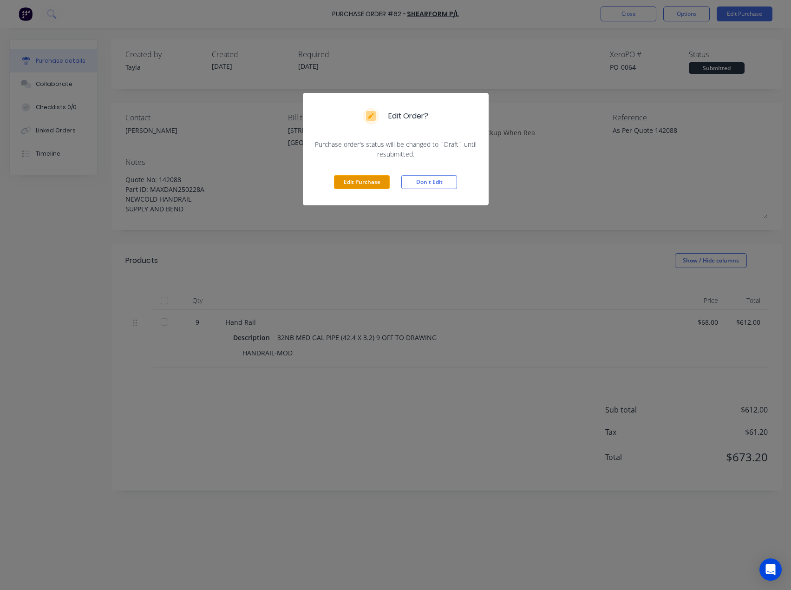
click at [362, 182] on button "Edit Purchase" at bounding box center [362, 182] width 56 height 14
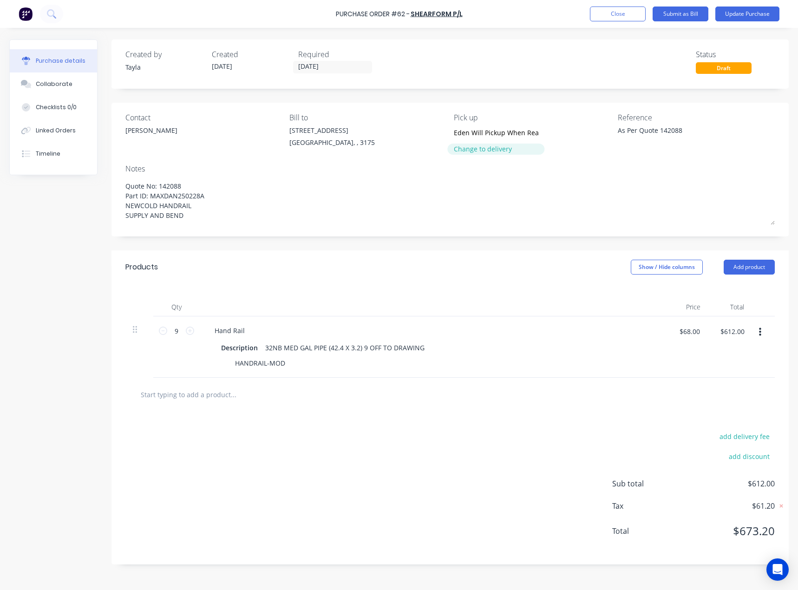
drag, startPoint x: 694, startPoint y: 130, endPoint x: 470, endPoint y: 150, distance: 224.8
click at [470, 150] on div "Contact [PERSON_NAME] Bill to [STREET_ADDRESS] Pick up Eden Will Pickup When Re…" at bounding box center [449, 135] width 649 height 46
paste textarea "231574"
type textarea "231574"
click at [748, 12] on button "Update Purchase" at bounding box center [747, 14] width 64 height 15
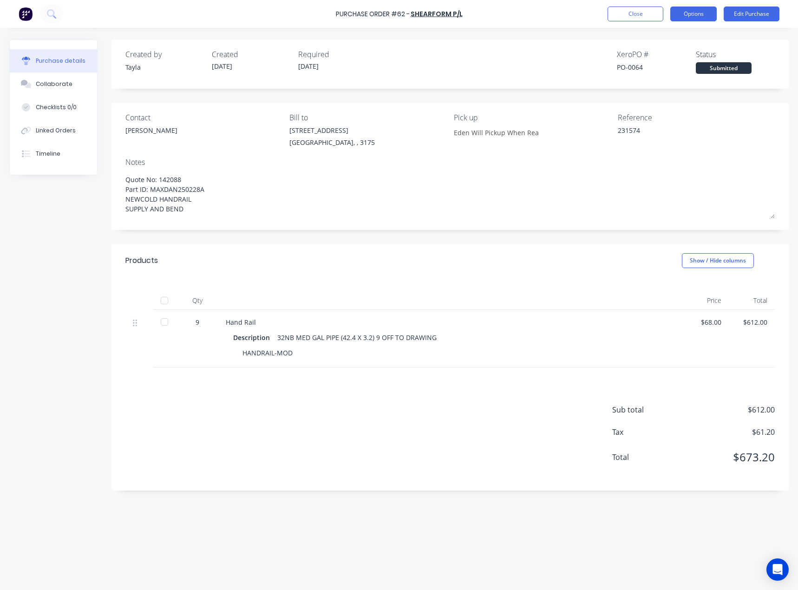
click at [690, 15] on button "Options" at bounding box center [693, 14] width 46 height 15
click at [678, 59] on div "Convert to Bill" at bounding box center [673, 56] width 72 height 13
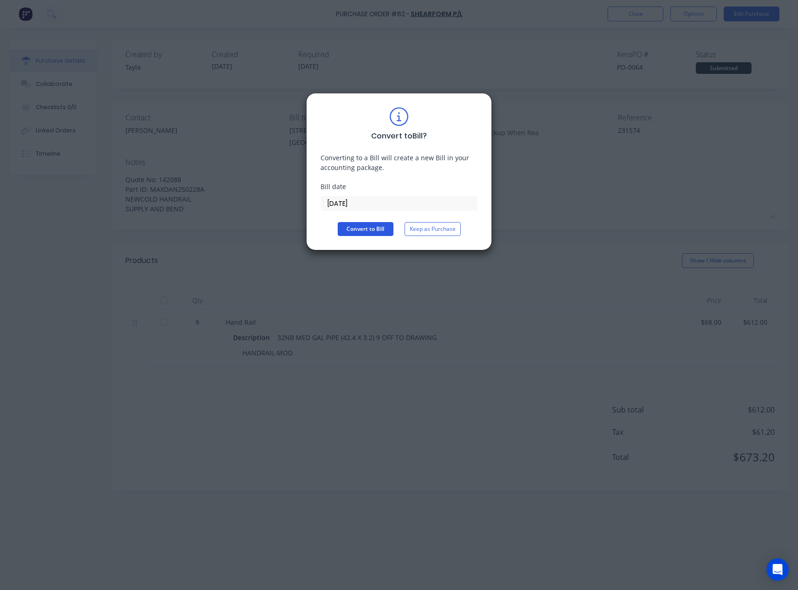
click at [372, 229] on button "Convert to Bill" at bounding box center [366, 229] width 56 height 14
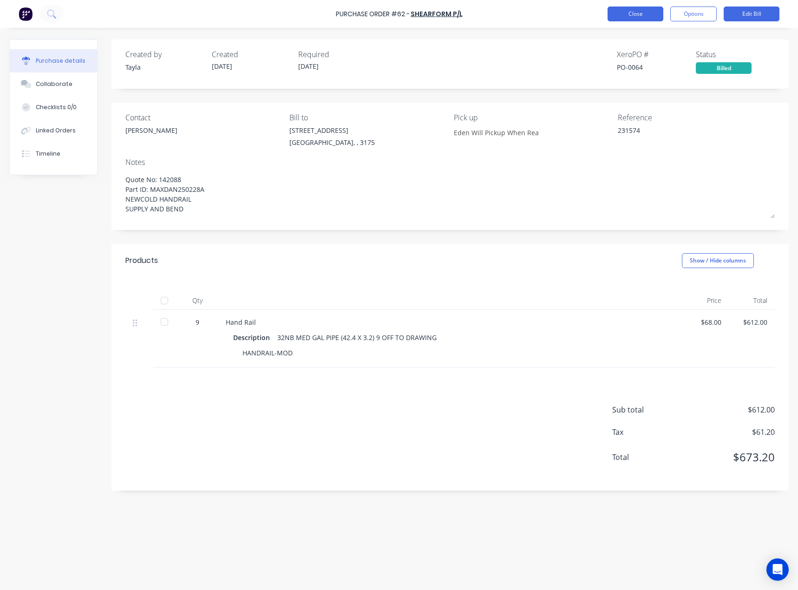
click at [656, 18] on button "Close" at bounding box center [636, 14] width 56 height 15
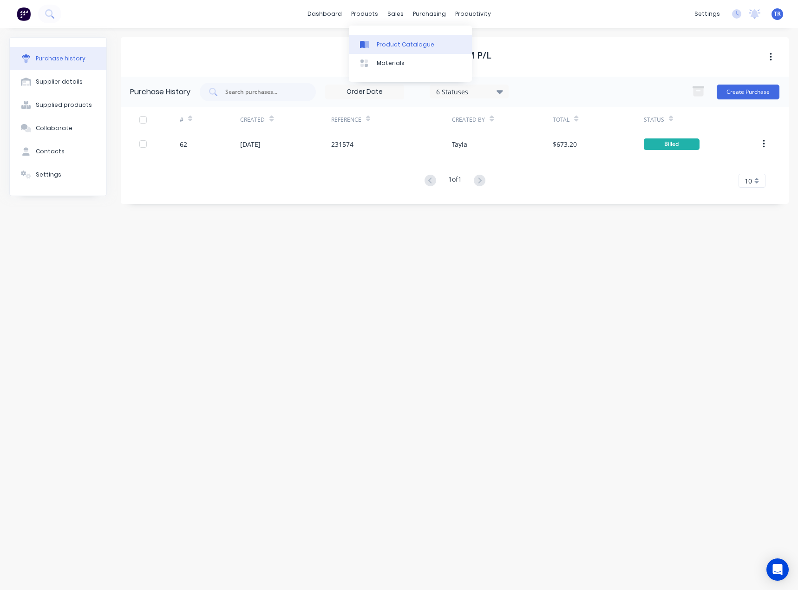
click at [373, 42] on div at bounding box center [367, 44] width 14 height 8
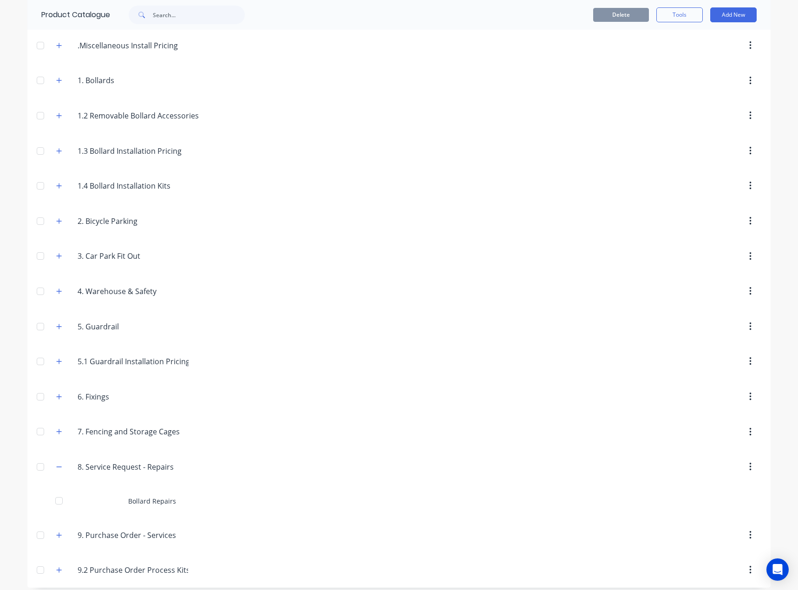
scroll to position [76, 0]
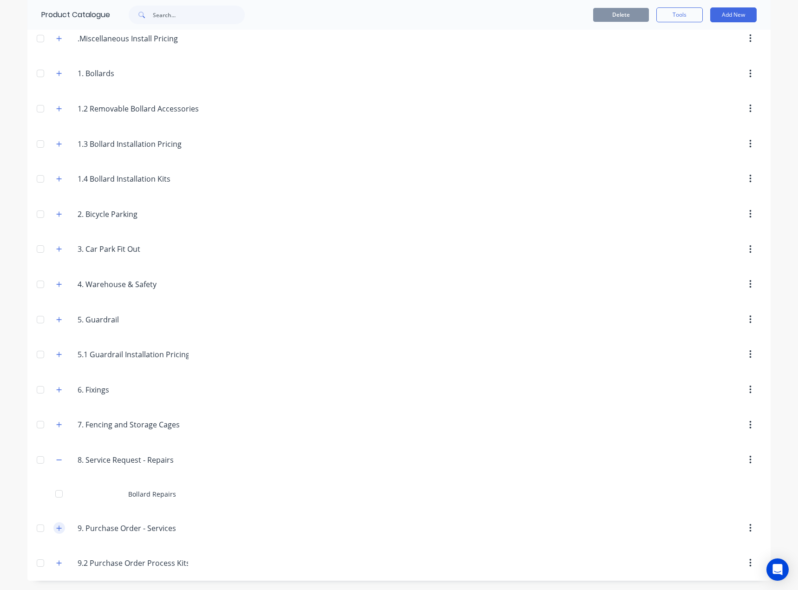
click at [56, 525] on icon "button" at bounding box center [59, 528] width 6 height 7
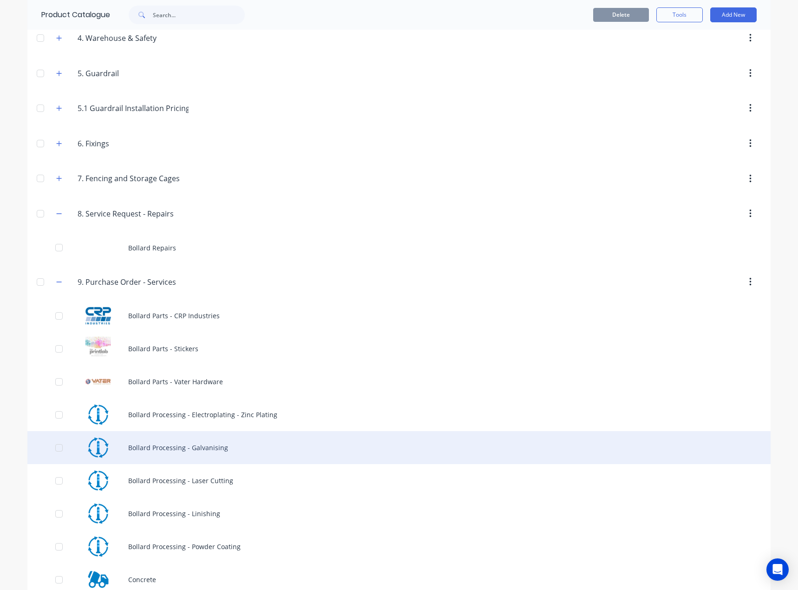
scroll to position [355, 0]
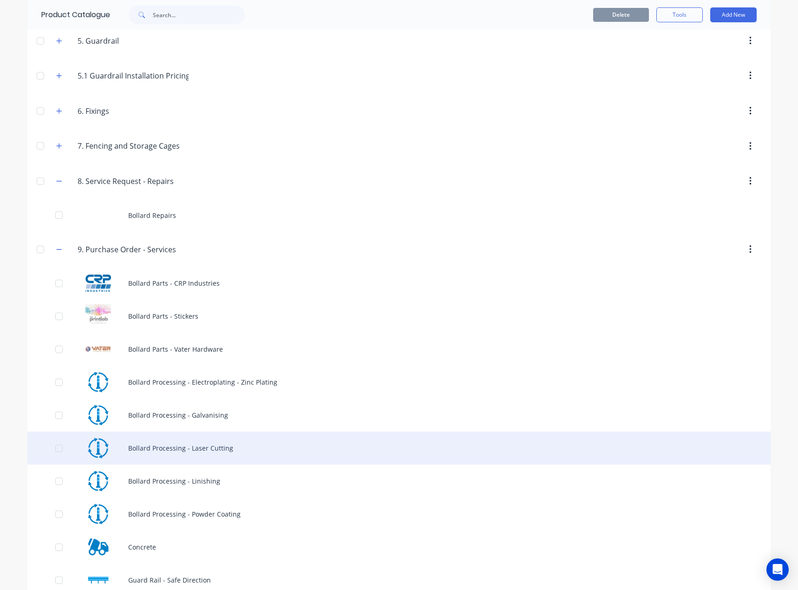
click at [239, 455] on div "Bollard Processing - Laser Cutting" at bounding box center [398, 448] width 743 height 33
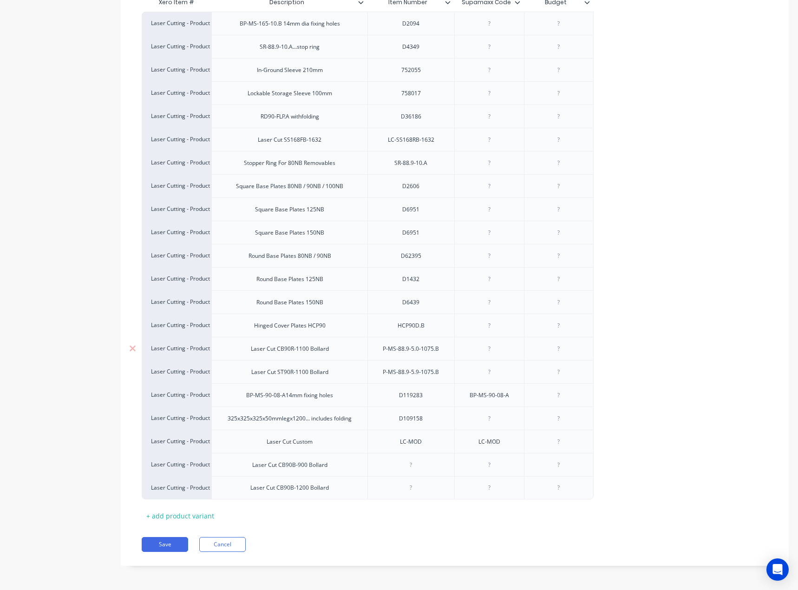
scroll to position [236, 0]
click at [183, 512] on div "+ add product variant" at bounding box center [180, 514] width 77 height 14
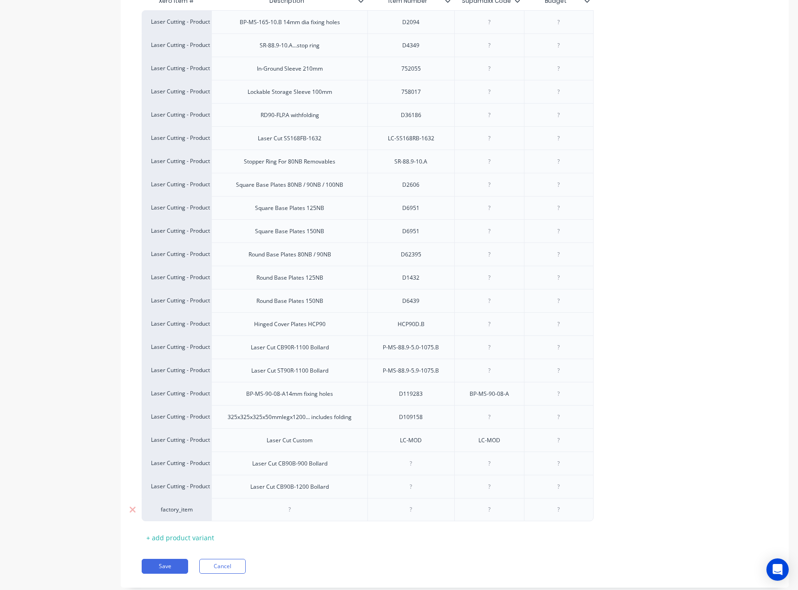
click at [180, 512] on div "factory_item" at bounding box center [176, 509] width 51 height 8
type input "laser"
click at [210, 456] on button "Laser Cutting - Product Processing" at bounding box center [201, 453] width 100 height 14
click at [310, 517] on div at bounding box center [289, 509] width 156 height 23
click at [308, 517] on div at bounding box center [289, 509] width 156 height 23
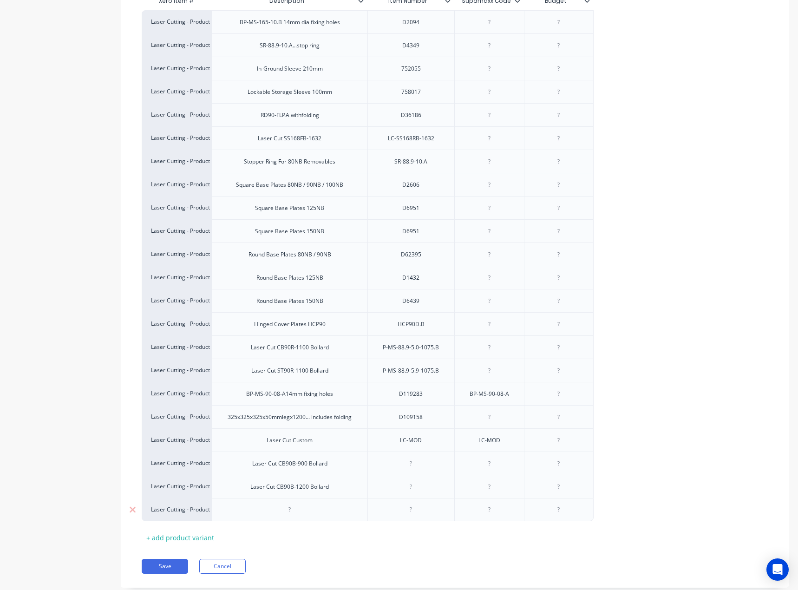
click at [299, 511] on div at bounding box center [290, 510] width 46 height 12
click at [315, 513] on div "Laser Cut" at bounding box center [289, 509] width 156 height 23
click at [355, 535] on div "Xero Item # Description Item Number Supamaxx Code Budget Laser Cutting - Produc…" at bounding box center [455, 271] width 626 height 559
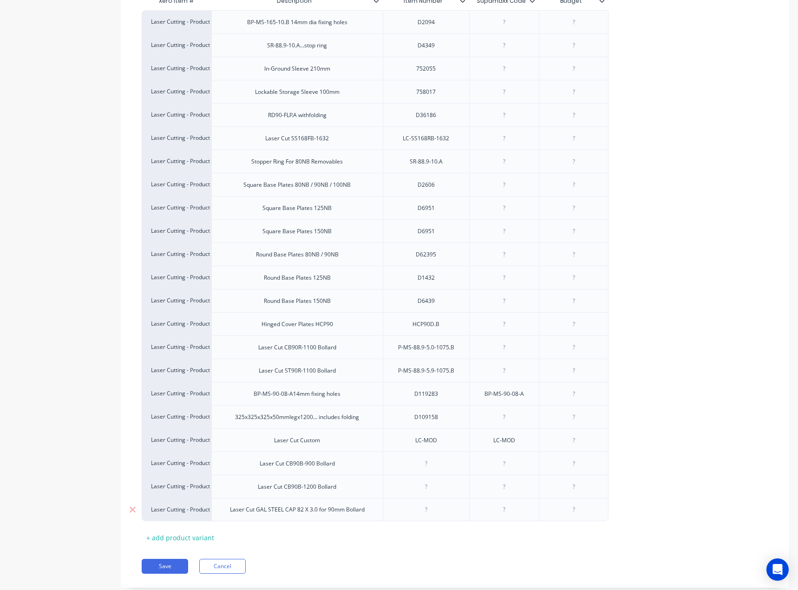
click at [426, 505] on div at bounding box center [426, 510] width 46 height 12
click at [435, 512] on div at bounding box center [426, 510] width 46 height 12
paste div
click at [502, 515] on div at bounding box center [504, 510] width 46 height 12
click at [147, 564] on button "Save" at bounding box center [165, 566] width 46 height 15
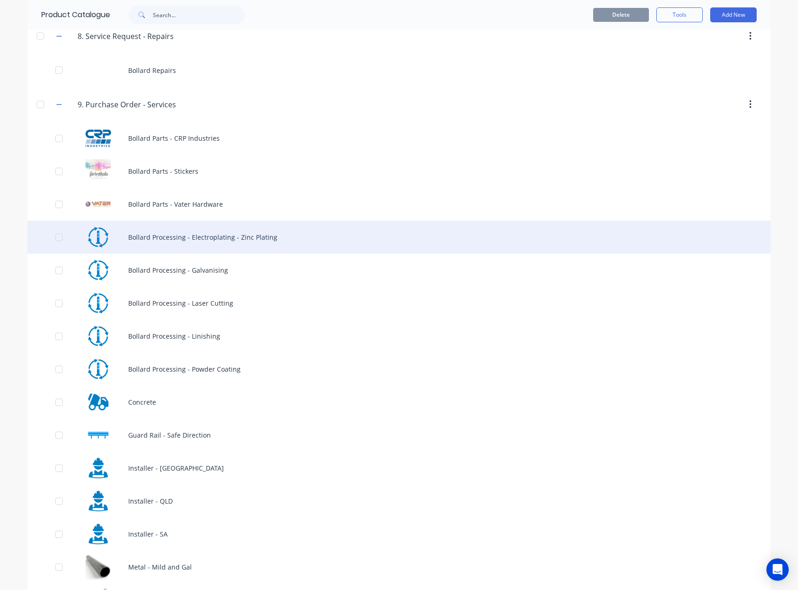
scroll to position [478, 0]
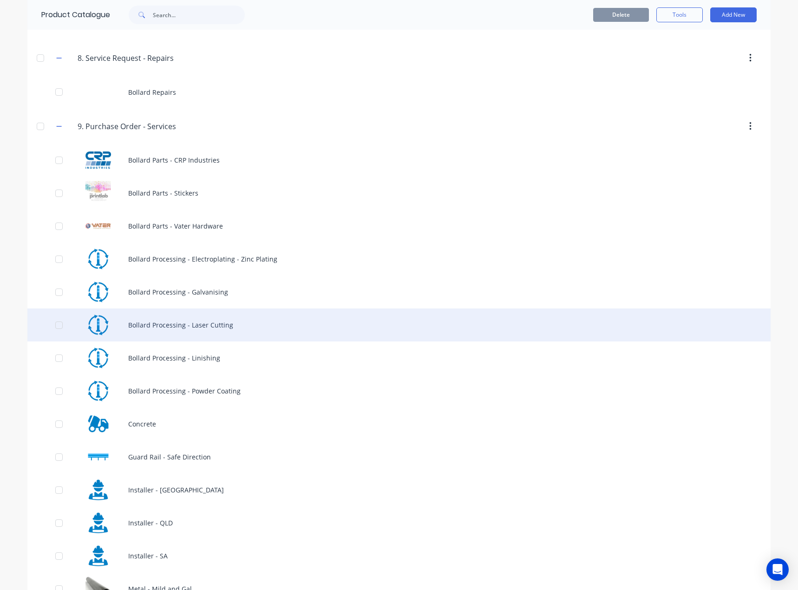
click at [248, 332] on div "Bollard Processing - Laser Cutting" at bounding box center [398, 324] width 743 height 33
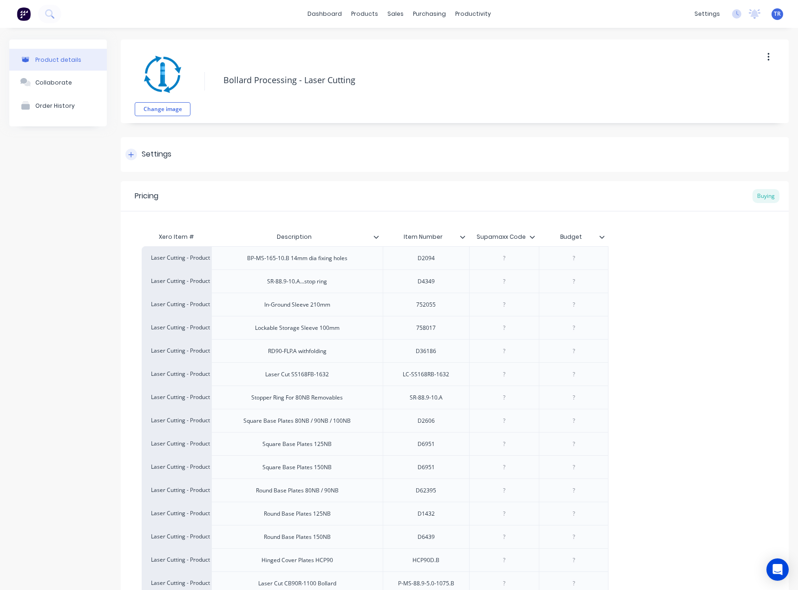
click at [234, 146] on div "Settings" at bounding box center [455, 154] width 668 height 35
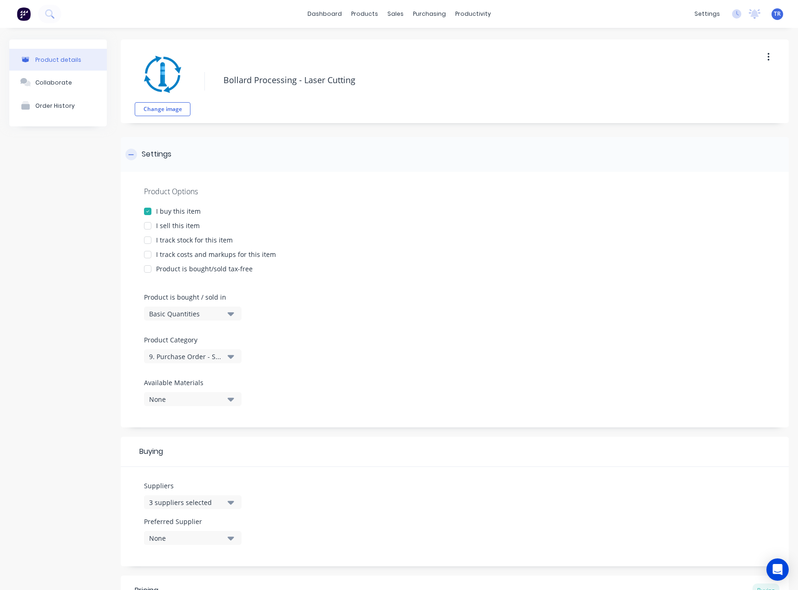
click at [234, 146] on div "Settings" at bounding box center [455, 154] width 668 height 35
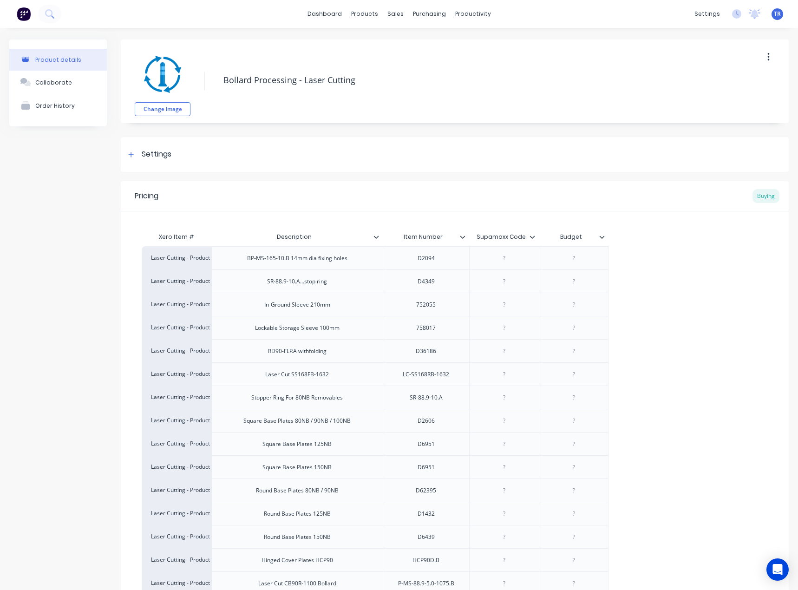
click at [602, 237] on icon at bounding box center [602, 237] width 6 height 6
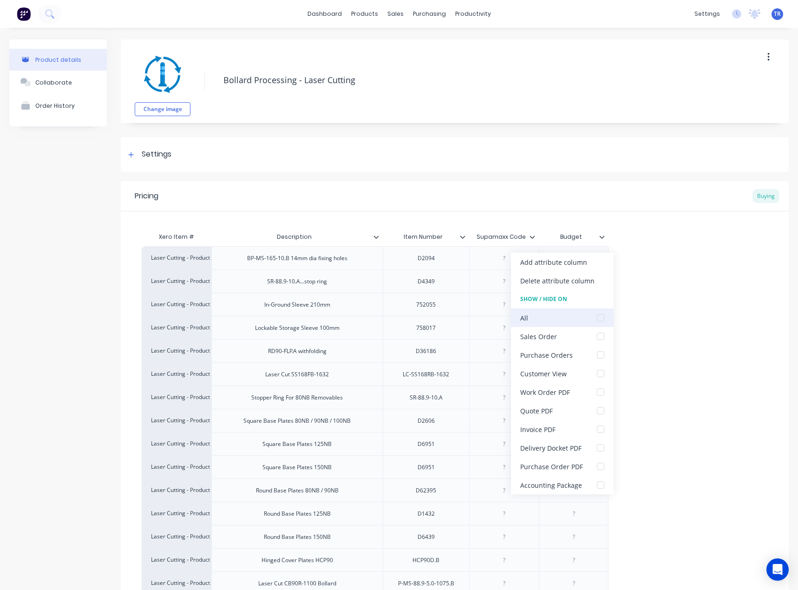
click at [580, 316] on div "All" at bounding box center [562, 317] width 103 height 19
click at [600, 319] on div at bounding box center [600, 317] width 19 height 19
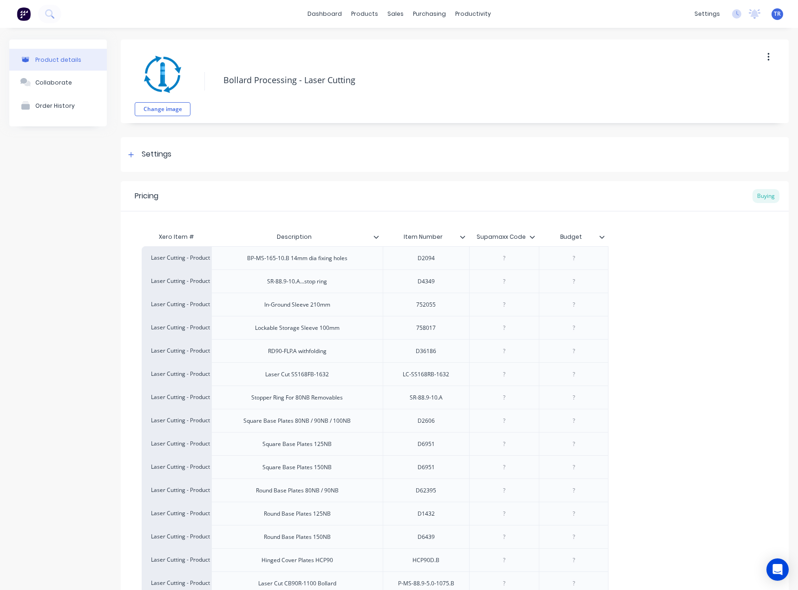
click at [533, 240] on div at bounding box center [536, 237] width 6 height 8
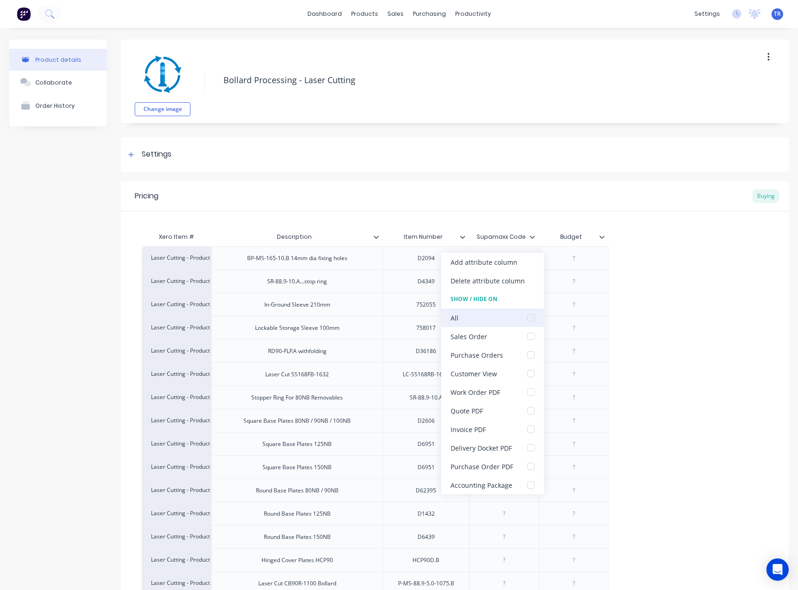
click at [531, 315] on div at bounding box center [531, 317] width 19 height 19
click at [507, 186] on div "Pricing Buying" at bounding box center [455, 196] width 668 height 30
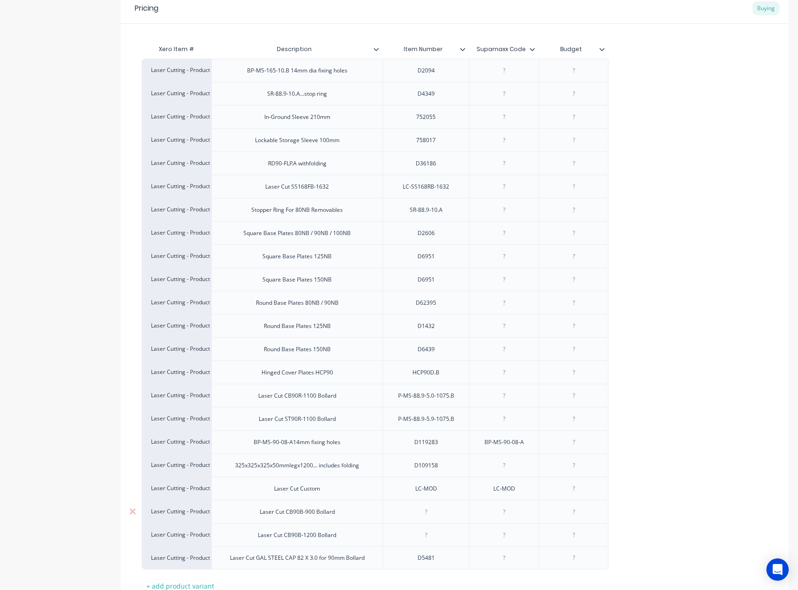
scroll to position [259, 0]
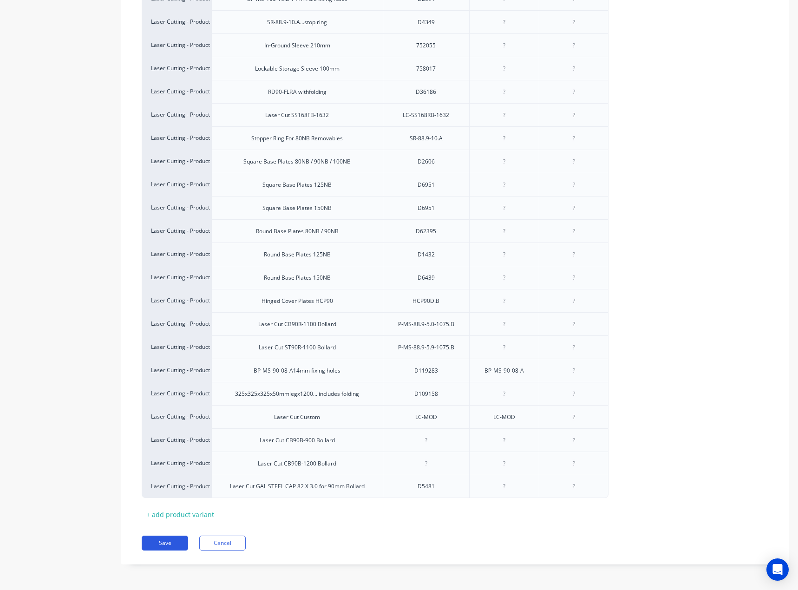
click at [176, 541] on button "Save" at bounding box center [165, 543] width 46 height 15
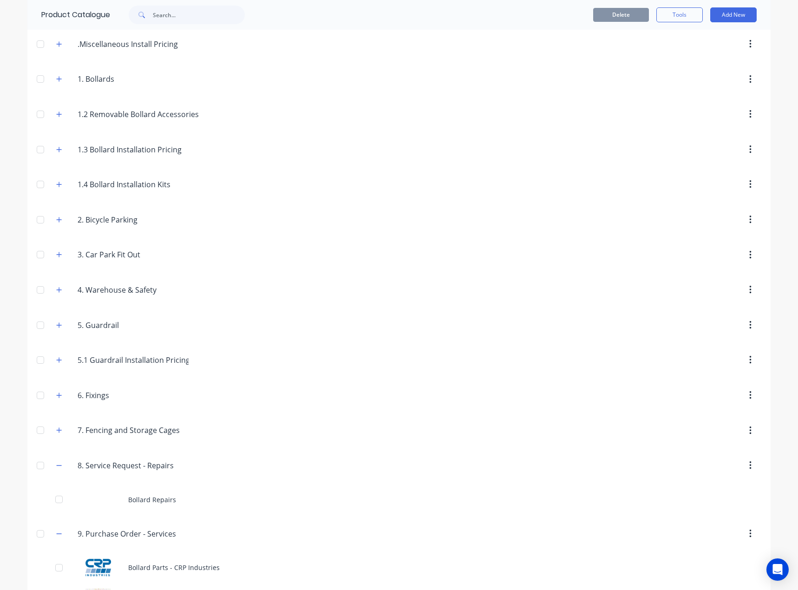
scroll to position [232, 0]
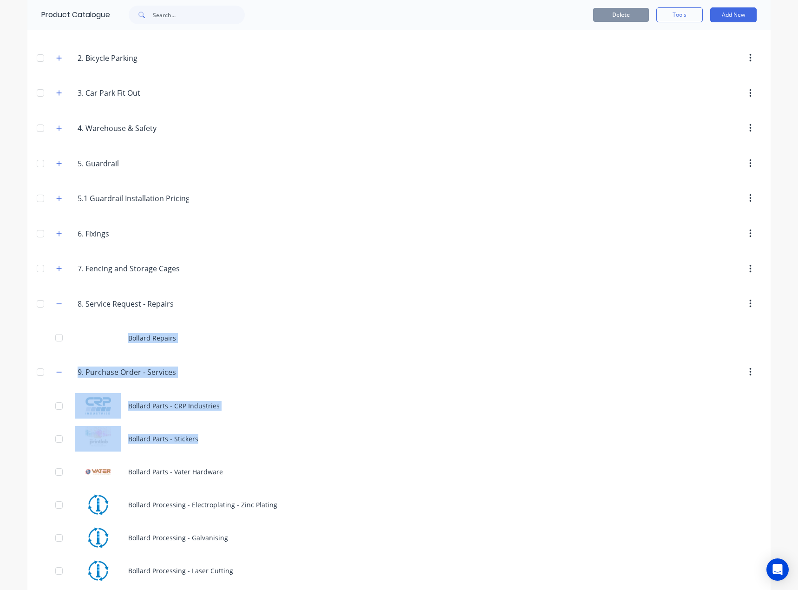
drag, startPoint x: 212, startPoint y: 325, endPoint x: 1, endPoint y: 466, distance: 253.8
click at [1, 474] on div "dashboard products sales purchasing productivity dashboard products Product Cat…" at bounding box center [399, 295] width 798 height 590
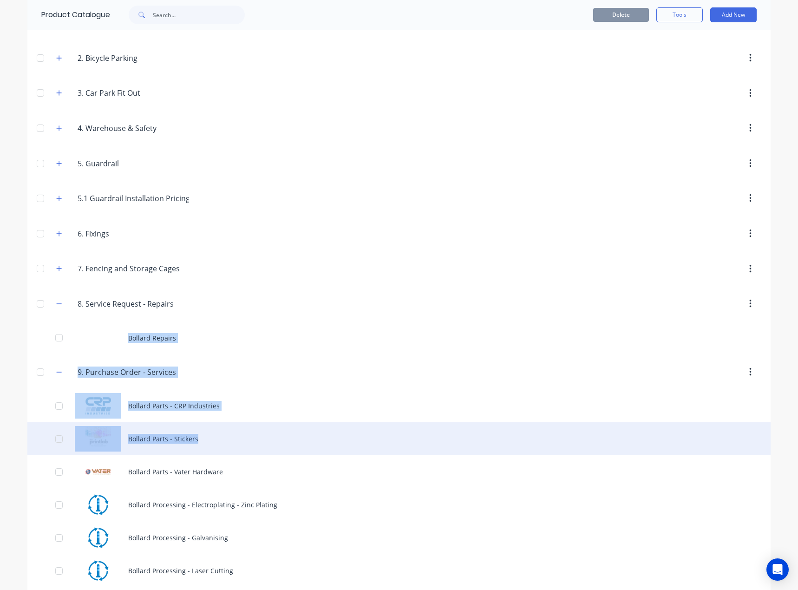
click at [27, 451] on div "Bollard Parts - Stickers" at bounding box center [398, 438] width 743 height 33
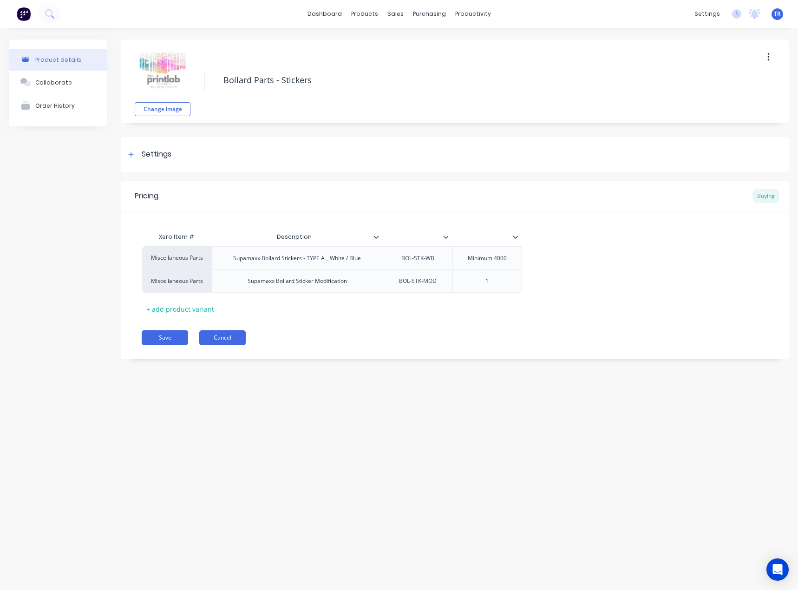
click at [230, 335] on button "Cancel" at bounding box center [222, 337] width 46 height 15
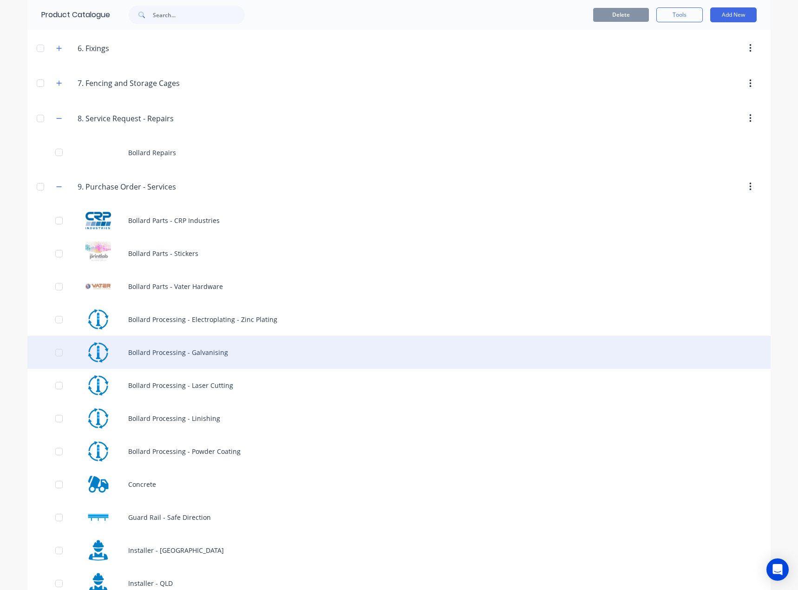
scroll to position [418, 0]
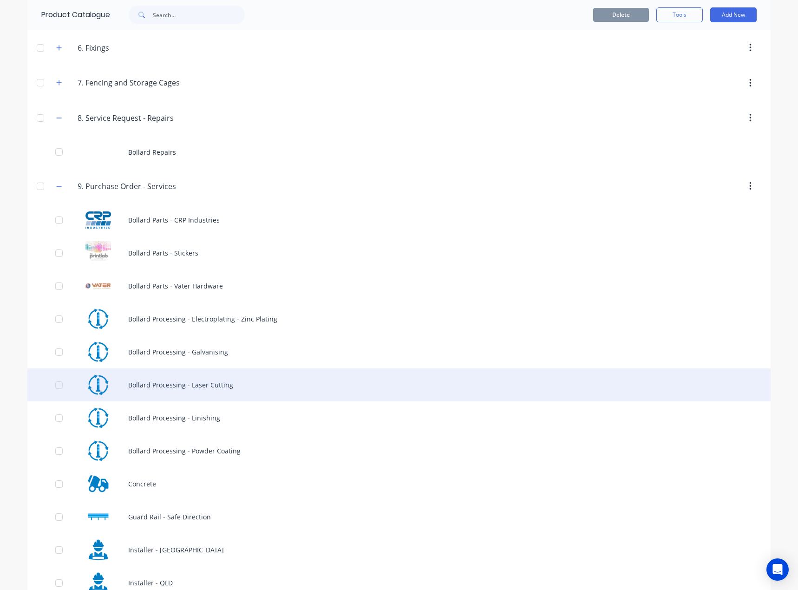
click at [206, 381] on div "Bollard Processing - Laser Cutting" at bounding box center [398, 384] width 743 height 33
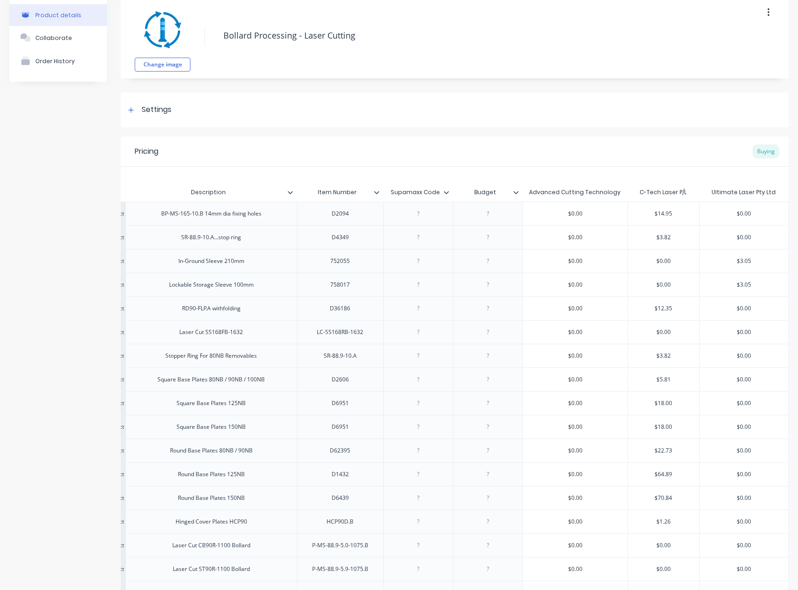
scroll to position [277, 0]
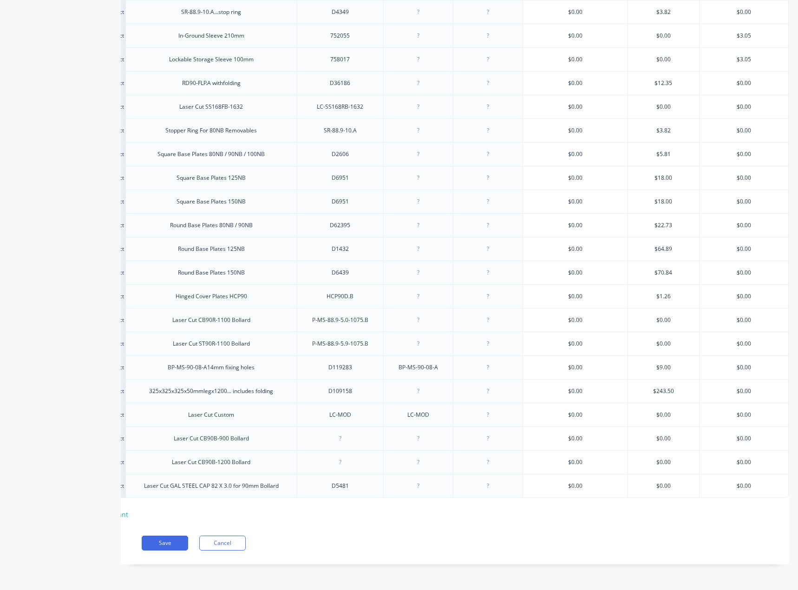
click at [656, 482] on input "$0.00" at bounding box center [663, 486] width 71 height 8
click at [662, 474] on div "$0.00" at bounding box center [663, 485] width 71 height 23
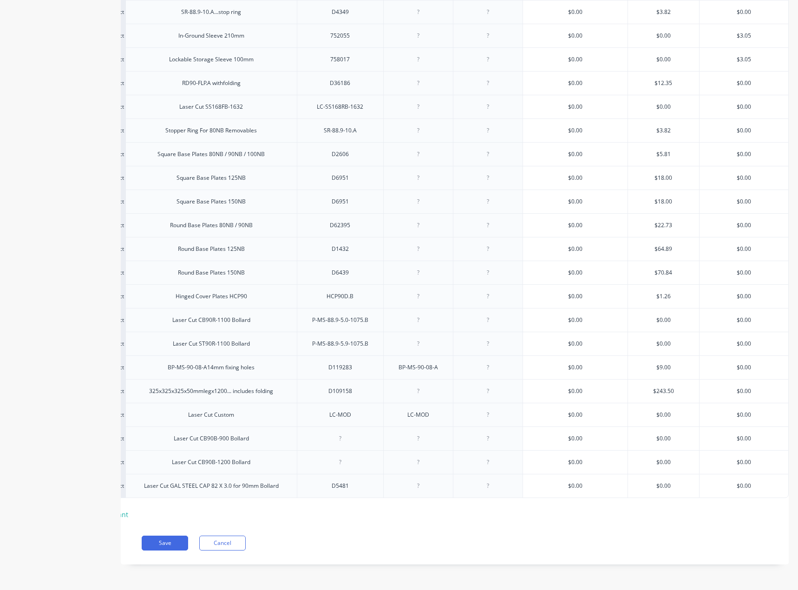
click at [656, 482] on input "$0.00" at bounding box center [663, 486] width 71 height 8
type input "$1"
type textarea "x"
type input "$1."
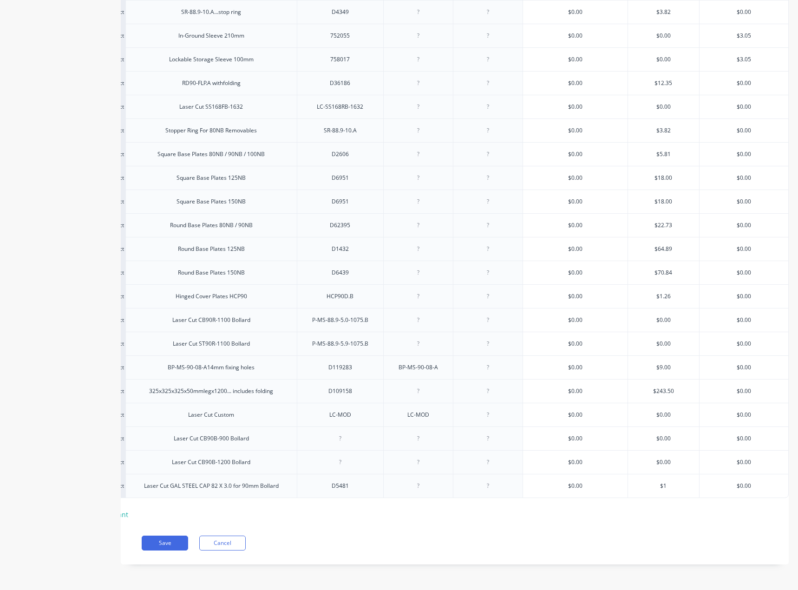
type textarea "x"
type input "$1.1"
type textarea "x"
type input "$1.18"
type textarea "x"
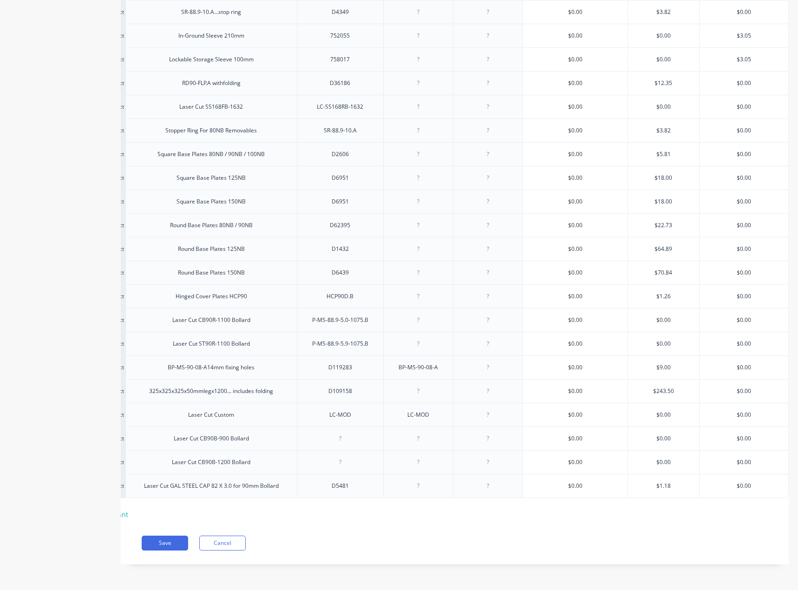
type input "$1.18"
click at [634, 507] on div "Xero Item # Description Item Number Supamaxx Code Budget Advanced Cutting Techn…" at bounding box center [369, 240] width 626 height 564
click at [185, 544] on button "Save" at bounding box center [165, 543] width 46 height 15
type textarea "x"
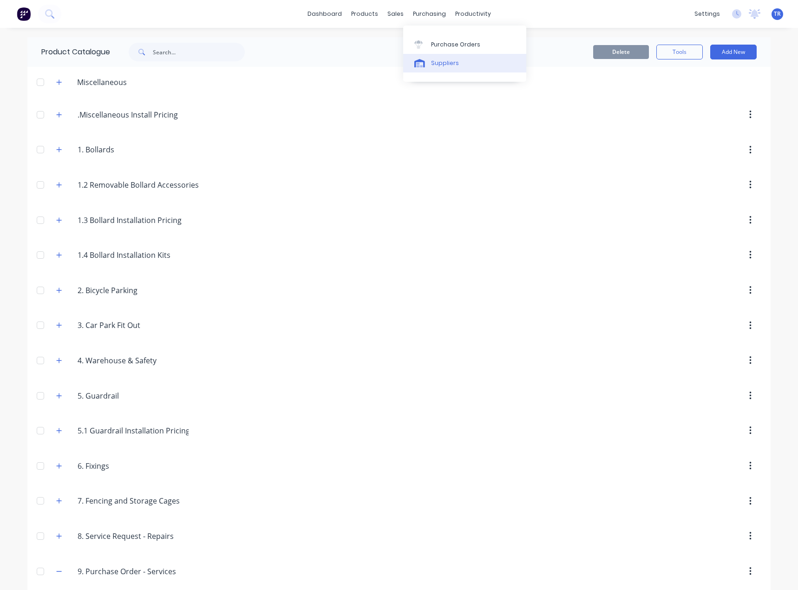
click at [426, 63] on div at bounding box center [421, 63] width 14 height 8
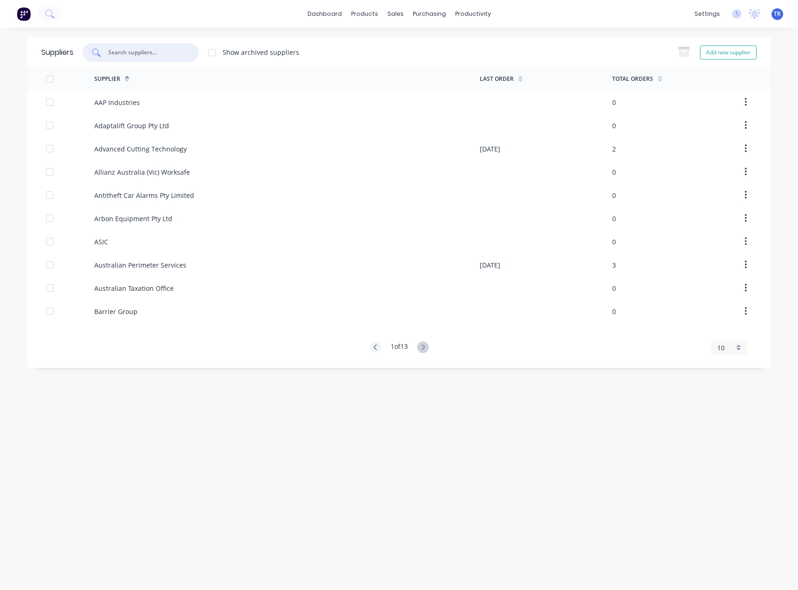
click at [156, 50] on input "text" at bounding box center [145, 52] width 77 height 9
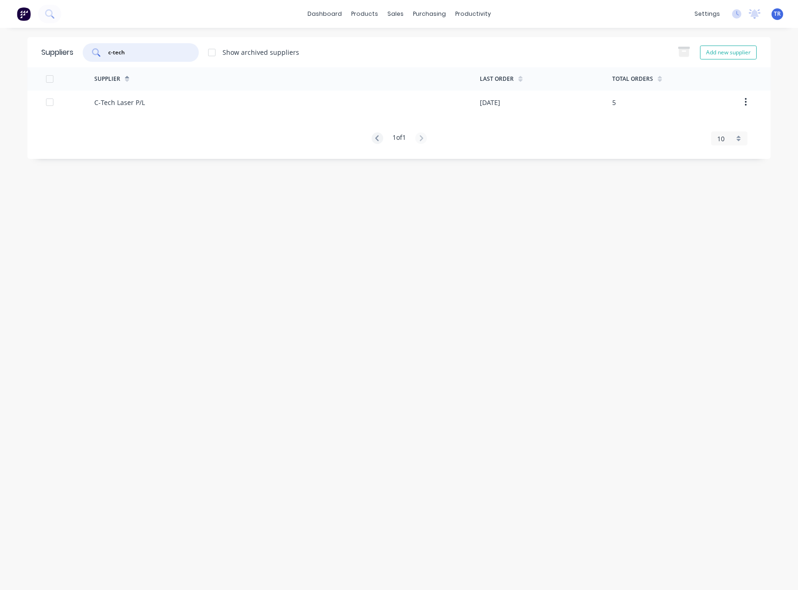
type input "c-tech"
click at [175, 106] on div "C-Tech Laser P/L" at bounding box center [287, 102] width 386 height 23
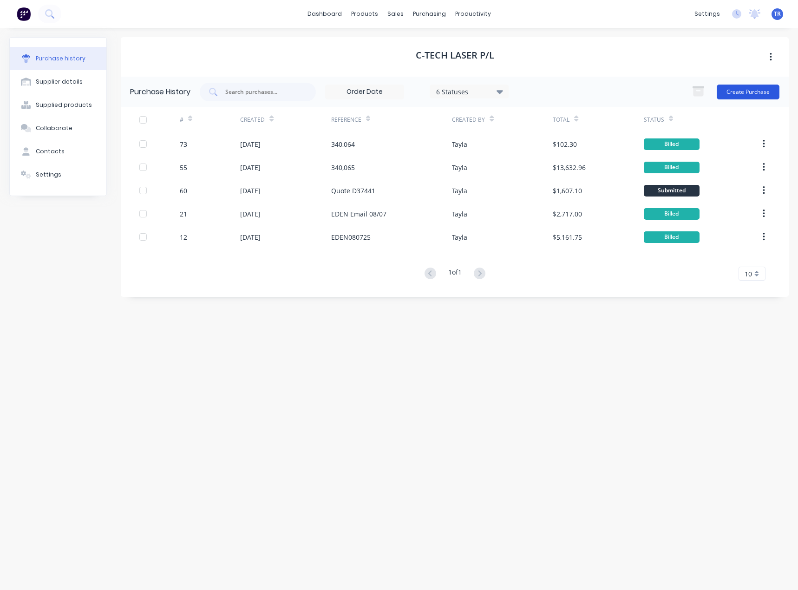
click at [751, 93] on button "Create Purchase" at bounding box center [748, 92] width 63 height 15
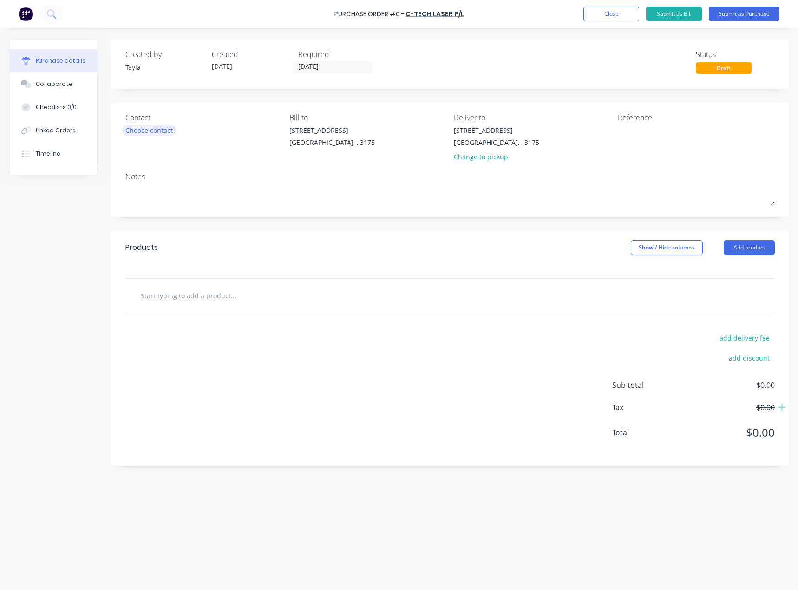
click at [151, 126] on div "Choose contact" at bounding box center [148, 130] width 47 height 10
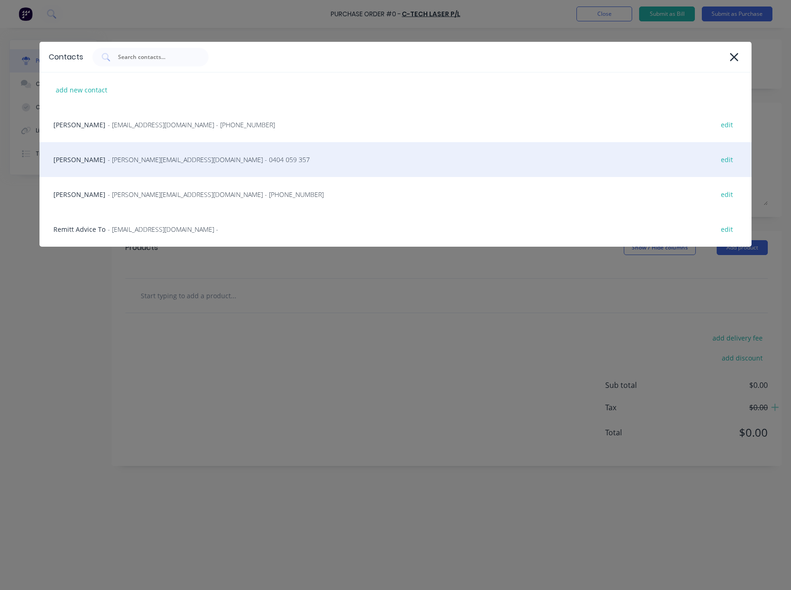
click at [144, 163] on span "- liem@ctechlaser.com.au - 0404 059 357" at bounding box center [209, 160] width 202 height 10
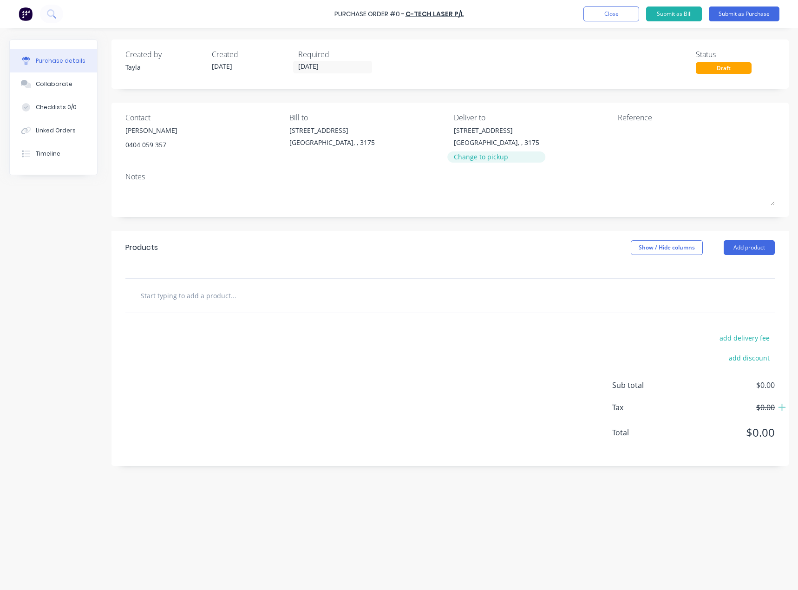
click at [486, 157] on div "Change to pickup" at bounding box center [496, 157] width 85 height 10
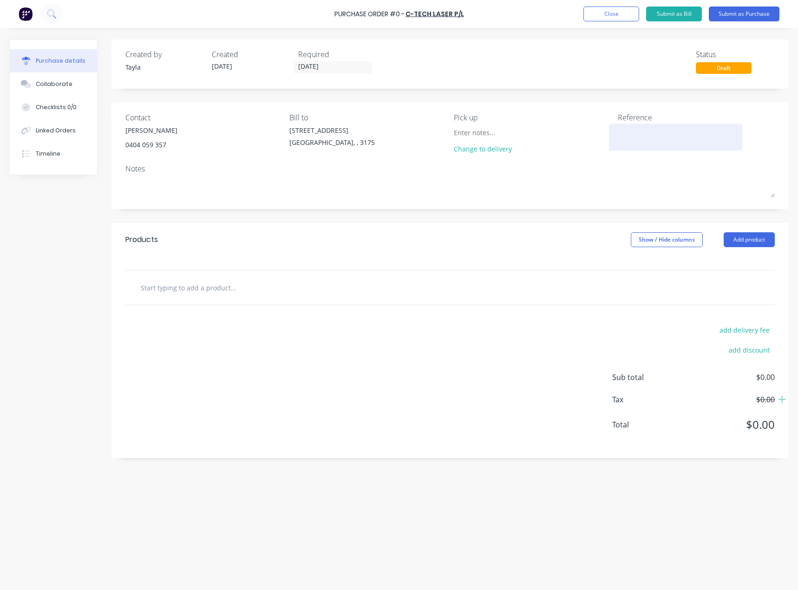
click at [644, 134] on textarea at bounding box center [676, 135] width 116 height 21
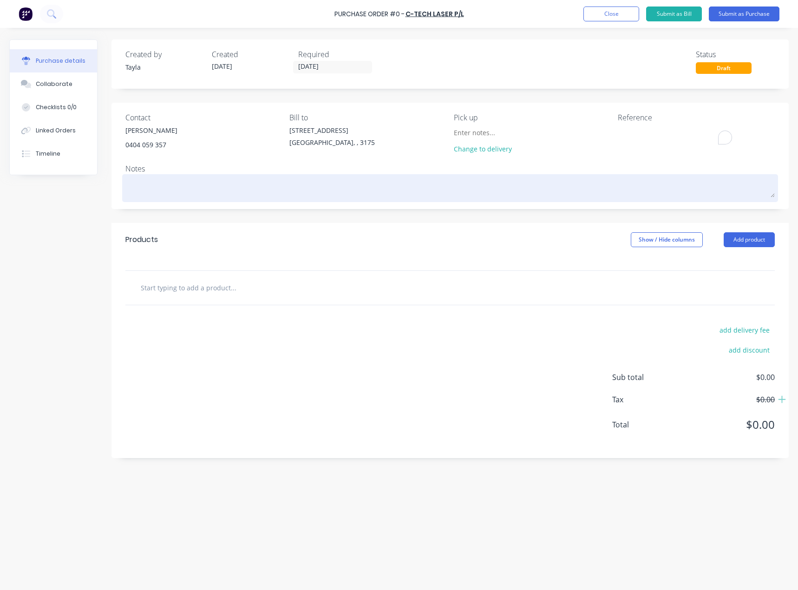
click at [235, 186] on textarea at bounding box center [449, 187] width 649 height 21
type textarea "x"
type textarea "E"
type textarea "x"
type textarea "Ed"
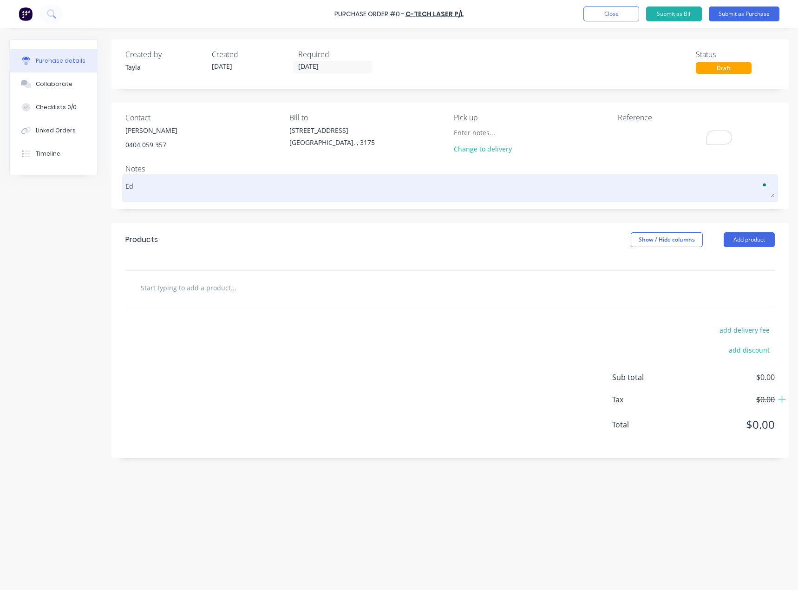
type textarea "x"
type textarea "Ede"
type textarea "x"
type textarea "Eden"
type textarea "x"
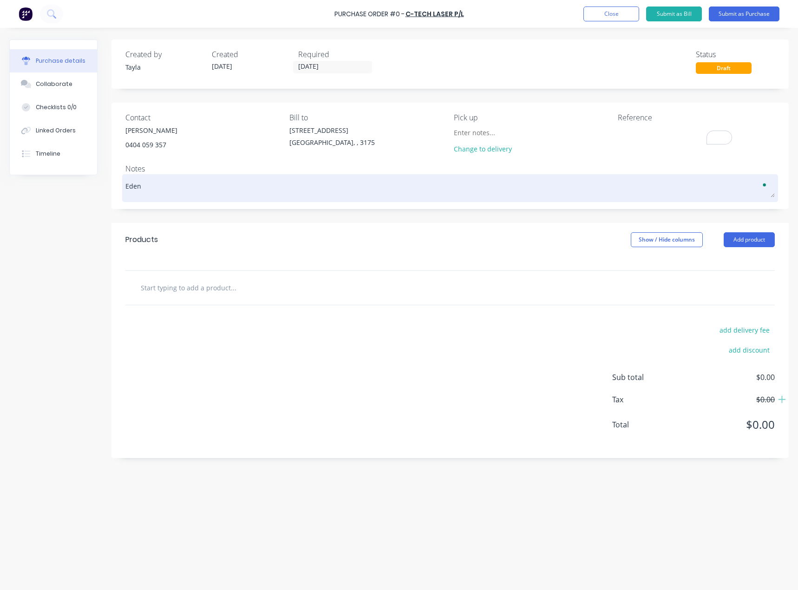
type textarea "Eden"
type textarea "x"
type textarea "Eden O"
type textarea "x"
type textarea "Eden Or"
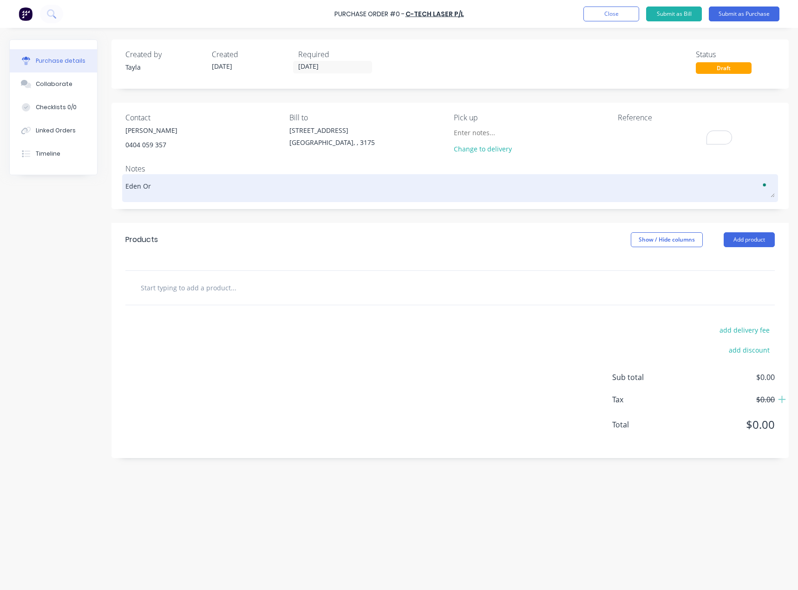
type textarea "x"
type textarea "Eden Ord"
type textarea "x"
type textarea "Eden Orde"
type textarea "x"
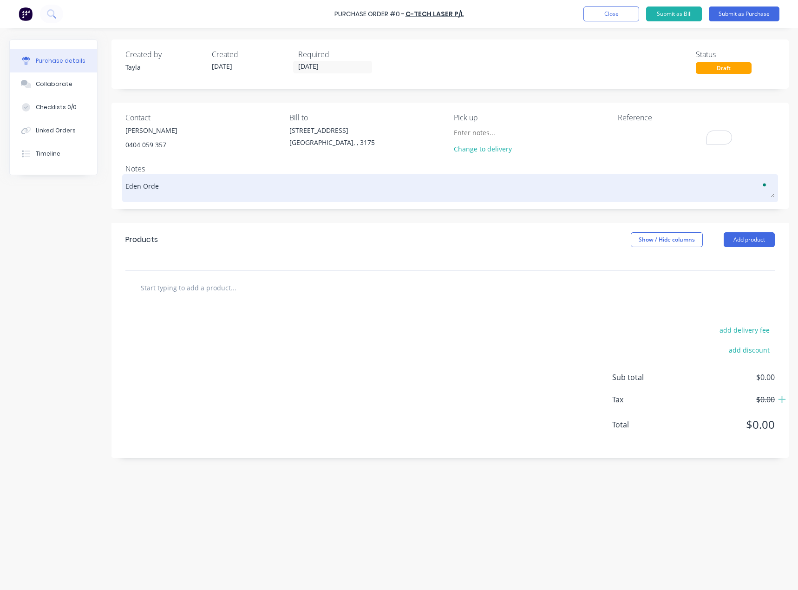
type textarea "Eden Order"
type textarea "x"
type textarea "Eden Order"
type textarea "x"
type textarea "Eden Order E"
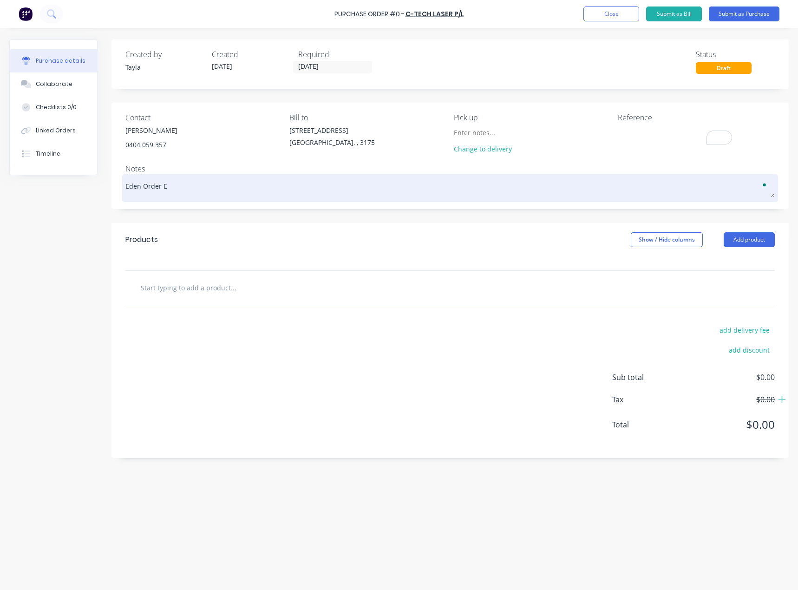
type textarea "x"
type textarea "Eden Order Em"
type textarea "x"
type textarea "Eden Order Ema"
type textarea "x"
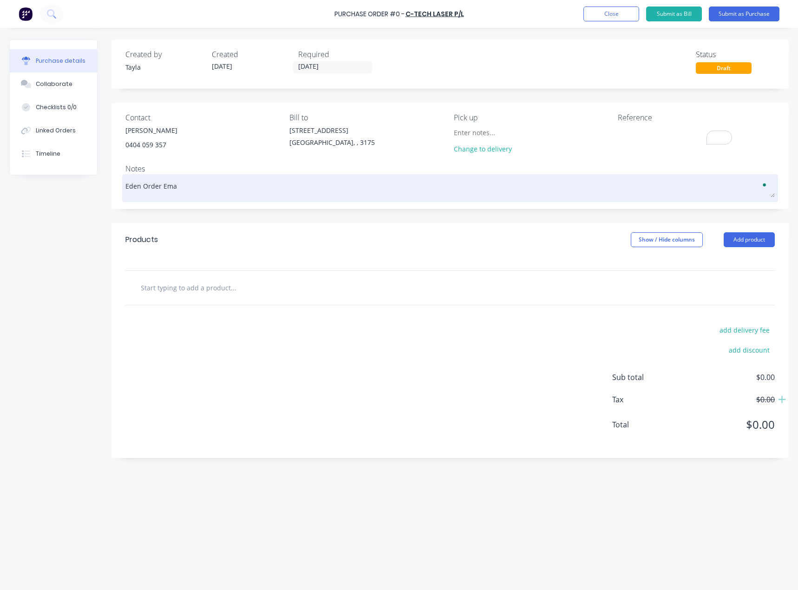
type textarea "Eden Order Emai"
type textarea "x"
type textarea "Eden Order Email"
type textarea "x"
type textarea "Eden Order Email"
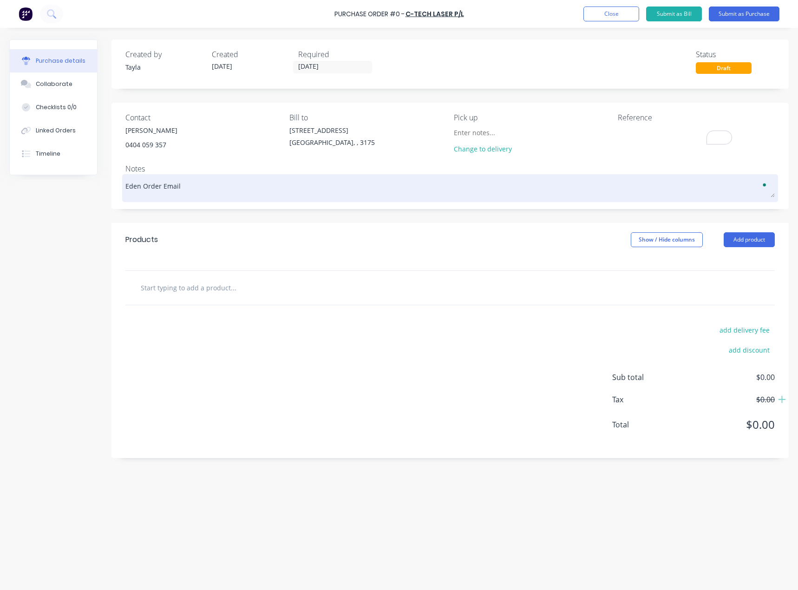
type textarea "x"
type textarea "Eden Order Email 2"
type textarea "x"
type textarea "Eden Order Email 25"
type textarea "x"
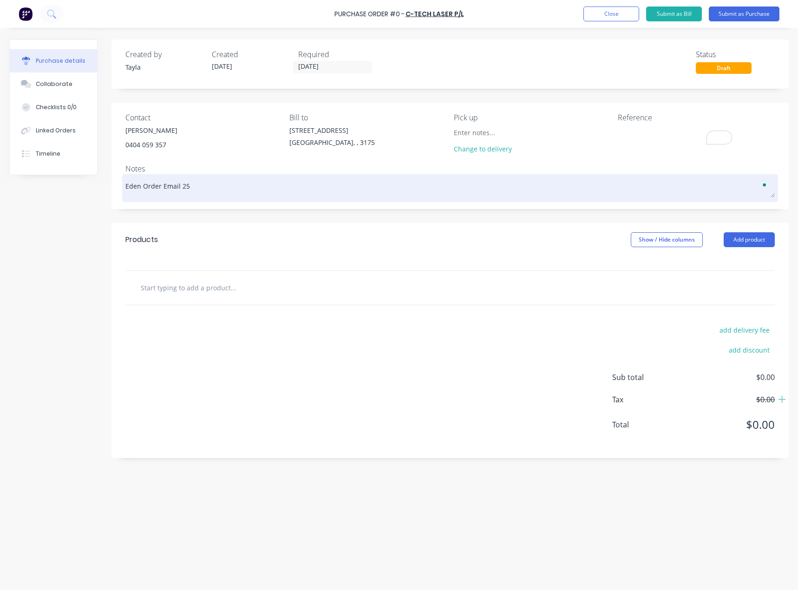
type textarea "Eden Order Email 25/"
type textarea "x"
type textarea "Eden Order Email 25/0"
type textarea "x"
type textarea "Eden Order Email 25/08"
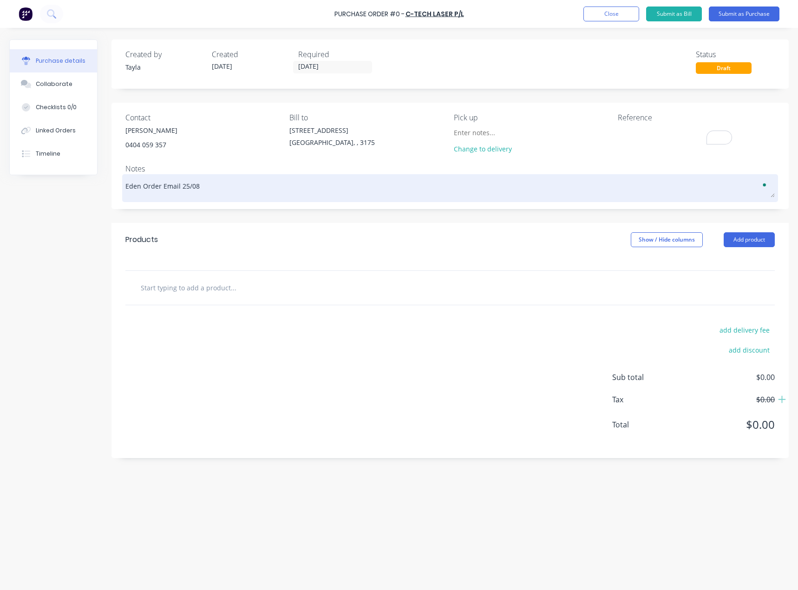
type textarea "x"
type textarea "Eden Order Email 25/08/"
type textarea "x"
type textarea "Eden Order Email 25/08/2"
type textarea "x"
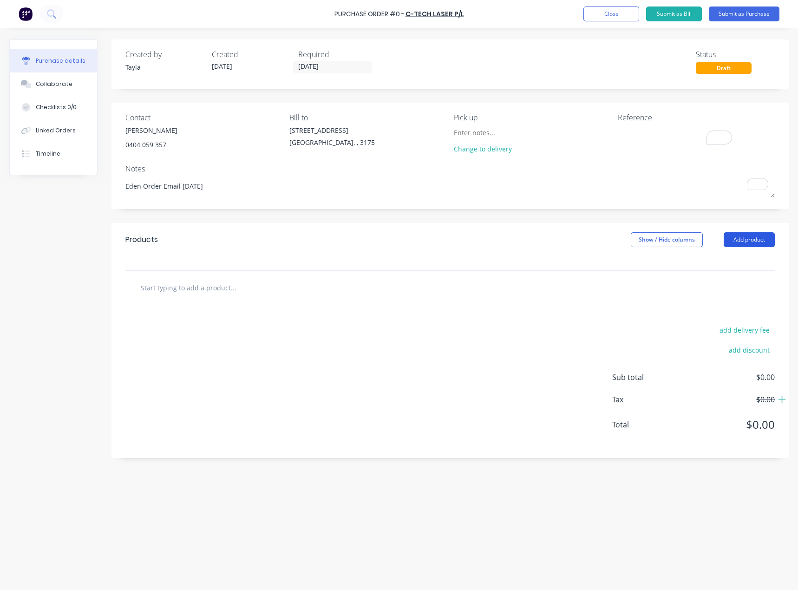
type textarea "Eden Order Email 25/08/25"
type textarea "x"
type textarea "Eden Order Email 25/08/25"
click at [730, 237] on button "Add product" at bounding box center [749, 239] width 51 height 15
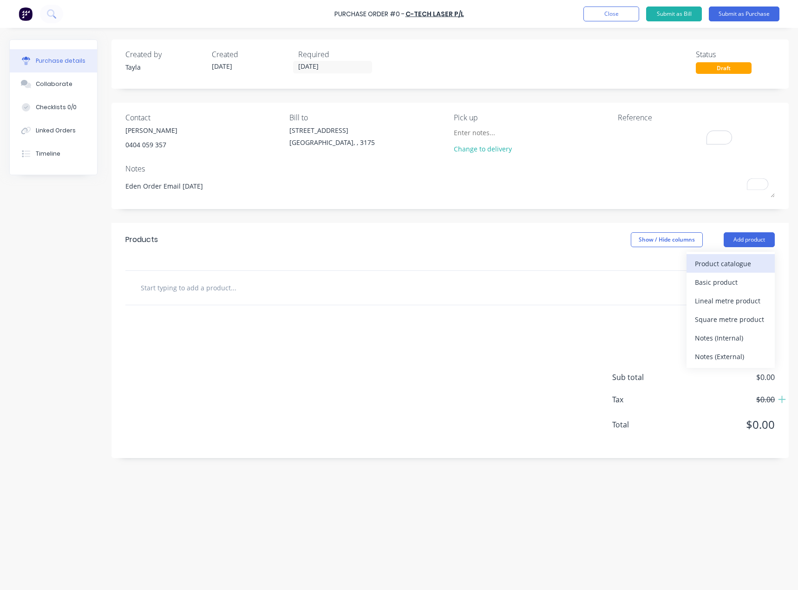
click at [713, 265] on div "Product catalogue" at bounding box center [731, 263] width 72 height 13
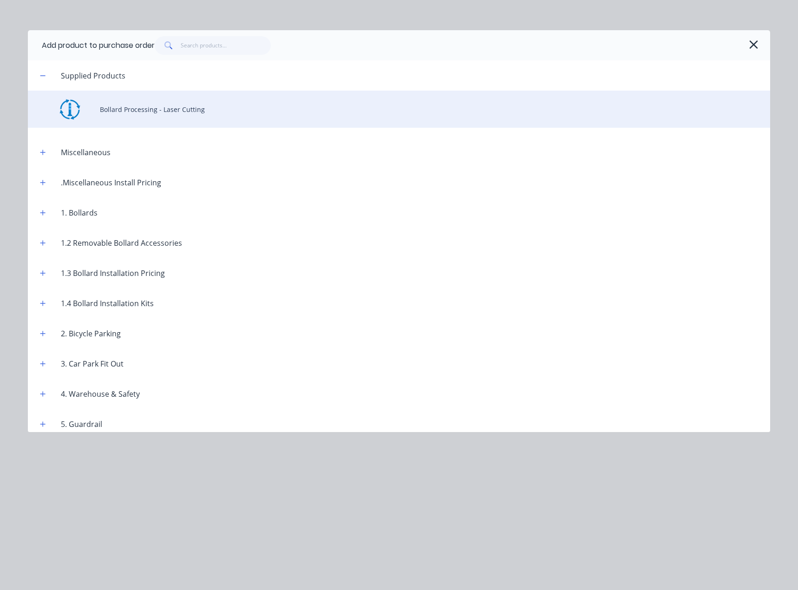
click at [130, 96] on div "Bollard Processing - Laser Cutting" at bounding box center [399, 109] width 742 height 37
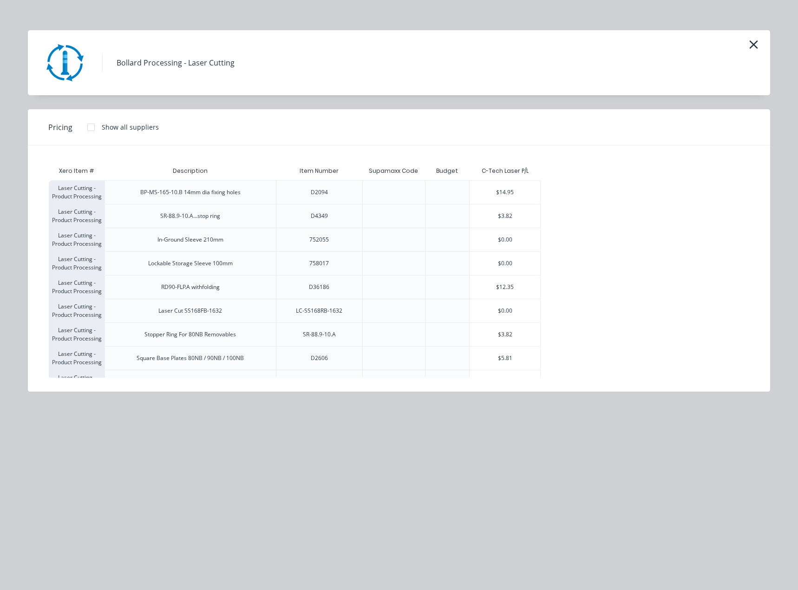
scroll to position [324, 0]
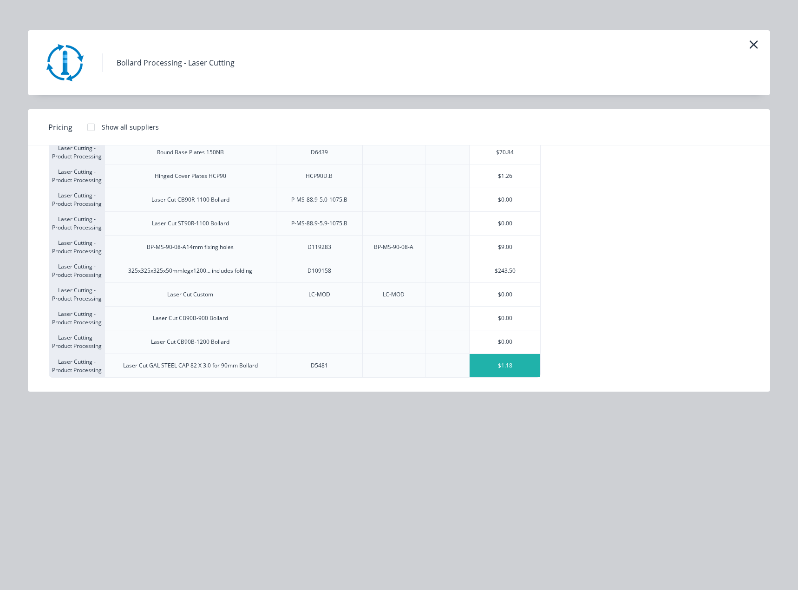
click at [520, 375] on div "$1.18" at bounding box center [505, 365] width 71 height 23
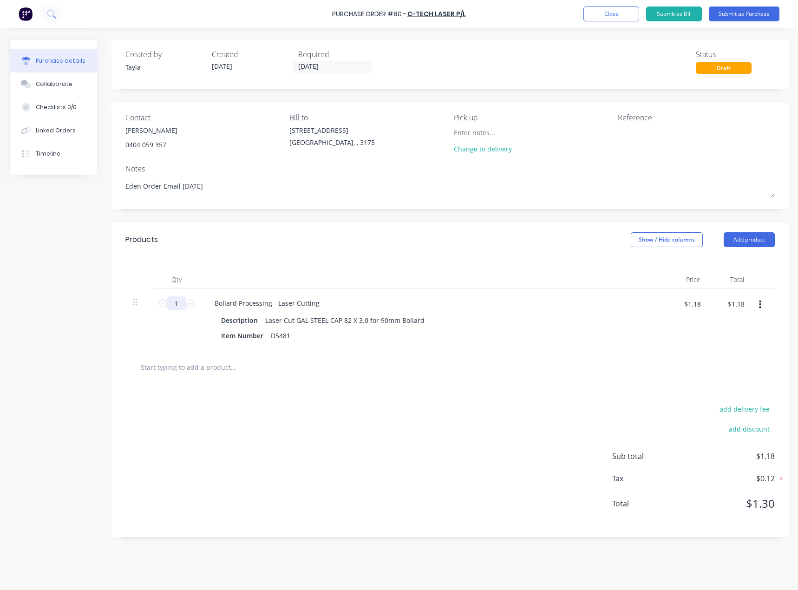
click at [177, 307] on input "1" at bounding box center [176, 303] width 19 height 14
type textarea "x"
type input "10"
type textarea "x"
type input "$11.80"
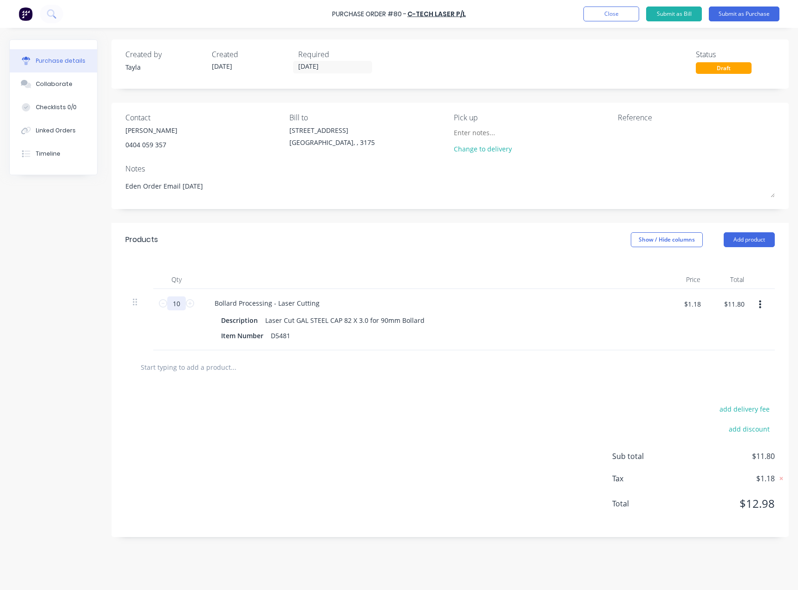
type textarea "x"
type input "100"
type textarea "x"
type input "$118.00"
type textarea "x"
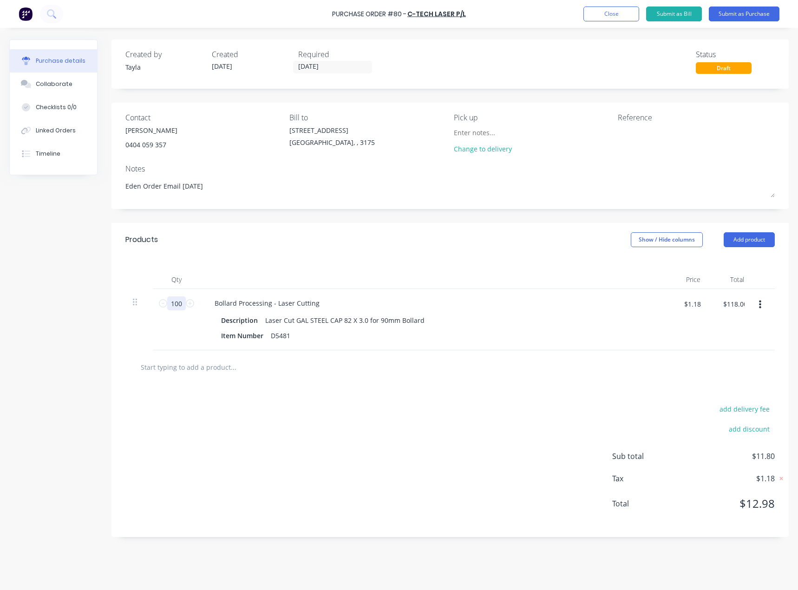
type input "1000"
type textarea "x"
type input "$1,180.00"
type input "1000"
click at [198, 371] on input "text" at bounding box center [233, 367] width 186 height 19
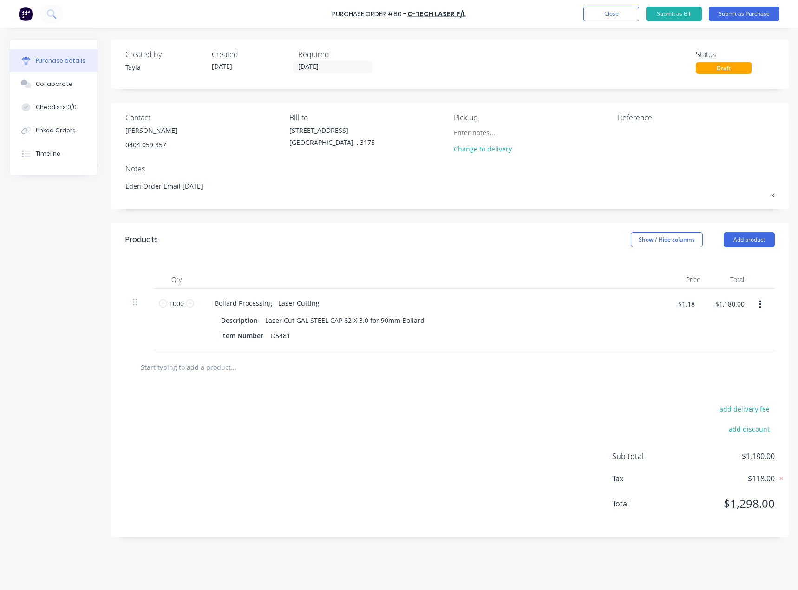
click at [760, 312] on button "button" at bounding box center [760, 304] width 22 height 17
click at [747, 366] on button "Exclude from tax" at bounding box center [731, 366] width 79 height 19
click at [762, 306] on button "button" at bounding box center [760, 304] width 22 height 17
click at [738, 365] on button "Include in tax" at bounding box center [731, 366] width 79 height 19
click at [643, 345] on div "Bollard Processing - Laser Cutting Description Laser Cut GAL STEEL CAP 82 X 3.0…" at bounding box center [432, 319] width 465 height 61
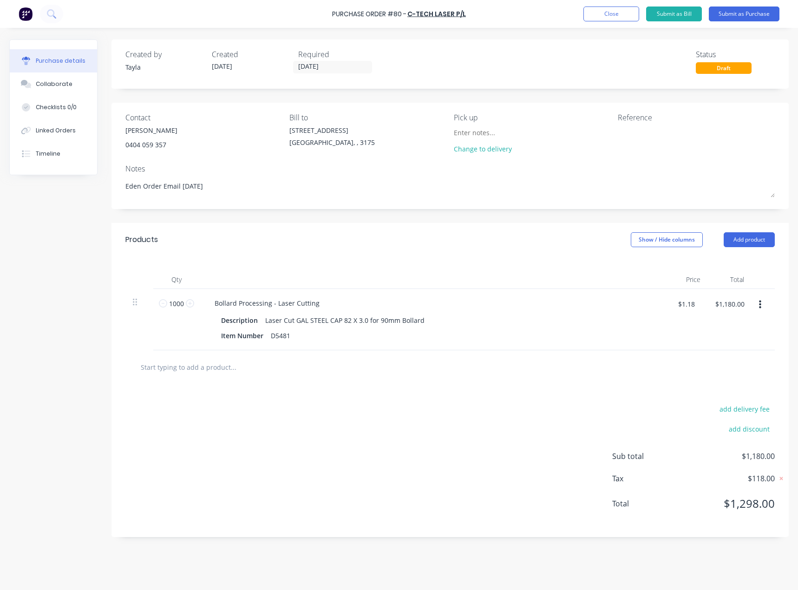
click at [321, 335] on div "Item Number D5481" at bounding box center [430, 335] width 426 height 13
click at [761, 479] on span "$118.00" at bounding box center [728, 478] width 93 height 11
click at [695, 438] on div "add delivery fee add discount" at bounding box center [693, 424] width 163 height 43
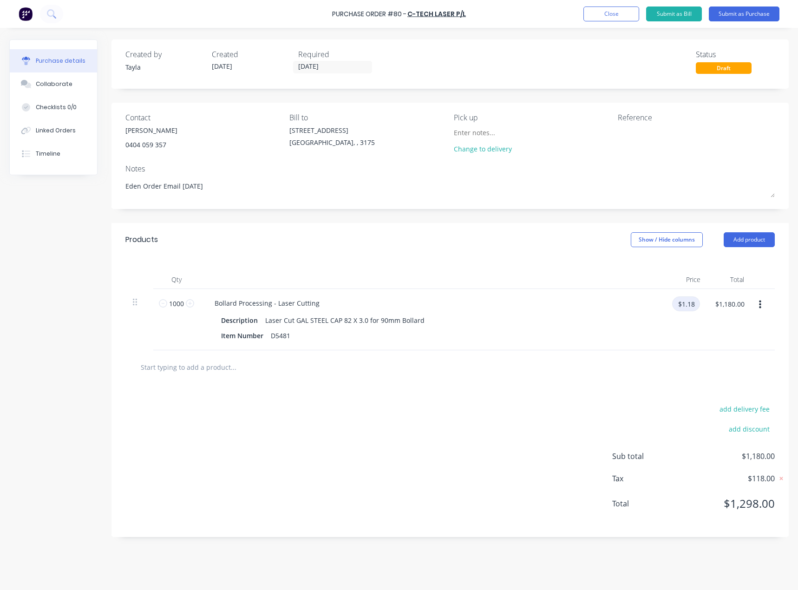
drag, startPoint x: 696, startPoint y: 305, endPoint x: 688, endPoint y: 305, distance: 7.9
click at [688, 305] on input "$1.18" at bounding box center [686, 303] width 28 height 15
click at [698, 348] on div "$1.18 $1.18" at bounding box center [683, 319] width 38 height 61
type textarea "x"
drag, startPoint x: 694, startPoint y: 304, endPoint x: 687, endPoint y: 304, distance: 7.0
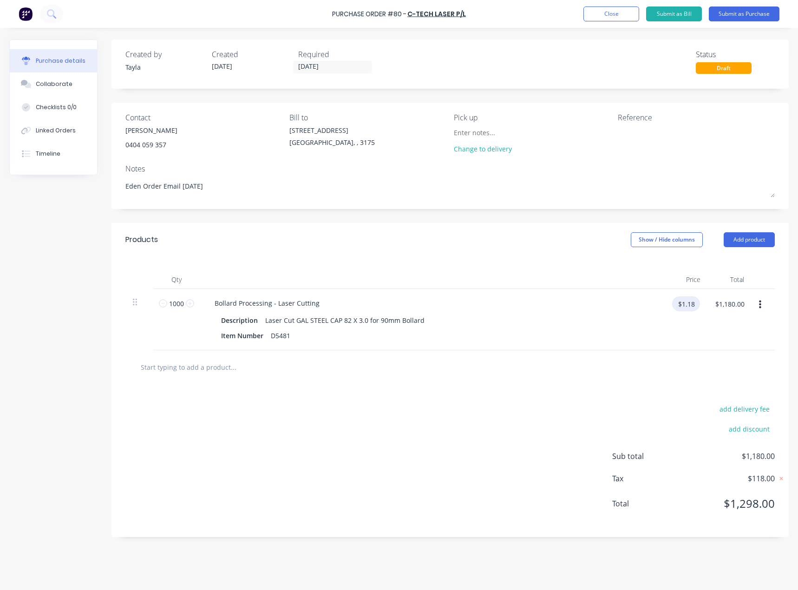
click at [687, 304] on input "$1.18" at bounding box center [686, 303] width 28 height 15
type input "3"
type input "1.3"
type textarea "x"
type input "$1.30"
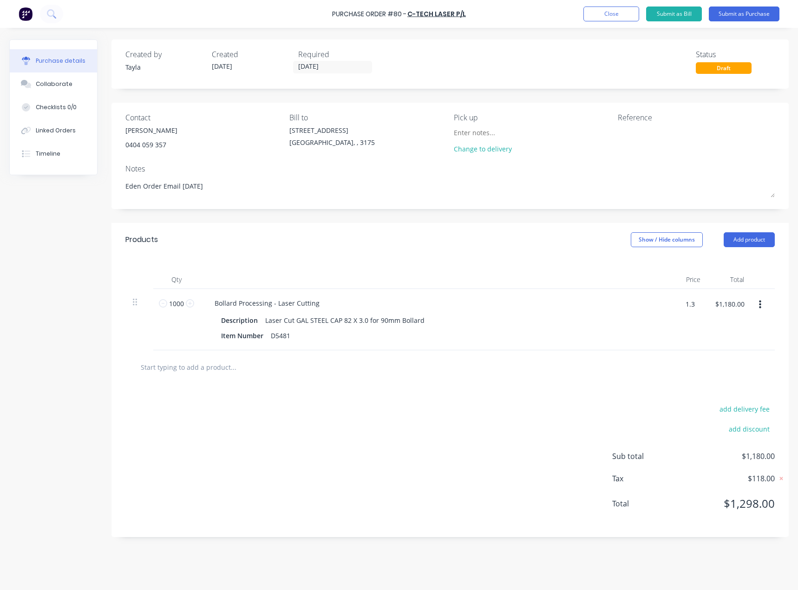
type input "$1,300.00"
click at [683, 384] on div at bounding box center [449, 367] width 649 height 34
click at [762, 306] on button "button" at bounding box center [760, 304] width 22 height 17
click at [756, 369] on button "Exclude from tax" at bounding box center [731, 366] width 79 height 19
click at [678, 382] on div at bounding box center [449, 367] width 649 height 34
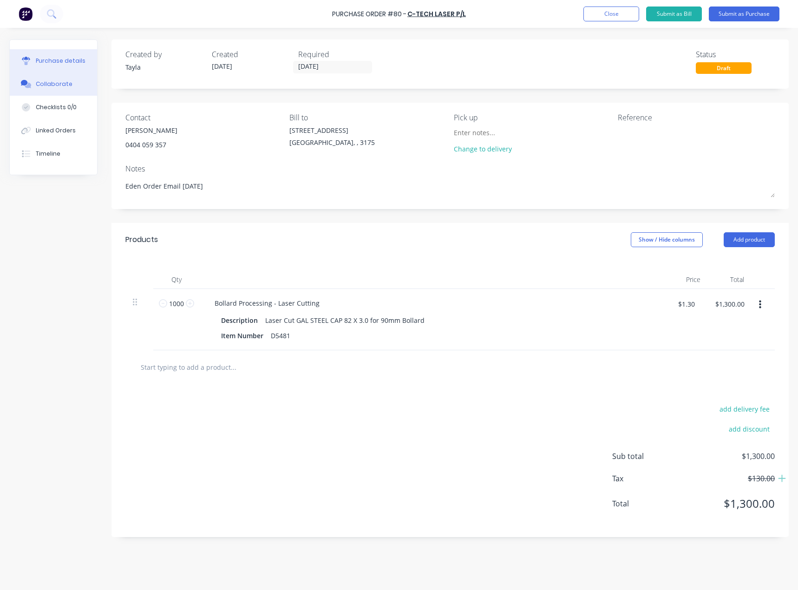
click at [48, 84] on div "Collaborate" at bounding box center [54, 84] width 37 height 8
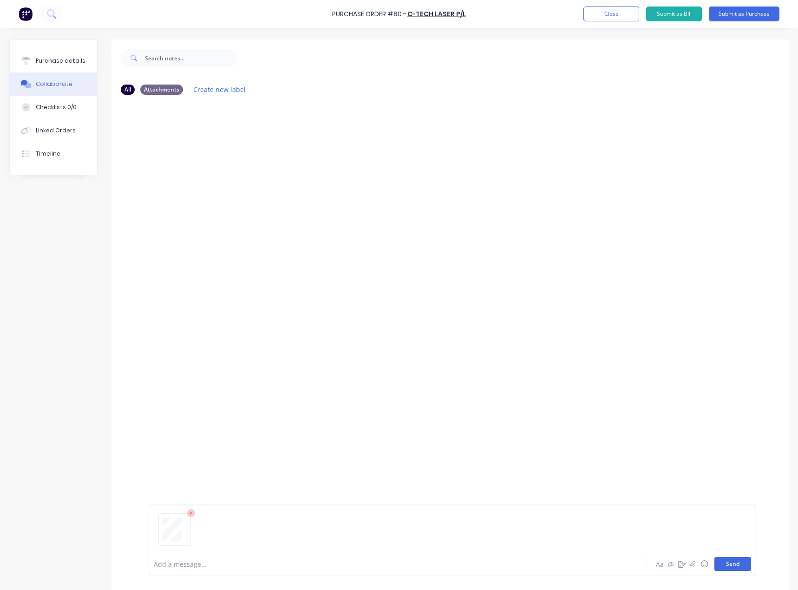
click at [722, 569] on button "Send" at bounding box center [733, 564] width 37 height 14
click at [62, 63] on div "Purchase details" at bounding box center [61, 61] width 50 height 8
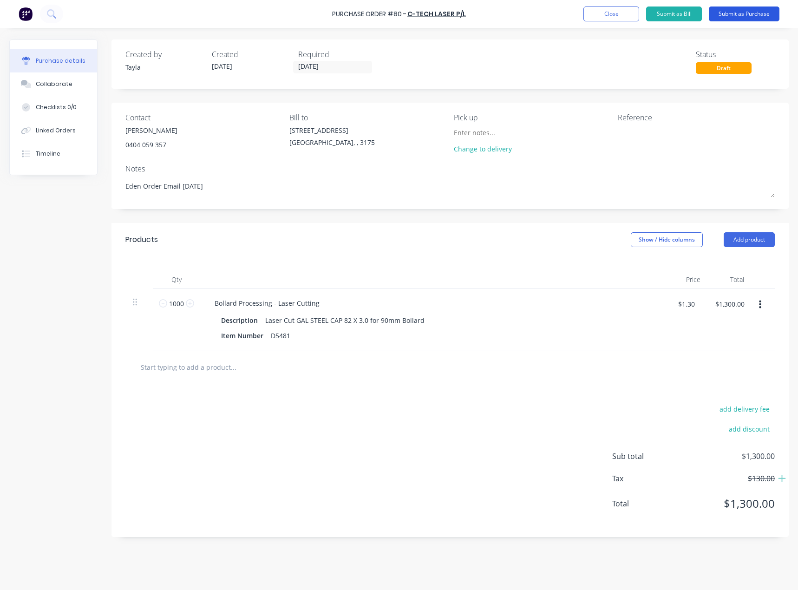
click at [734, 8] on button "Submit as Purchase" at bounding box center [744, 14] width 71 height 15
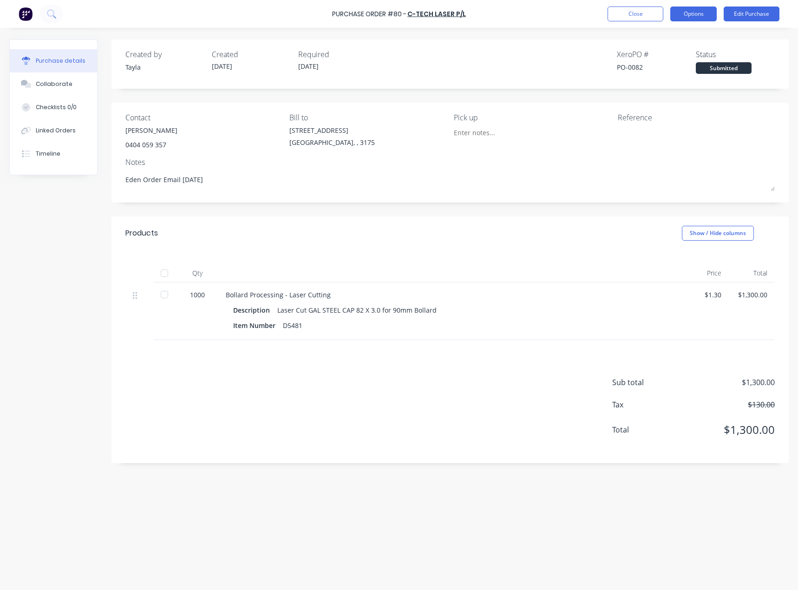
click at [698, 19] on button "Options" at bounding box center [693, 14] width 46 height 15
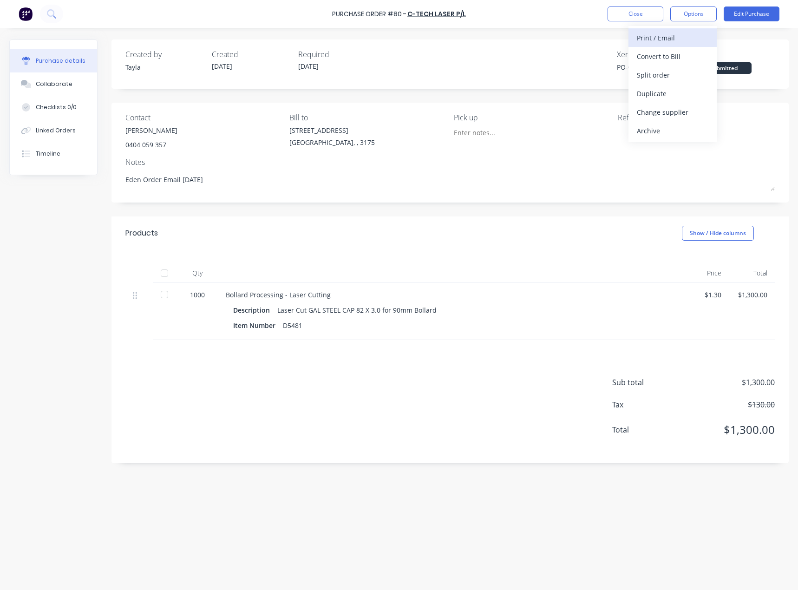
click at [670, 40] on div "Print / Email" at bounding box center [673, 37] width 72 height 13
click at [671, 58] on div "With pricing" at bounding box center [673, 56] width 72 height 13
type textarea "x"
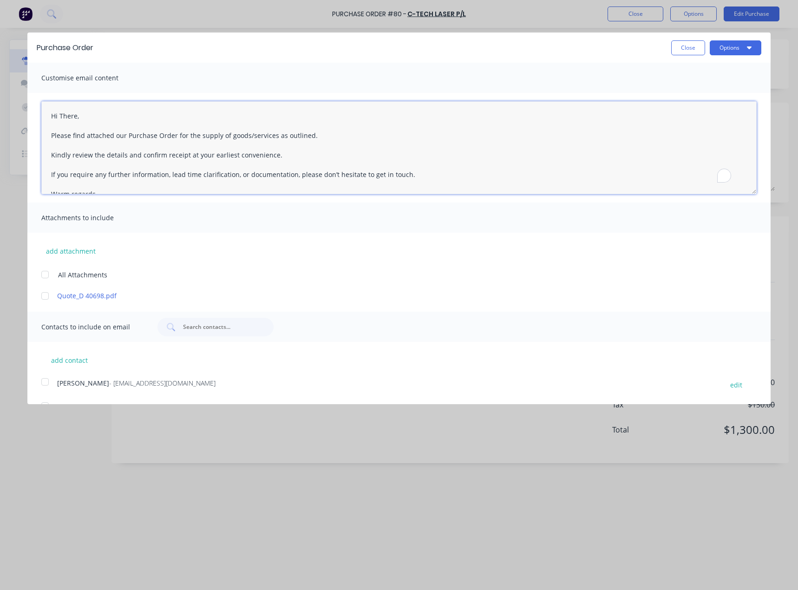
click at [74, 113] on textarea "Hi There, Please find attached our Purchase Order for the supply of goods/servi…" at bounding box center [398, 147] width 715 height 93
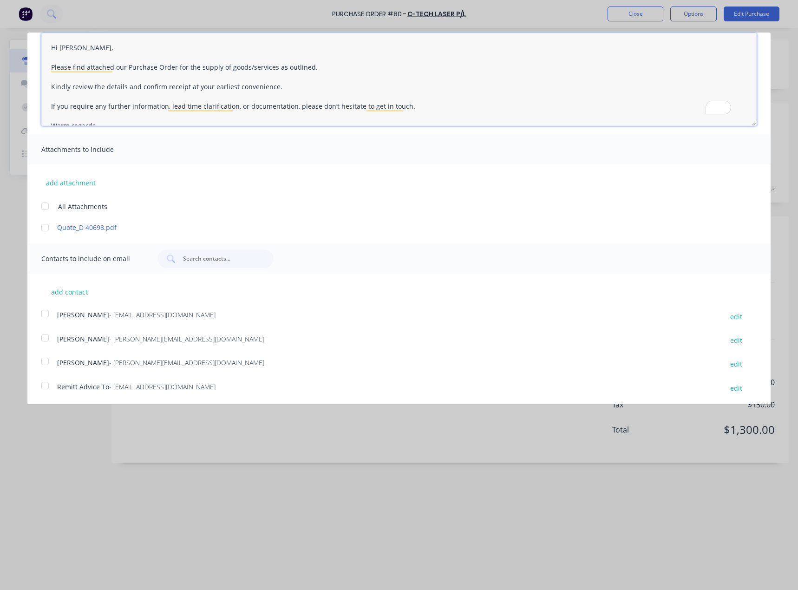
scroll to position [70, 0]
type textarea "Hi Liem, Please find attached our Purchase Order for the supply of goods/servic…"
click at [109, 341] on span "- liem@ctechlaser.com.au" at bounding box center [186, 337] width 155 height 9
click at [51, 228] on div at bounding box center [45, 226] width 19 height 19
type textarea "x"
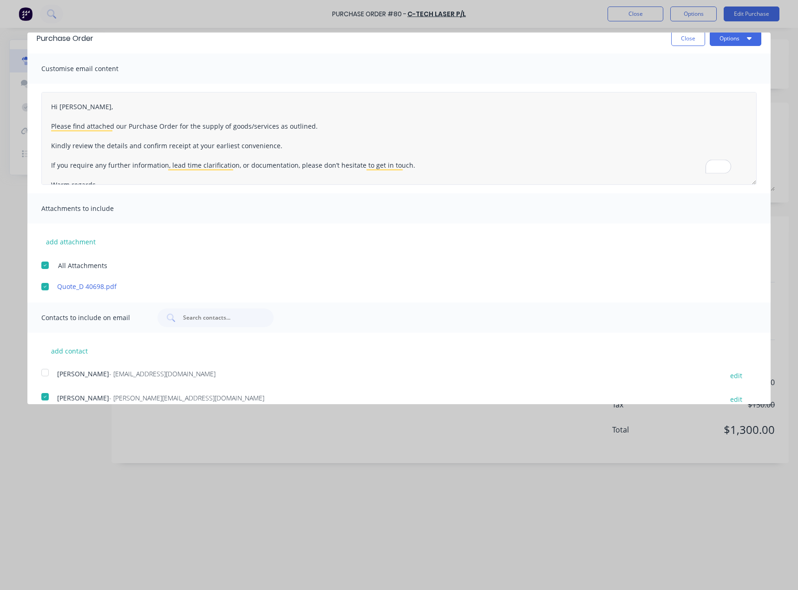
scroll to position [0, 0]
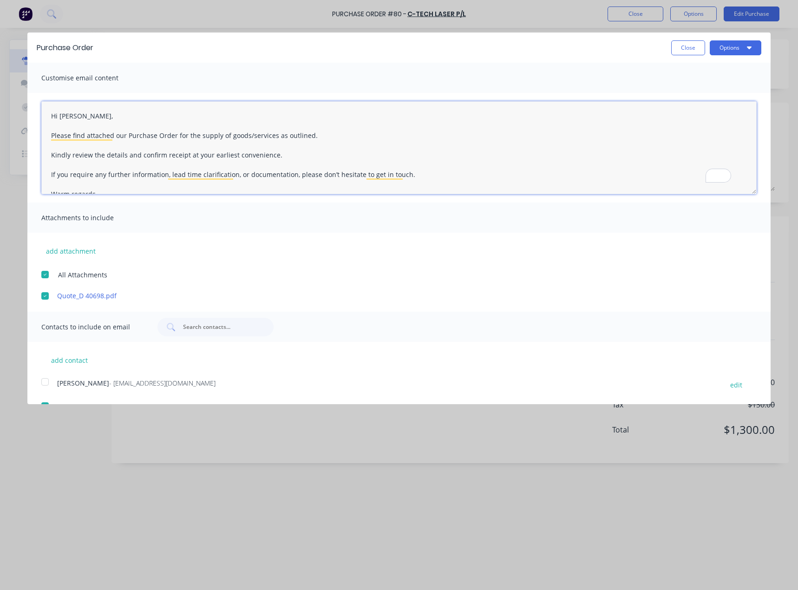
click at [320, 138] on textarea "Hi Liem, Please find attached our Purchase Order for the supply of goods/servic…" at bounding box center [398, 147] width 715 height 93
type textarea "Hi Liem, Please find attached our Purchase Order for the supply of goods/servic…"
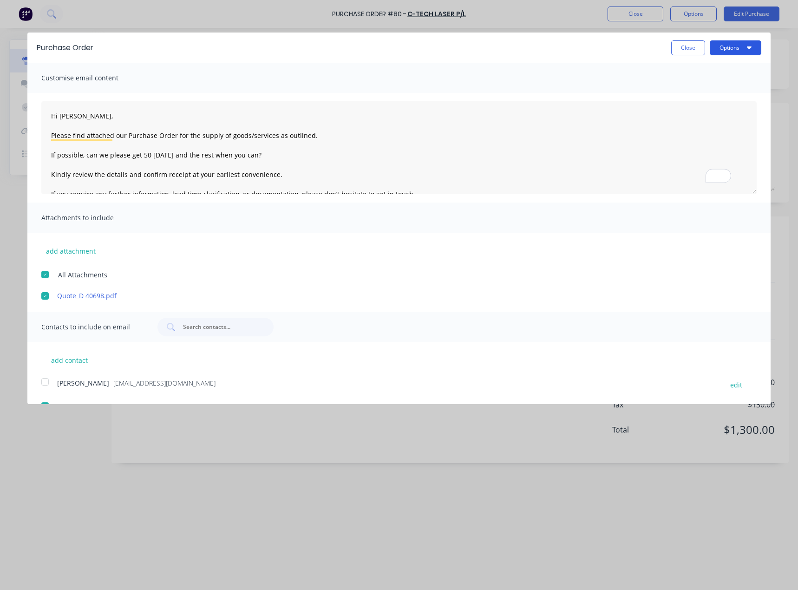
click at [747, 52] on button "Options" at bounding box center [736, 47] width 52 height 15
click at [721, 91] on div "Email" at bounding box center [718, 89] width 72 height 13
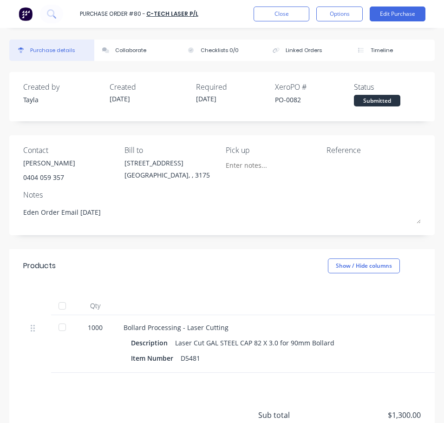
type textarea "x"
